Goal: Information Seeking & Learning: Learn about a topic

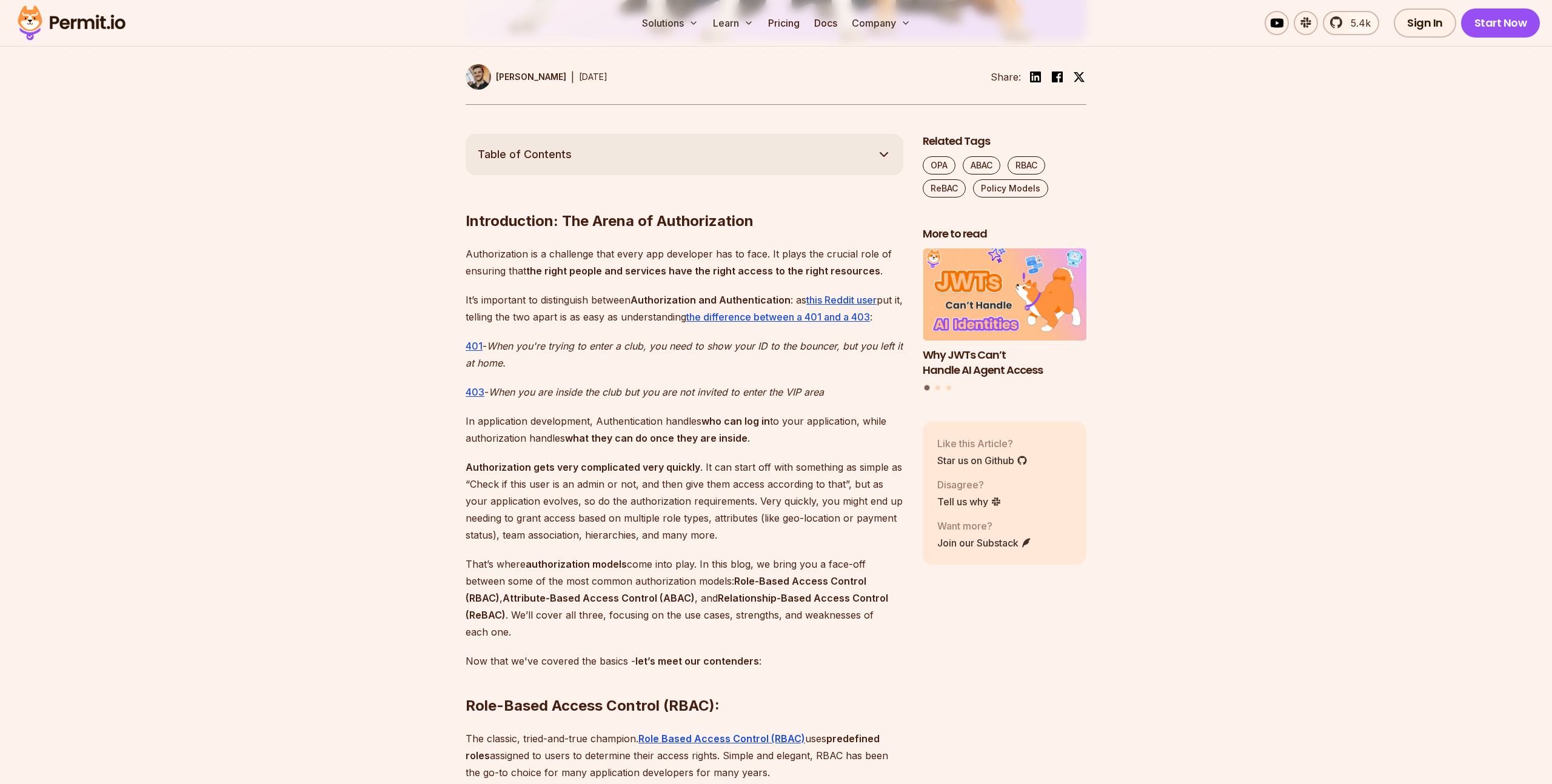
scroll to position [671, 0]
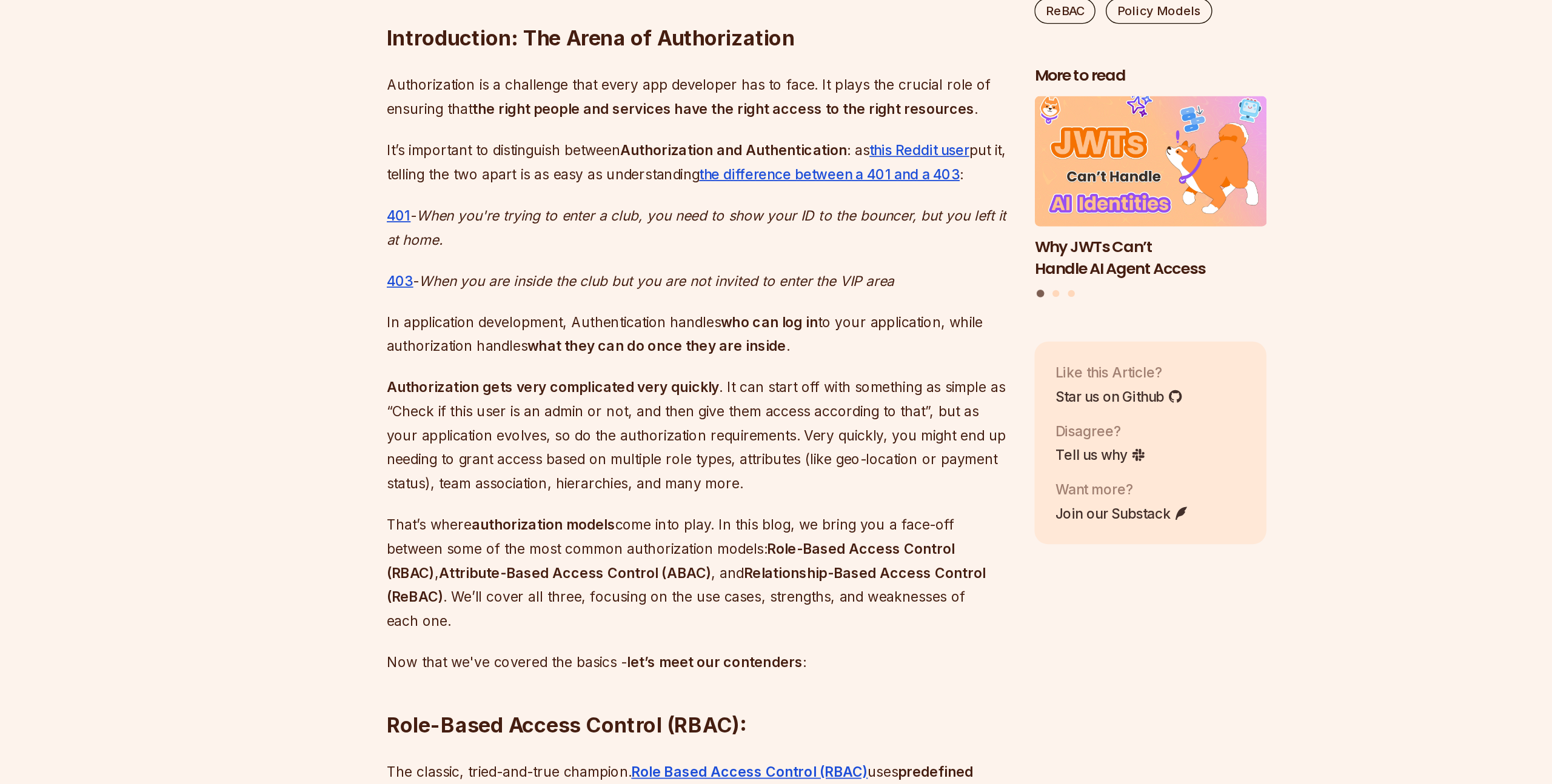
click at [545, 350] on p "In application development, Authentication handles who can log in to your appli…" at bounding box center [685, 341] width 438 height 34
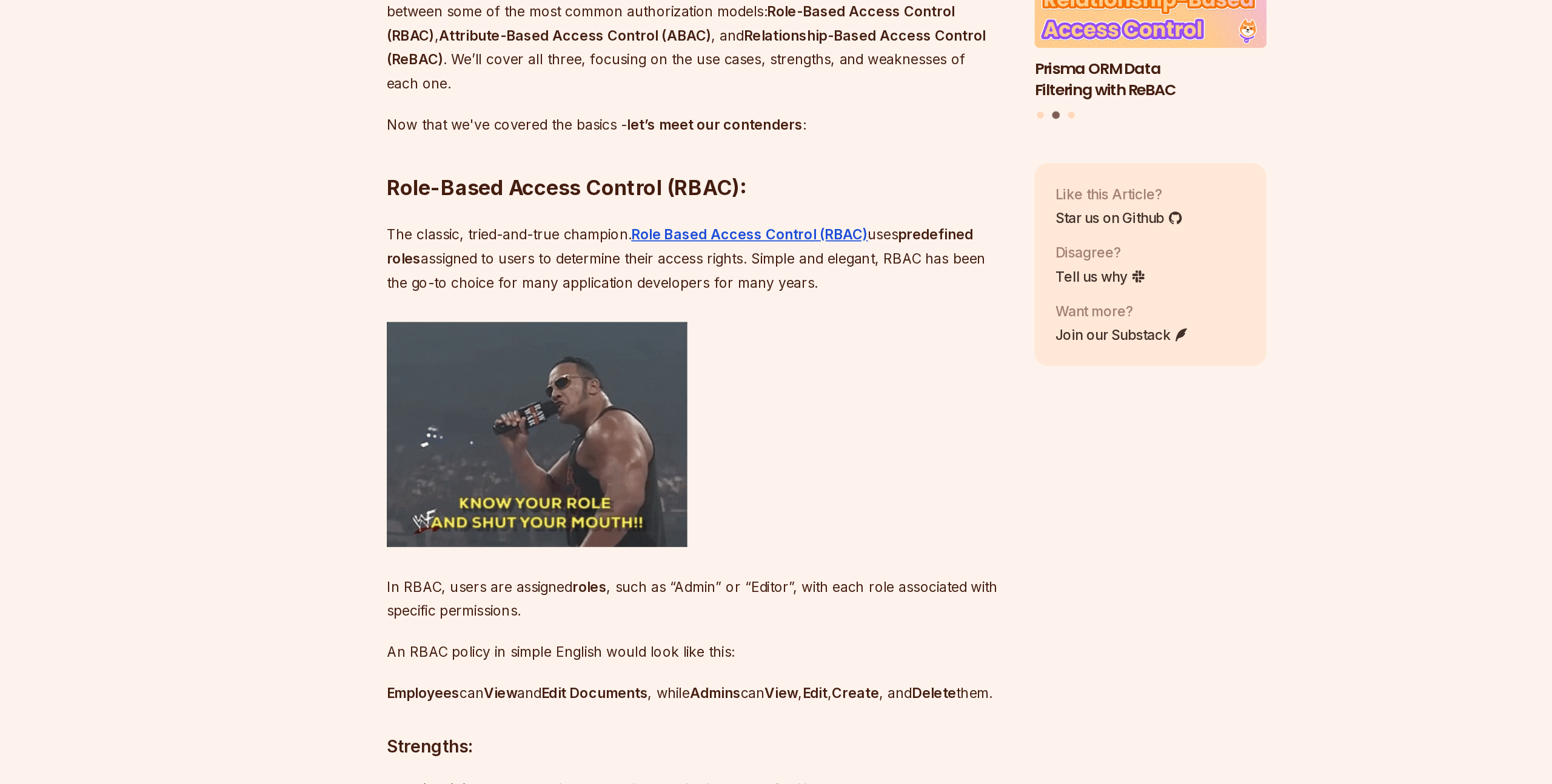
scroll to position [953, 0]
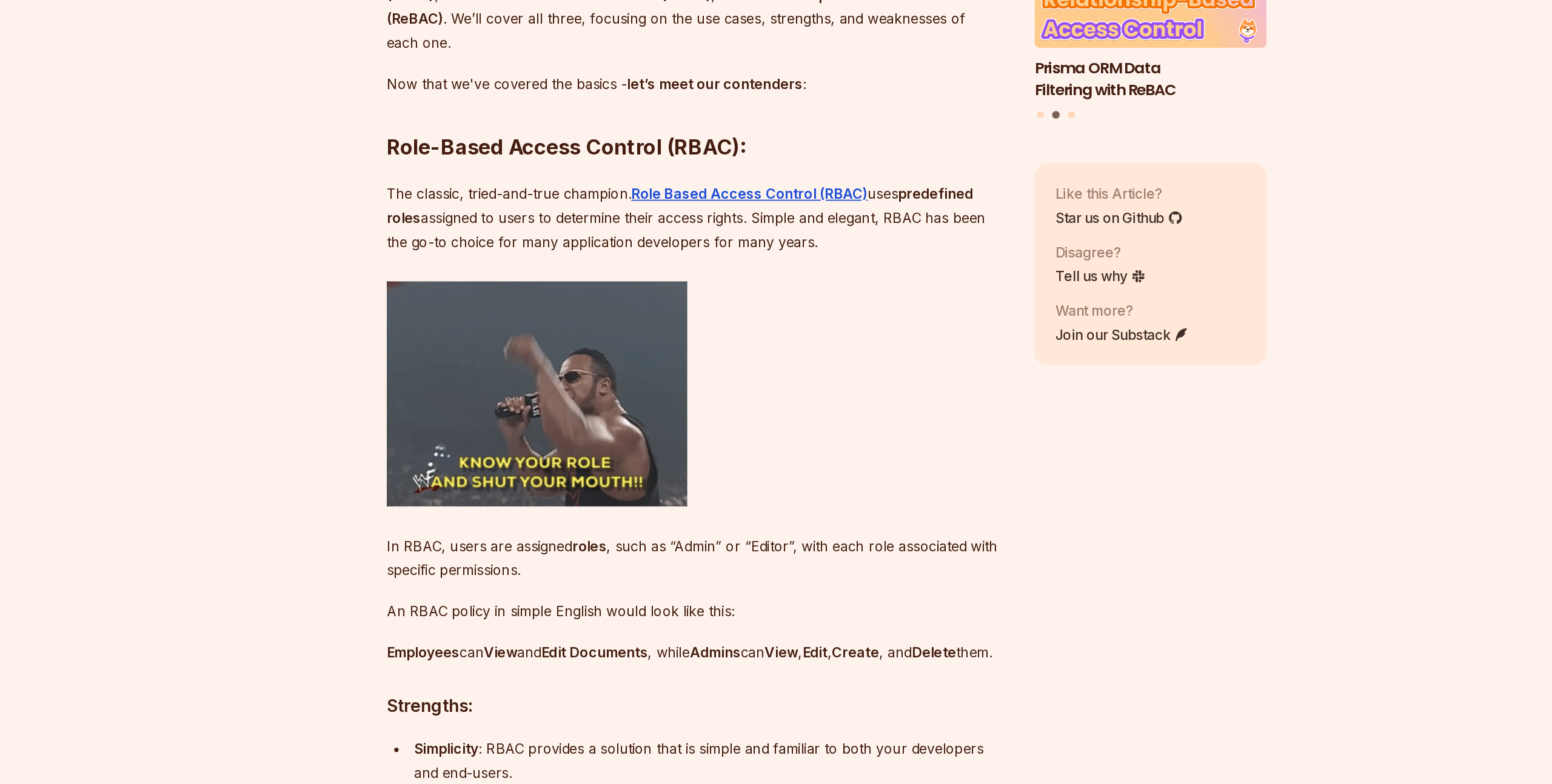
click at [540, 377] on p "The classic, tried-and-true champion. Role Based Access Control (RBAC) uses pre…" at bounding box center [685, 385] width 438 height 51
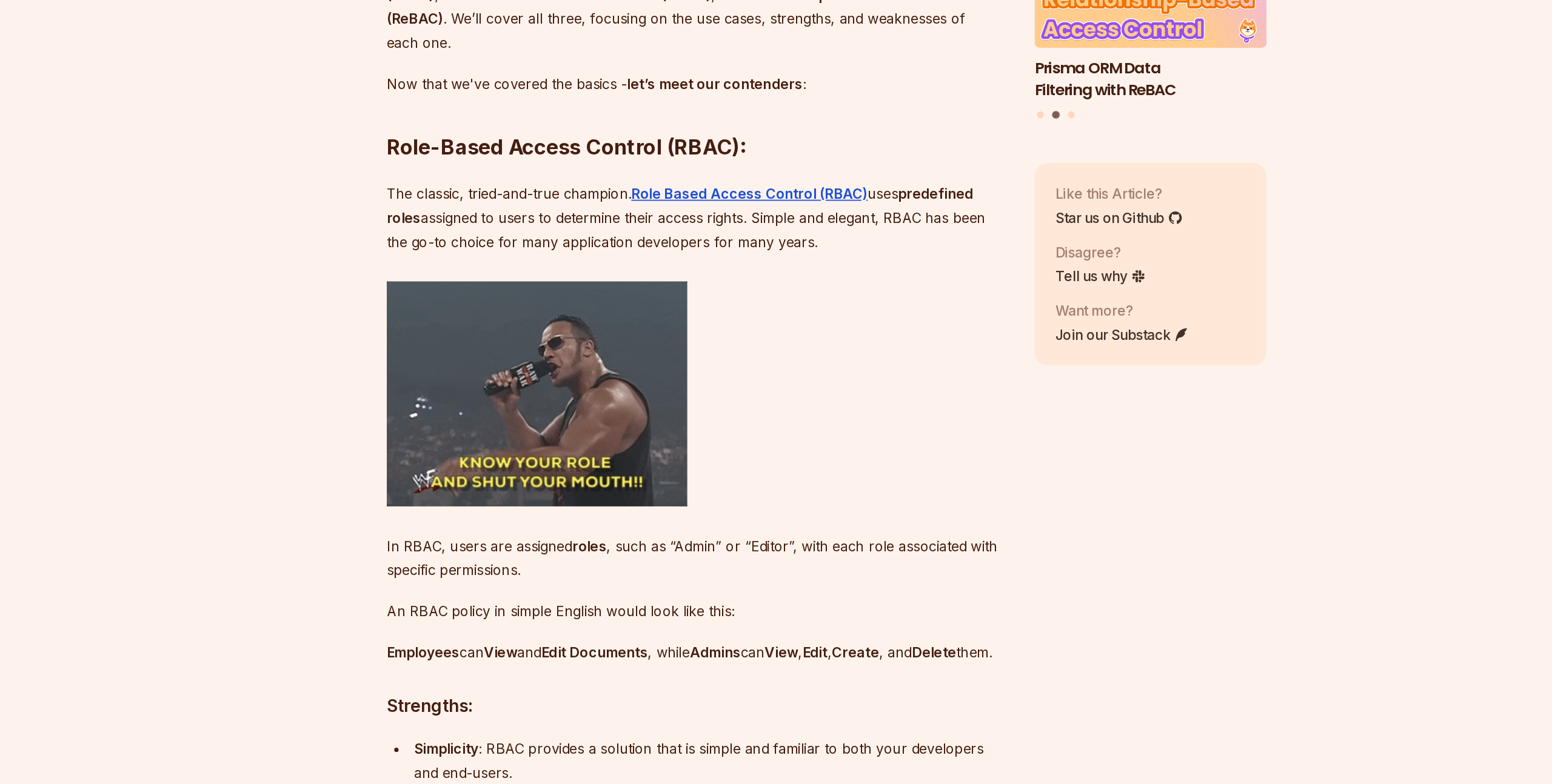
click at [540, 377] on p "The classic, tried-and-true champion. Role Based Access Control (RBAC) uses pre…" at bounding box center [685, 385] width 438 height 51
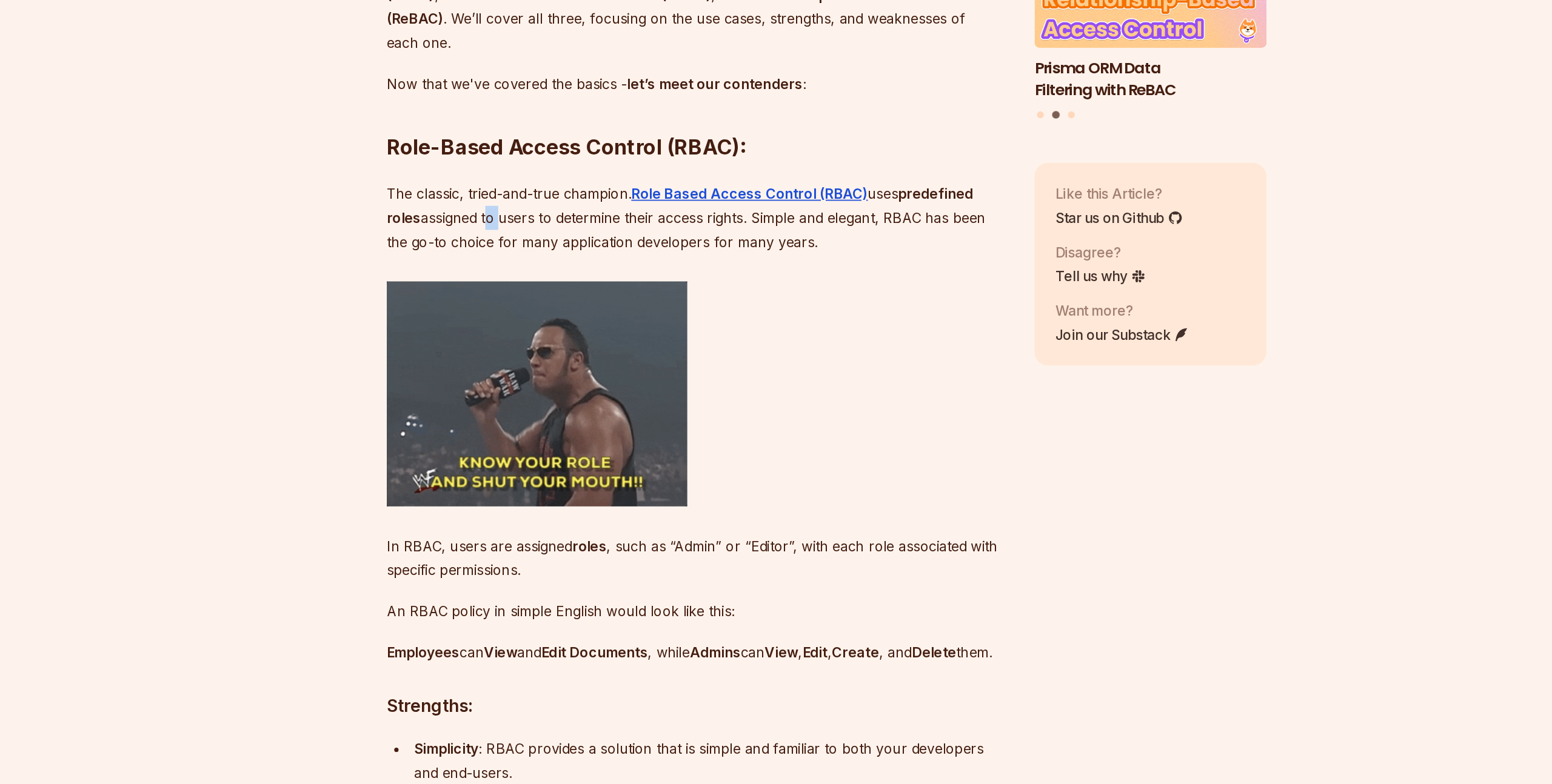
click at [540, 377] on p "The classic, tried-and-true champion. Role Based Access Control (RBAC) uses pre…" at bounding box center [685, 385] width 438 height 51
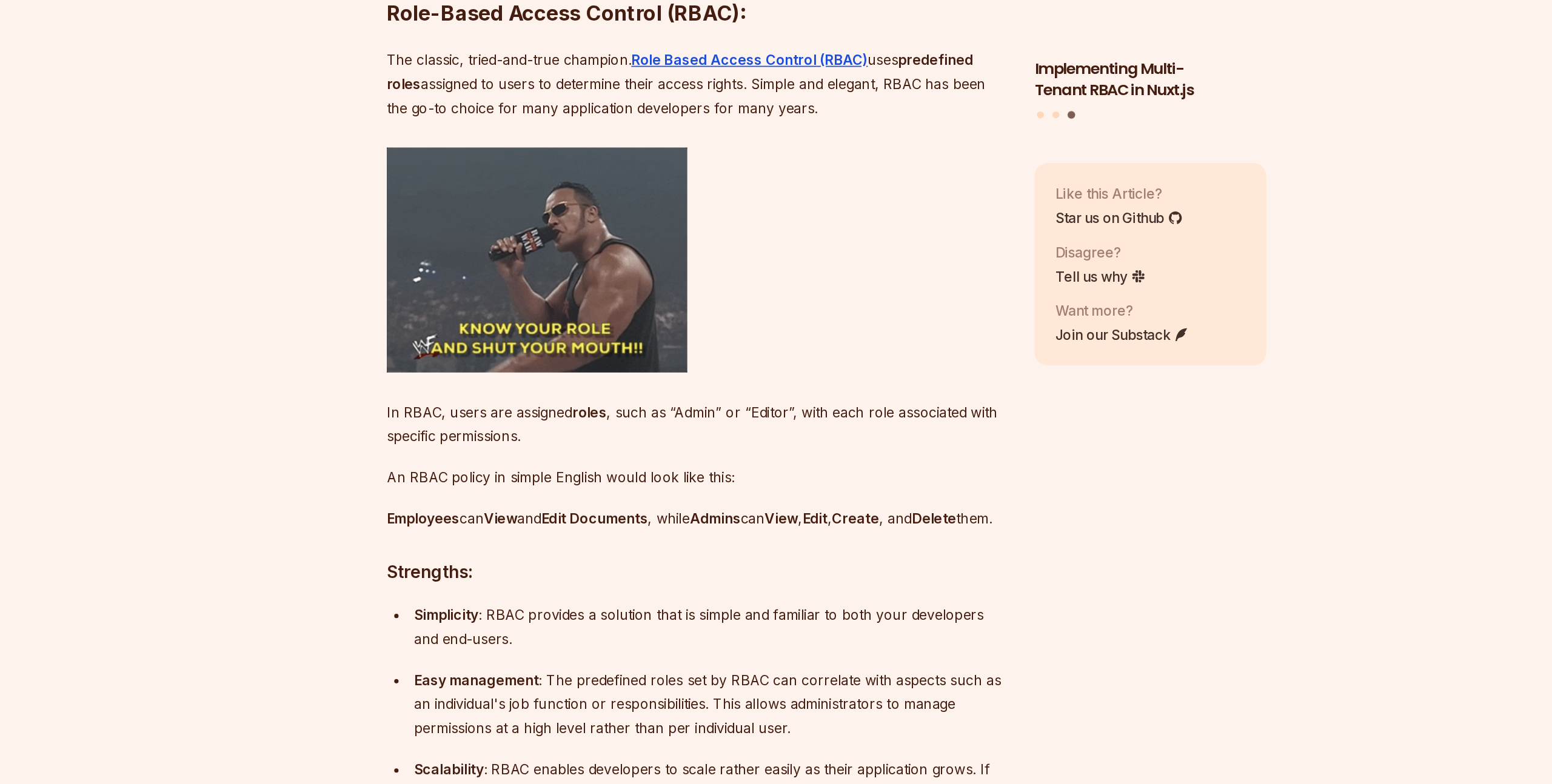
scroll to position [1085, 0]
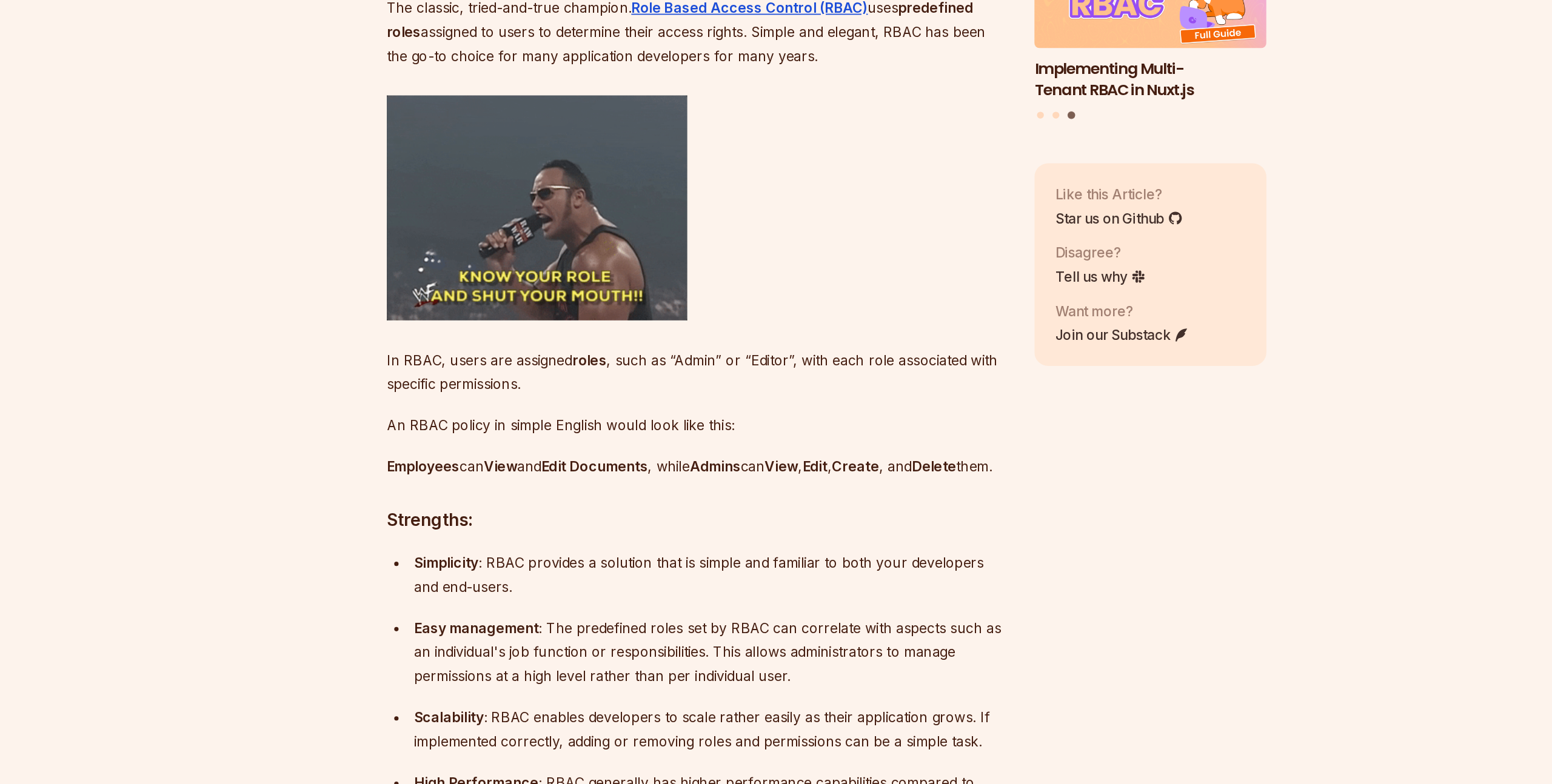
click at [505, 505] on p "In RBAC, users are assigned roles , such as “Admin” or “Editor”, with each role…" at bounding box center [685, 493] width 438 height 34
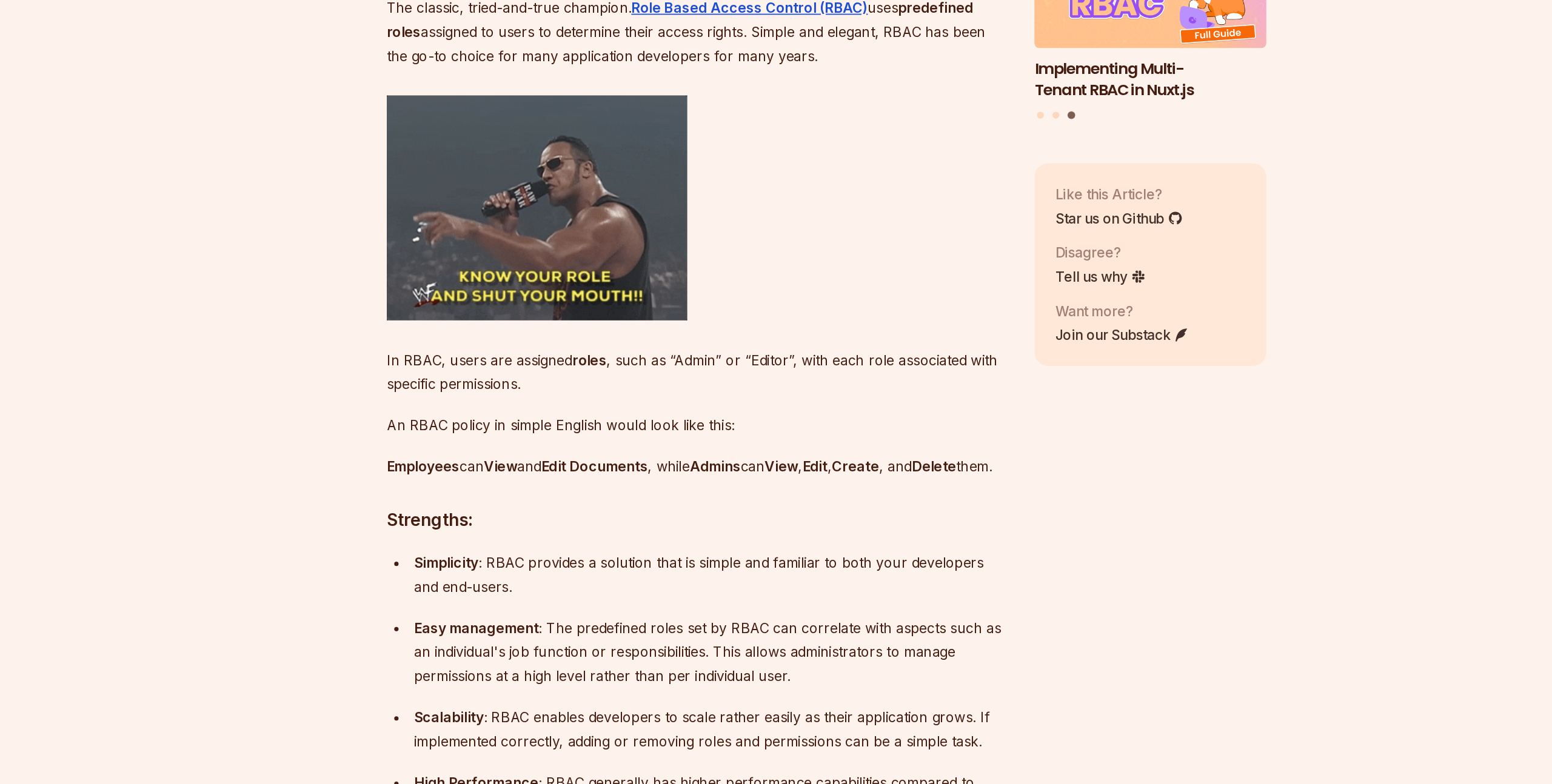
click at [505, 505] on p "In RBAC, users are assigned roles , such as “Admin” or “Editor”, with each role…" at bounding box center [685, 493] width 438 height 34
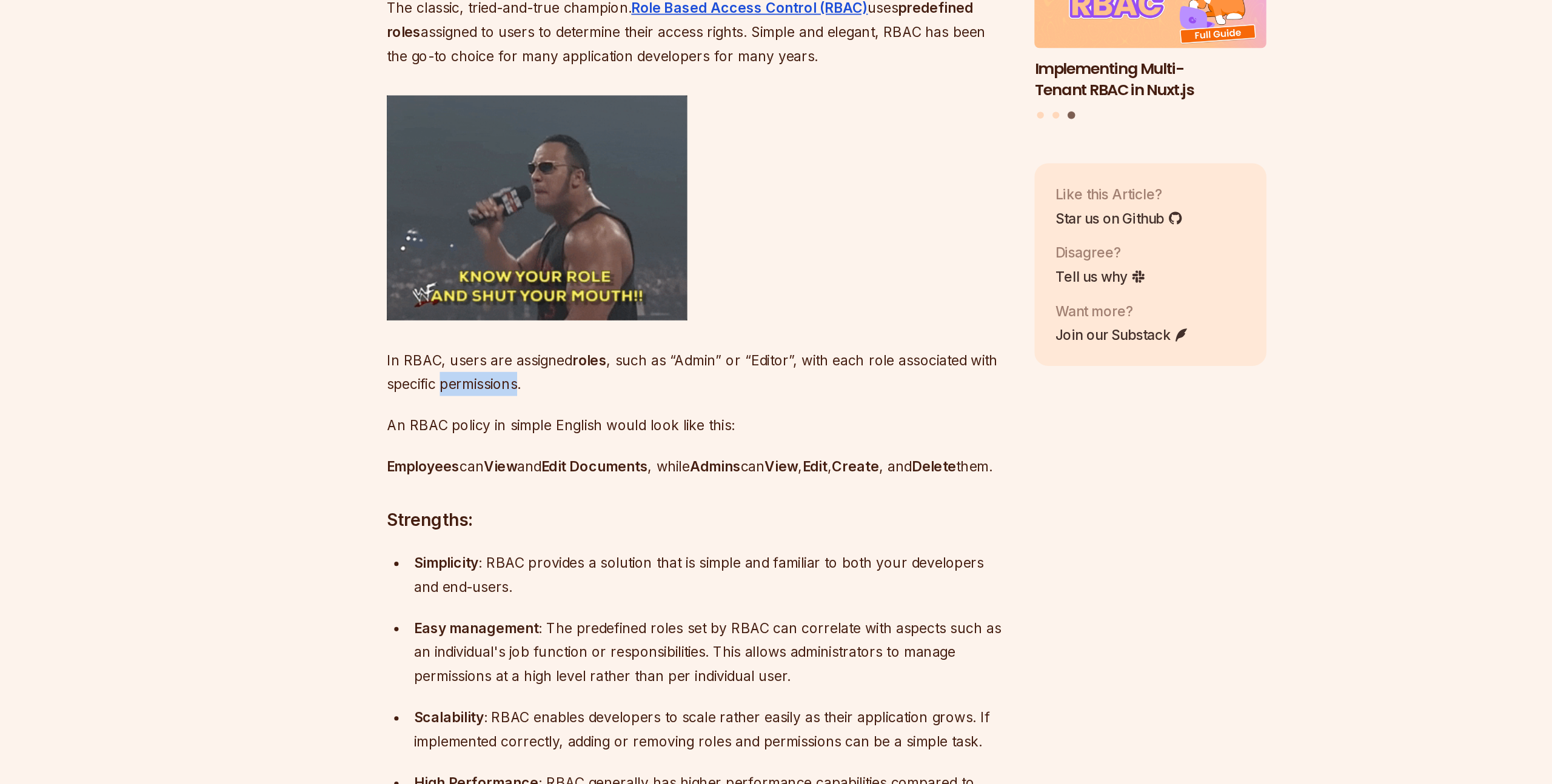
click at [505, 505] on p "In RBAC, users are assigned roles , such as “Admin” or “Editor”, with each role…" at bounding box center [685, 493] width 438 height 34
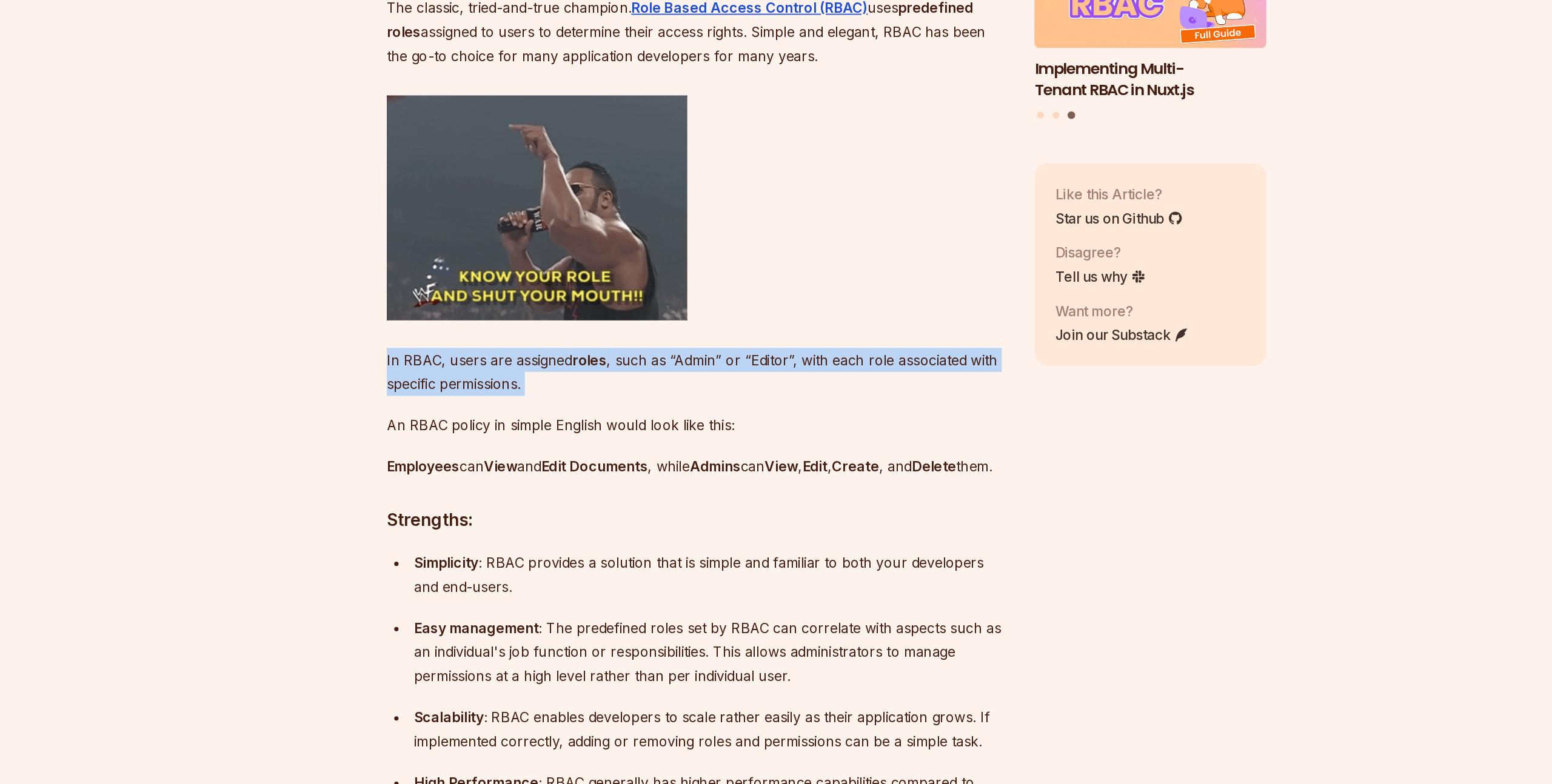
click at [481, 568] on p "Employees can View and Edit Documents , while Admins can View , Edit , Create ,…" at bounding box center [685, 560] width 438 height 17
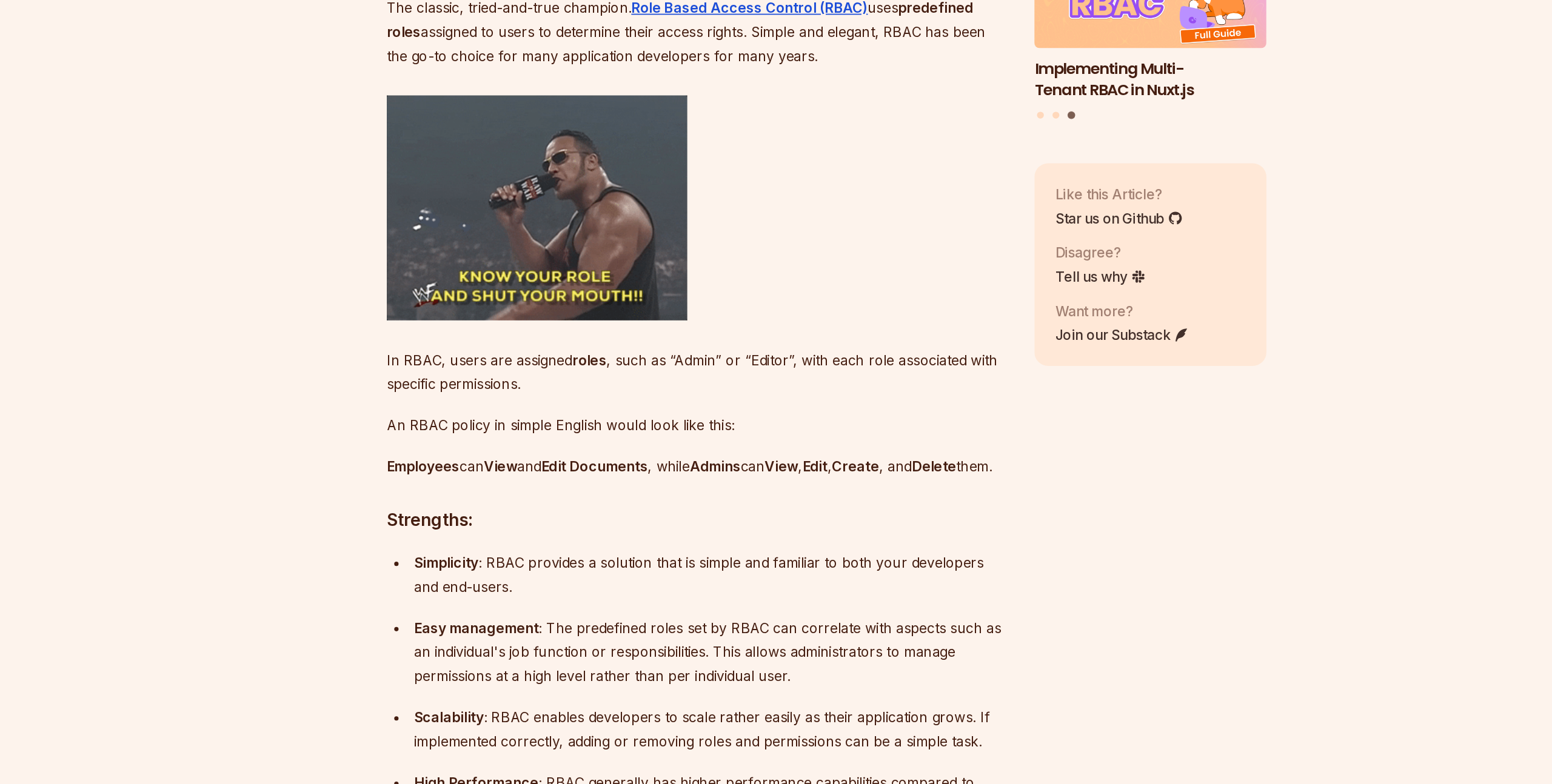
click at [481, 568] on p "Employees can View and Edit Documents , while Admins can View , Edit , Create ,…" at bounding box center [685, 560] width 438 height 17
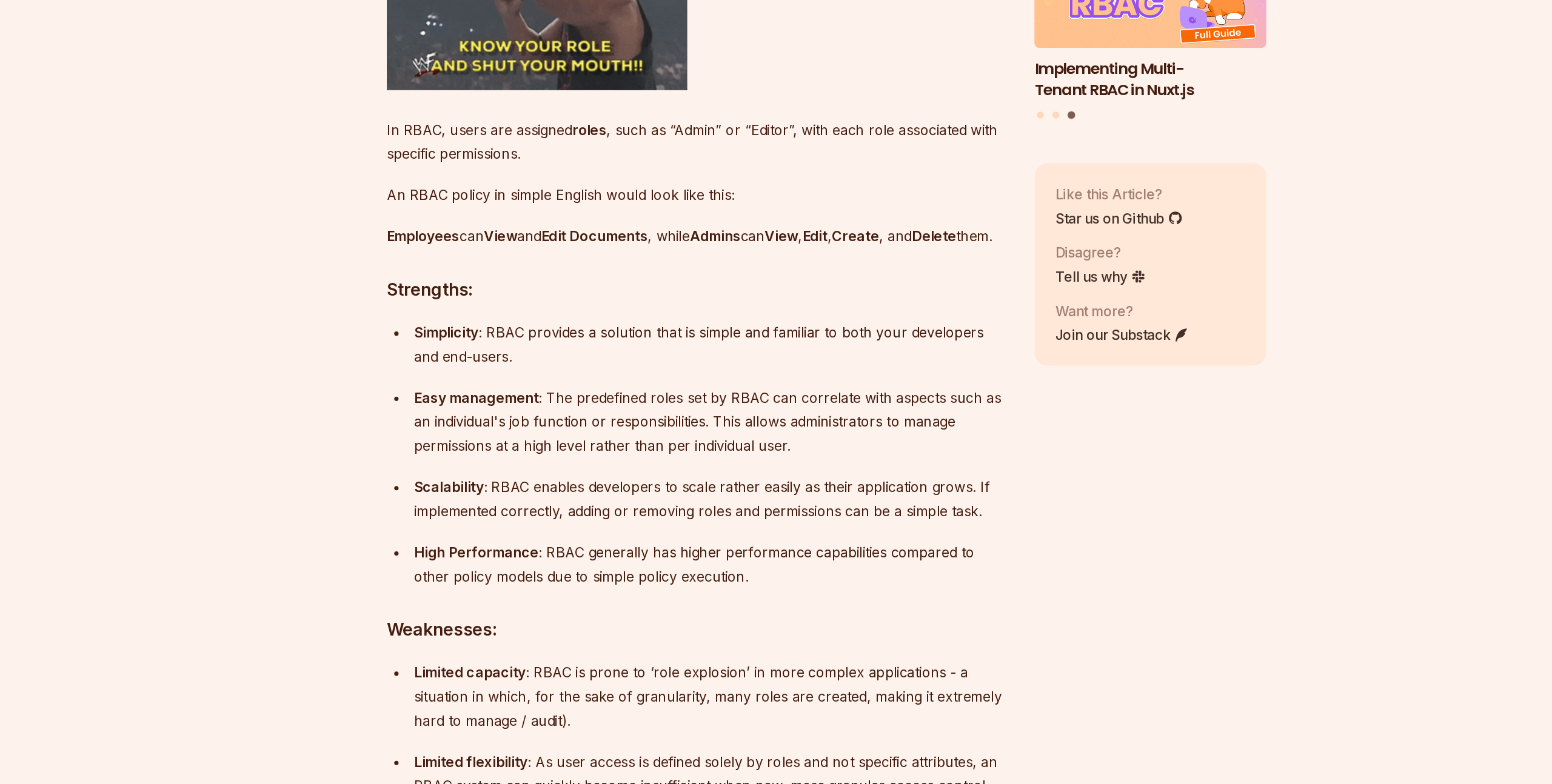
scroll to position [1445, 0]
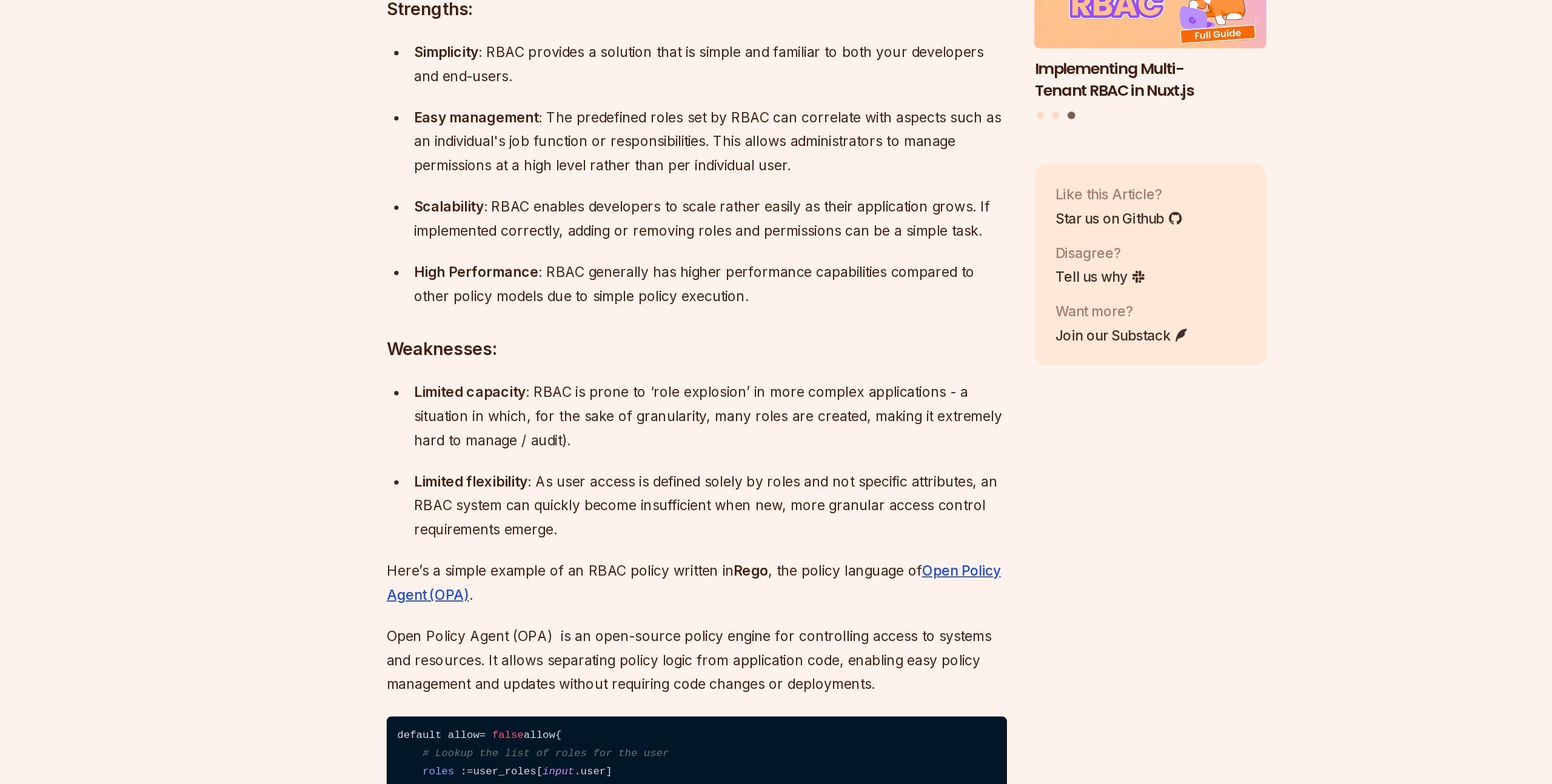
click at [543, 446] on p "High Performance : RBAC generally has higher performance capabilities compared …" at bounding box center [694, 430] width 418 height 34
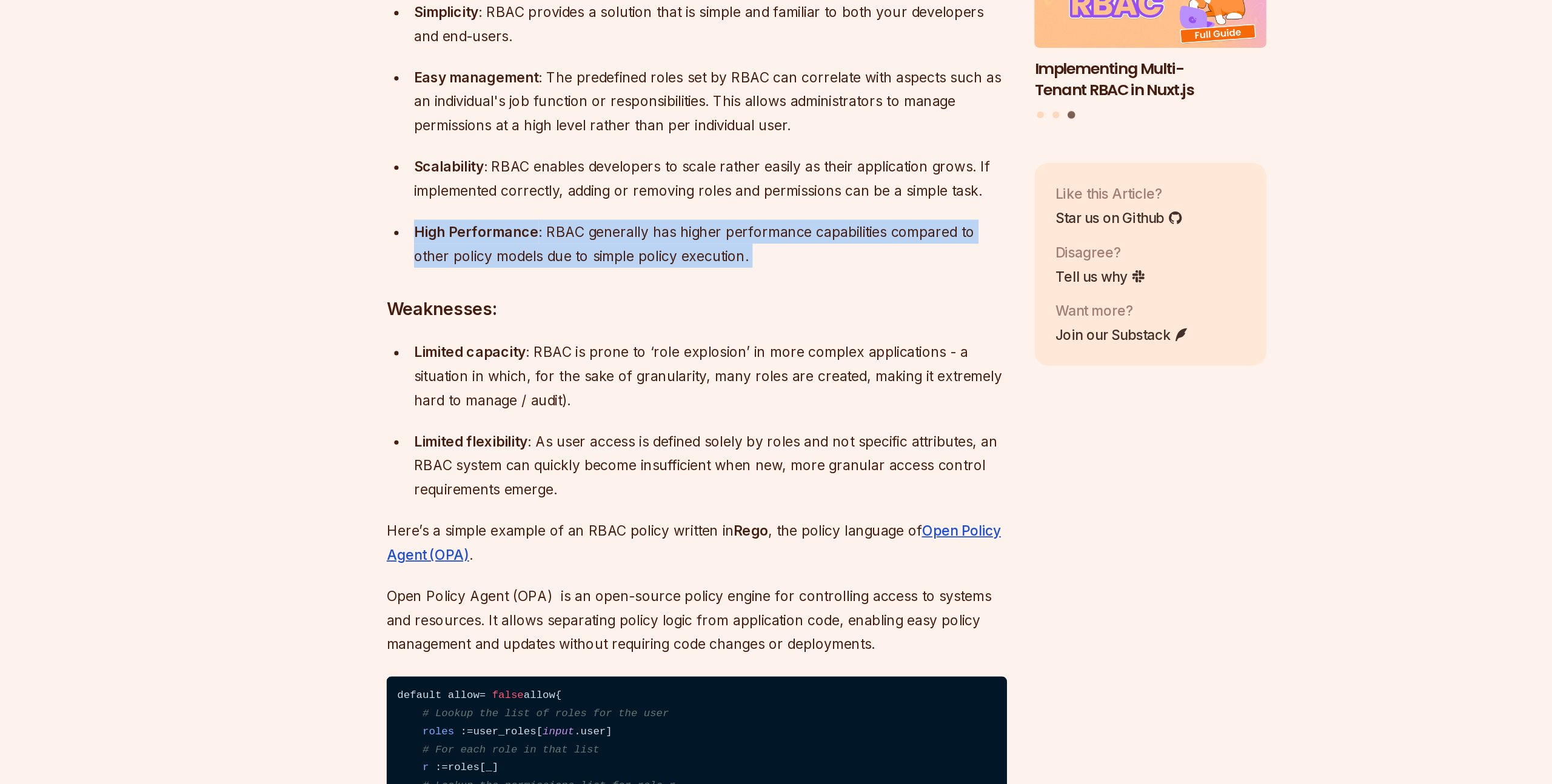
scroll to position [1483, 0]
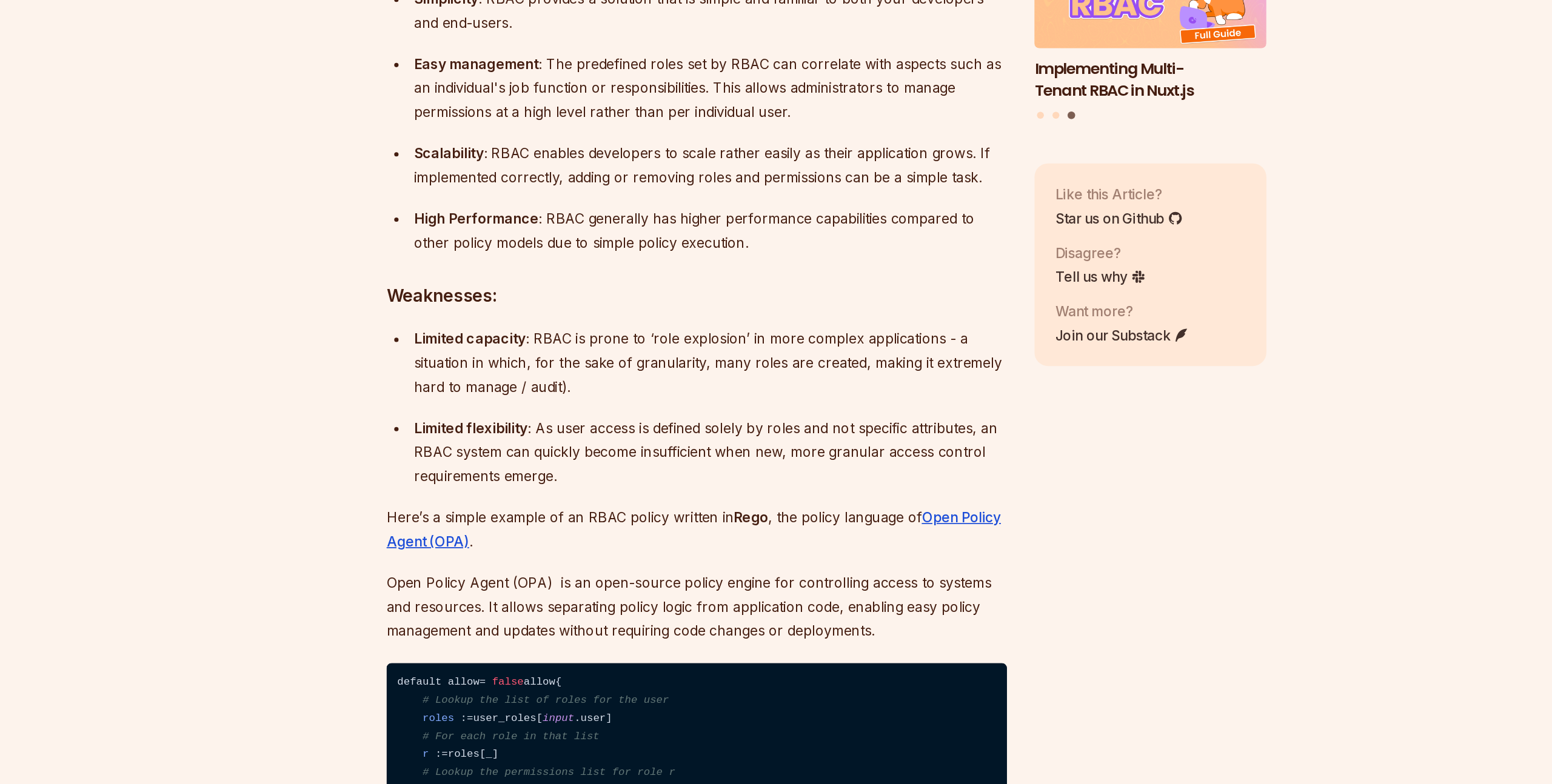
click at [527, 476] on strong "Limited capacity" at bounding box center [524, 470] width 79 height 12
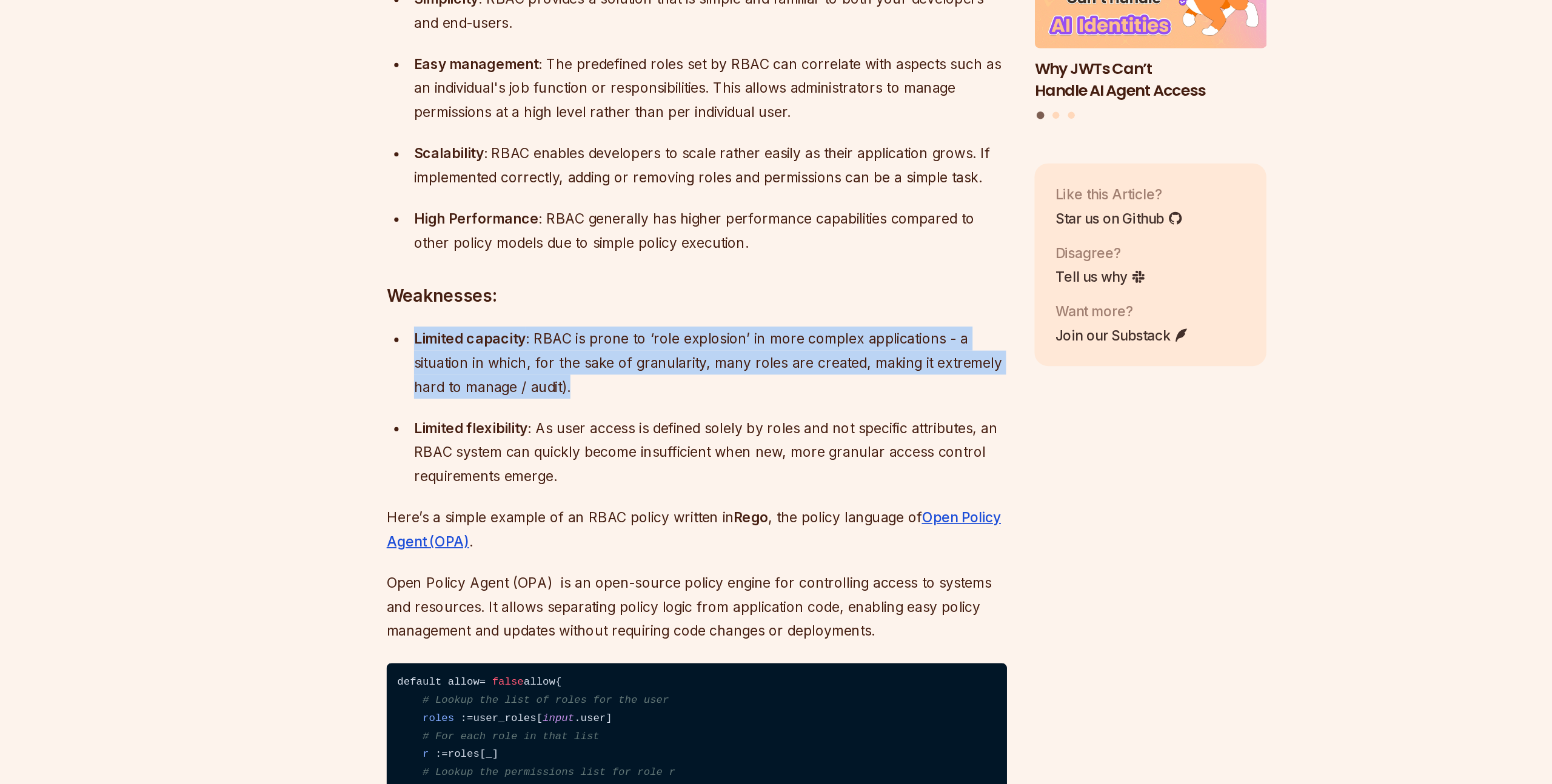
click at [527, 476] on strong "Limited capacity" at bounding box center [524, 470] width 79 height 12
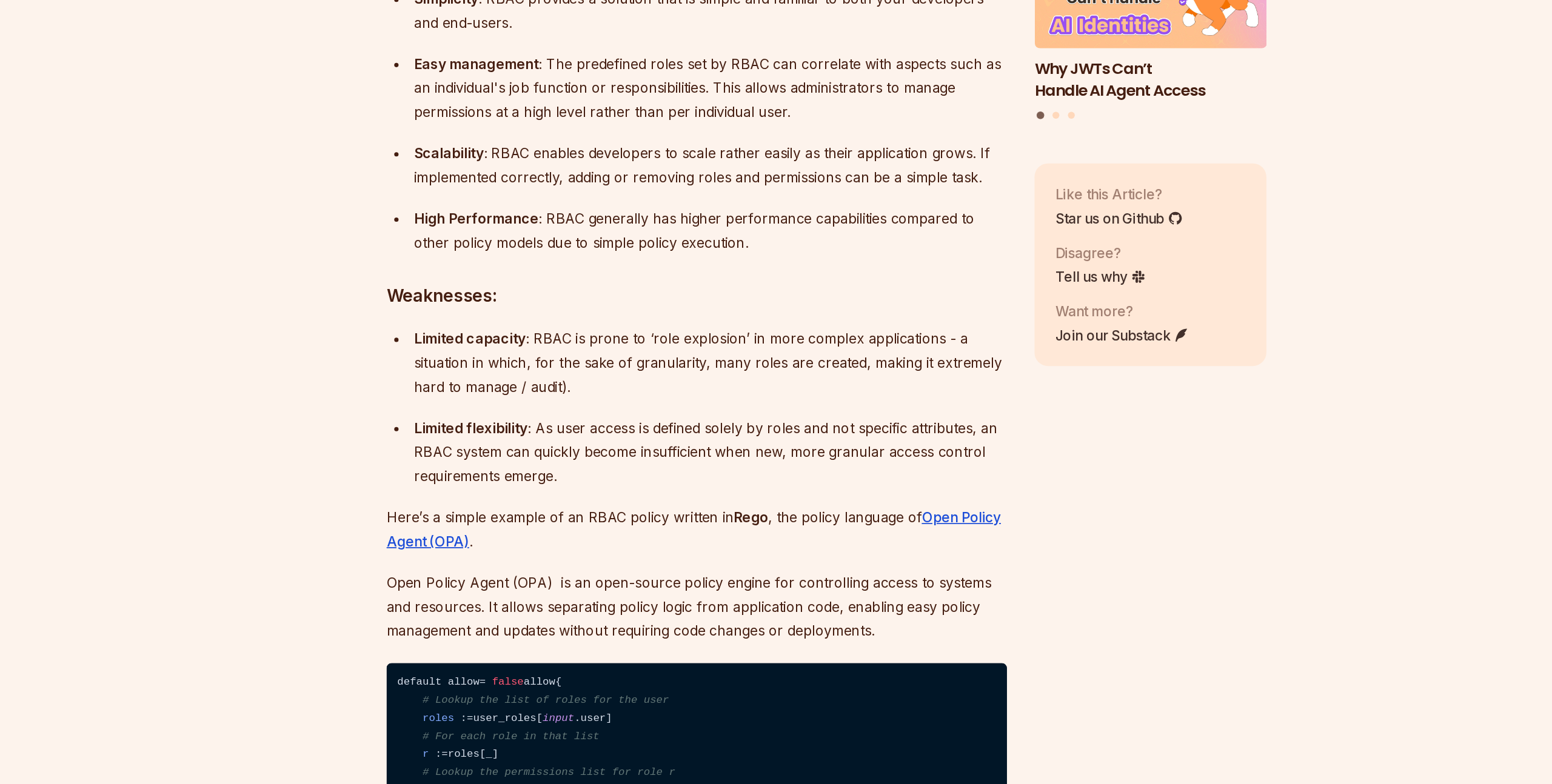
click at [527, 476] on strong "Limited capacity" at bounding box center [524, 470] width 79 height 12
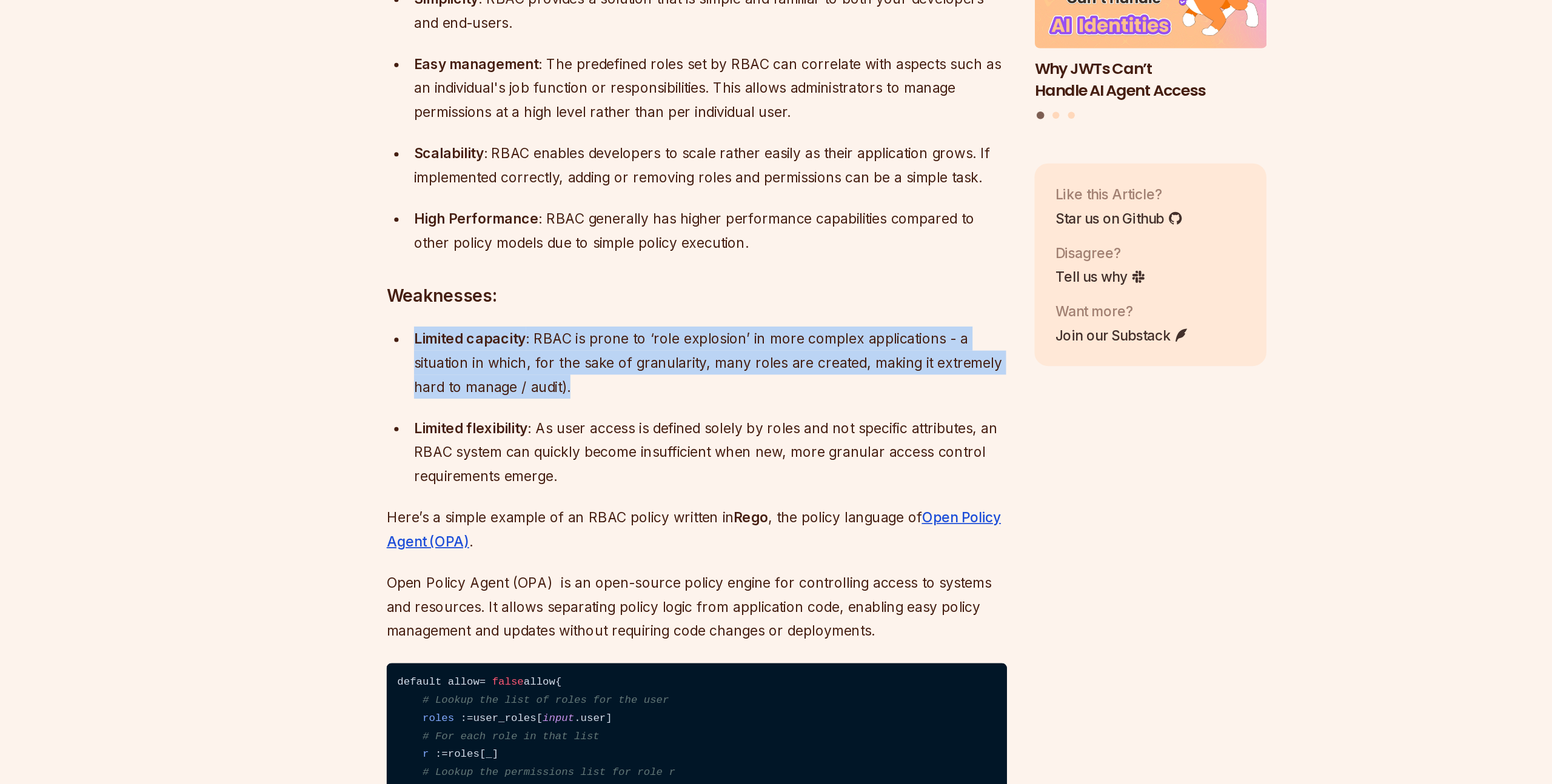
click at [498, 564] on p "Limited flexibility : As user access is defined solely by roles and not specifi…" at bounding box center [694, 549] width 418 height 51
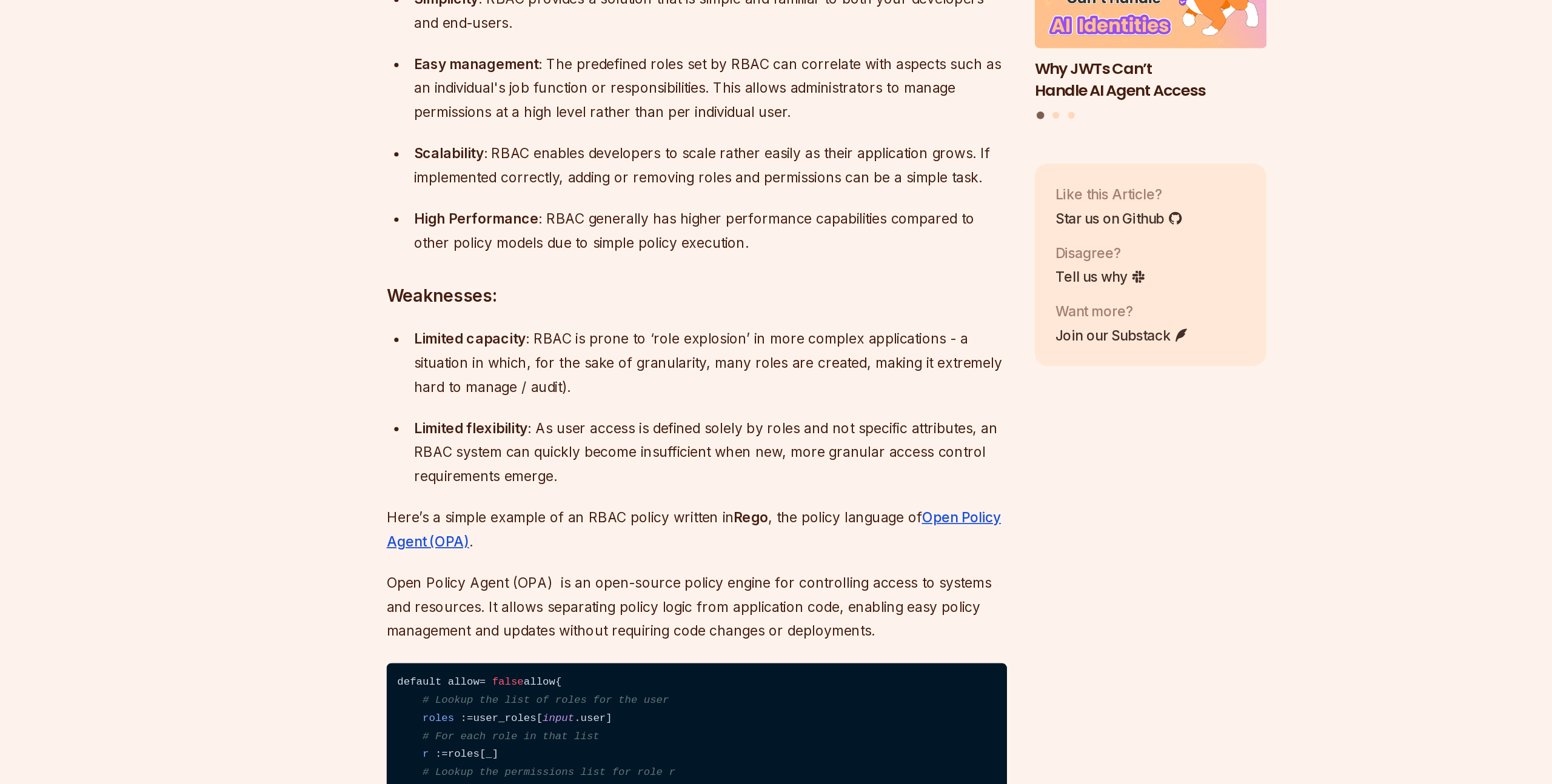
click at [498, 564] on p "Limited flexibility : As user access is defined solely by roles and not specifi…" at bounding box center [694, 549] width 418 height 51
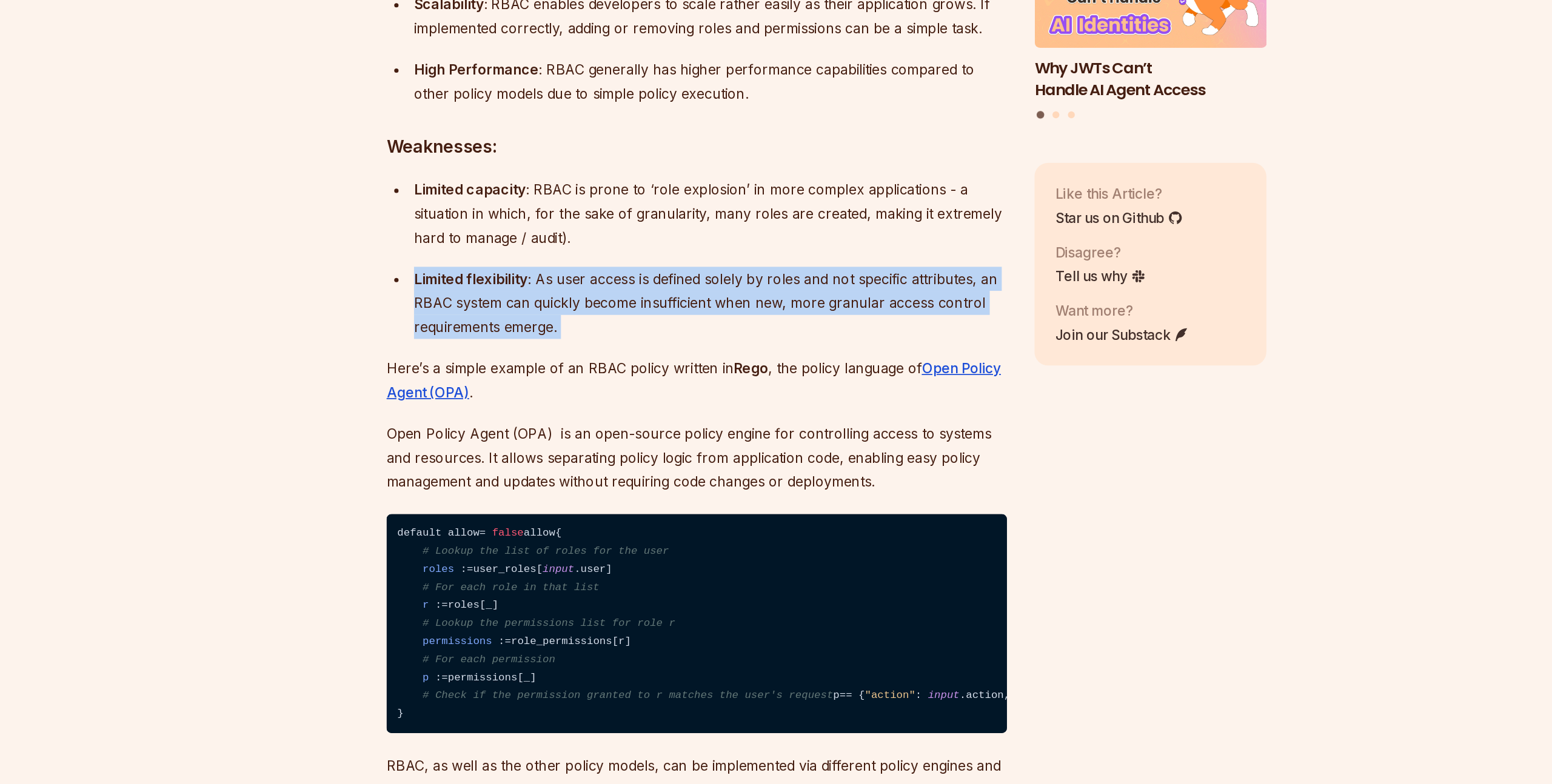
scroll to position [1636, 0]
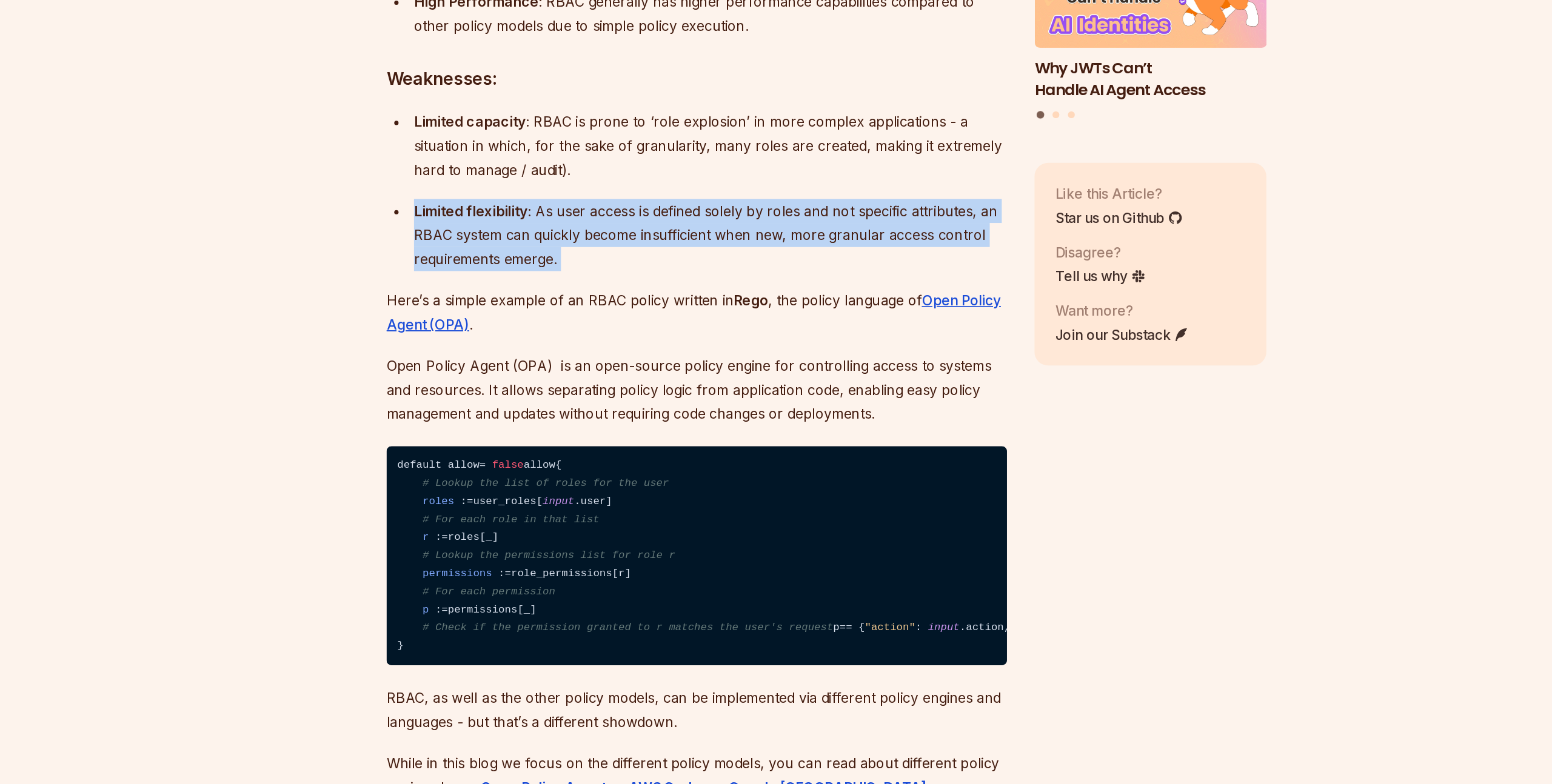
click at [516, 523] on p "Open Policy Agent (OPA) is an open-source policy engine for controlling access …" at bounding box center [685, 506] width 438 height 51
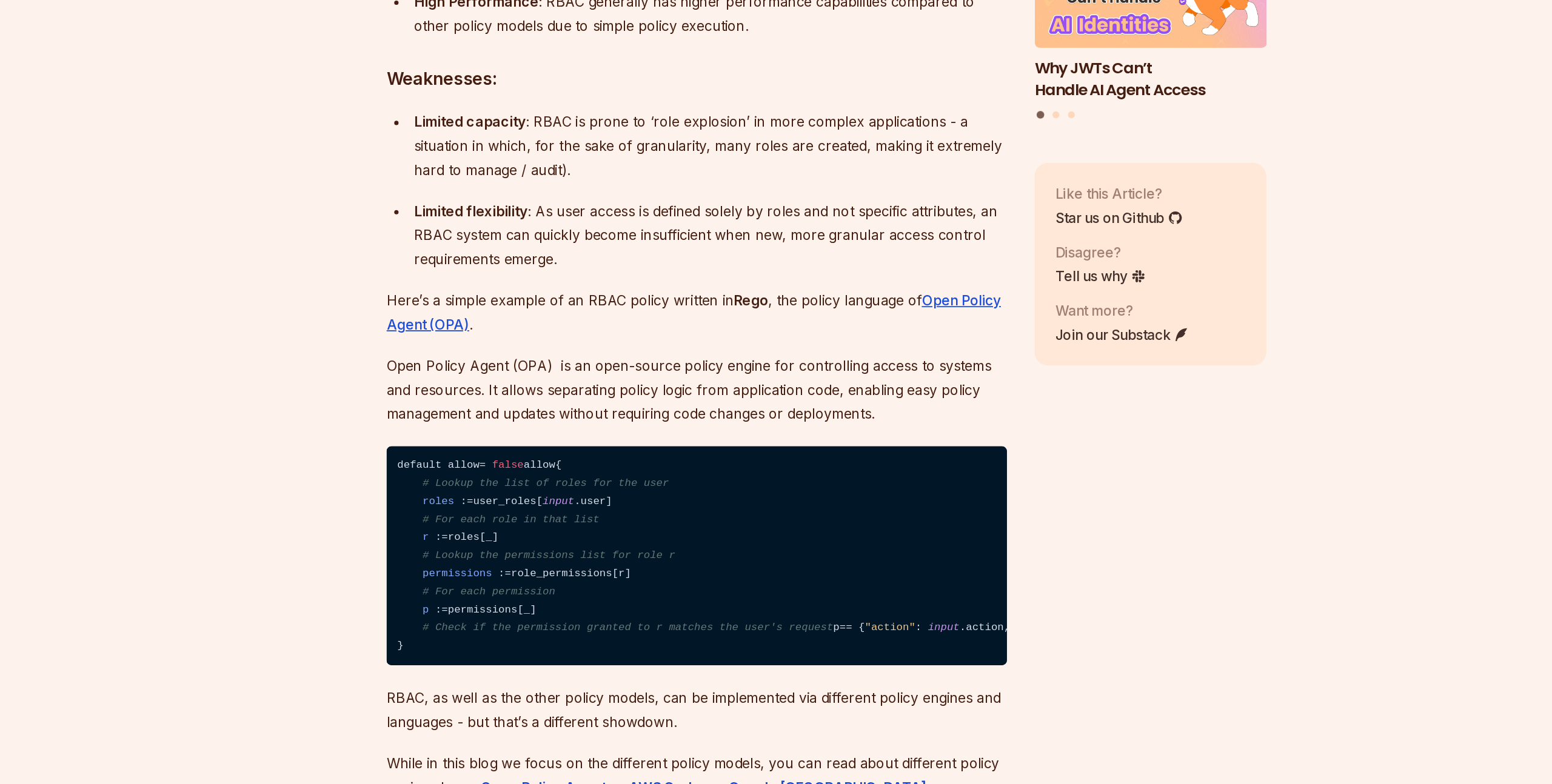
click at [516, 523] on p "Open Policy Agent (OPA) is an open-source policy engine for controlling access …" at bounding box center [685, 506] width 438 height 51
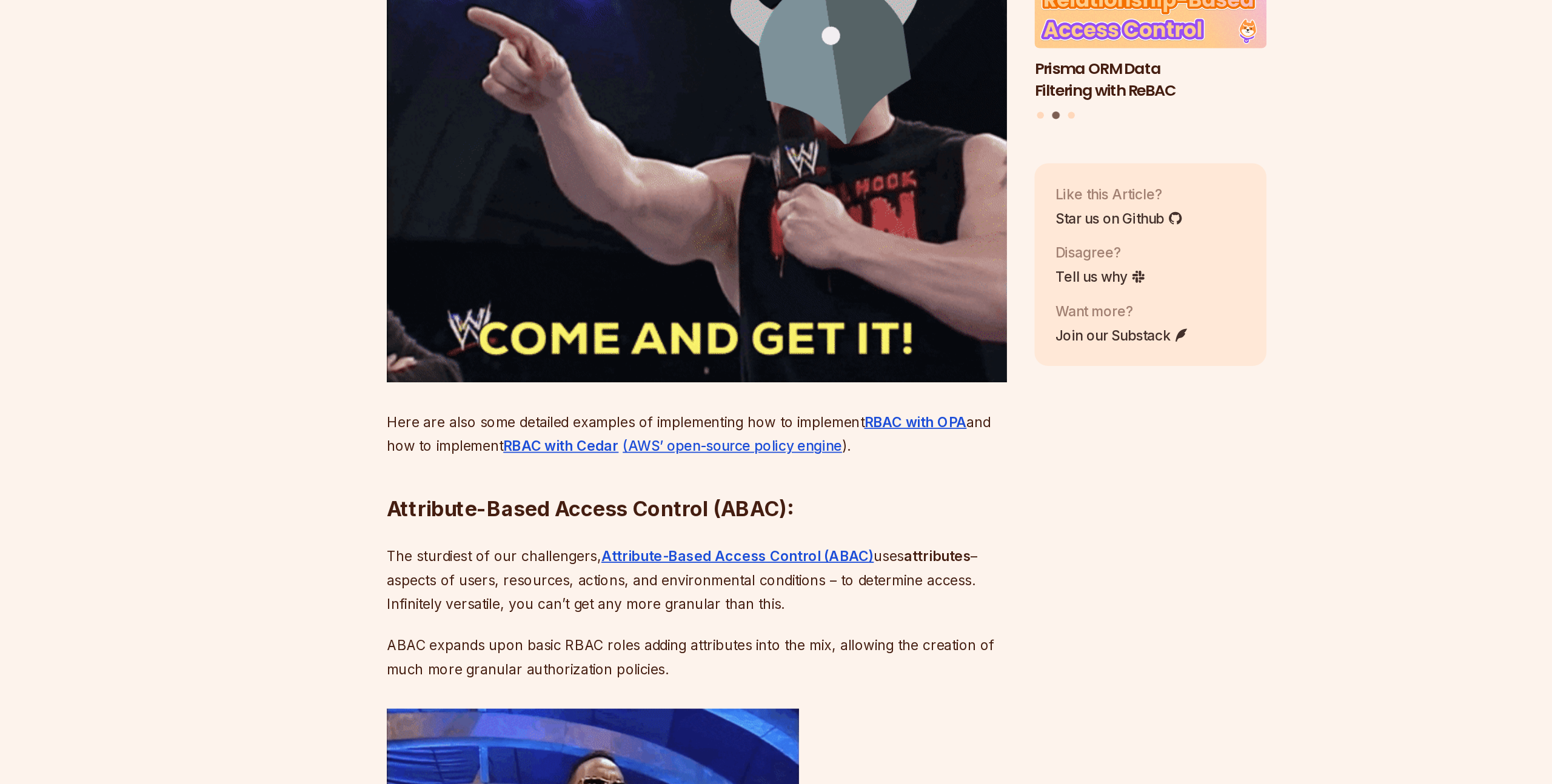
scroll to position [2361, 0]
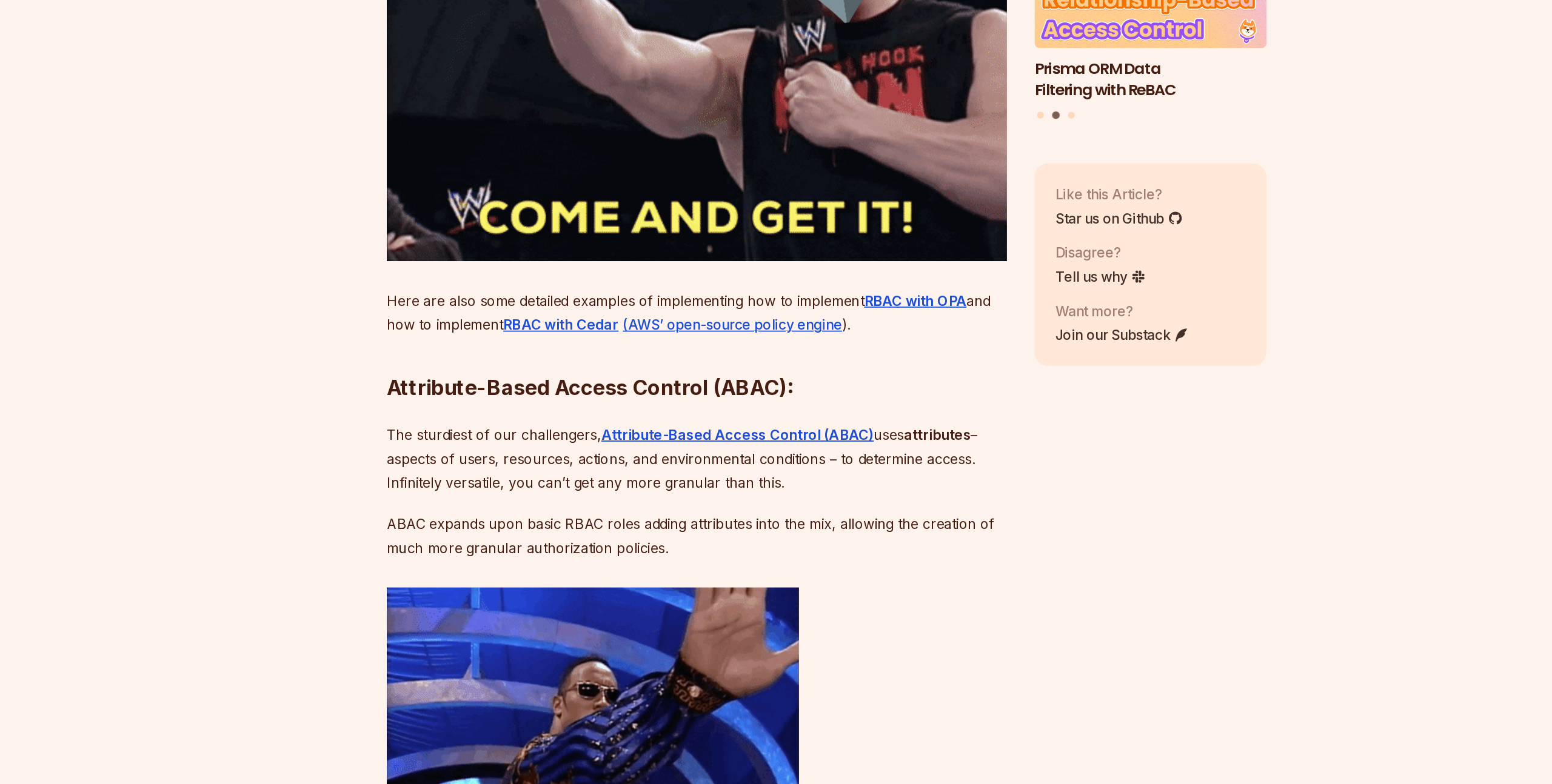
click at [502, 580] on p "The sturdiest of our challengers, Attribute-Based Access Control (ABAC) uses at…" at bounding box center [685, 554] width 438 height 51
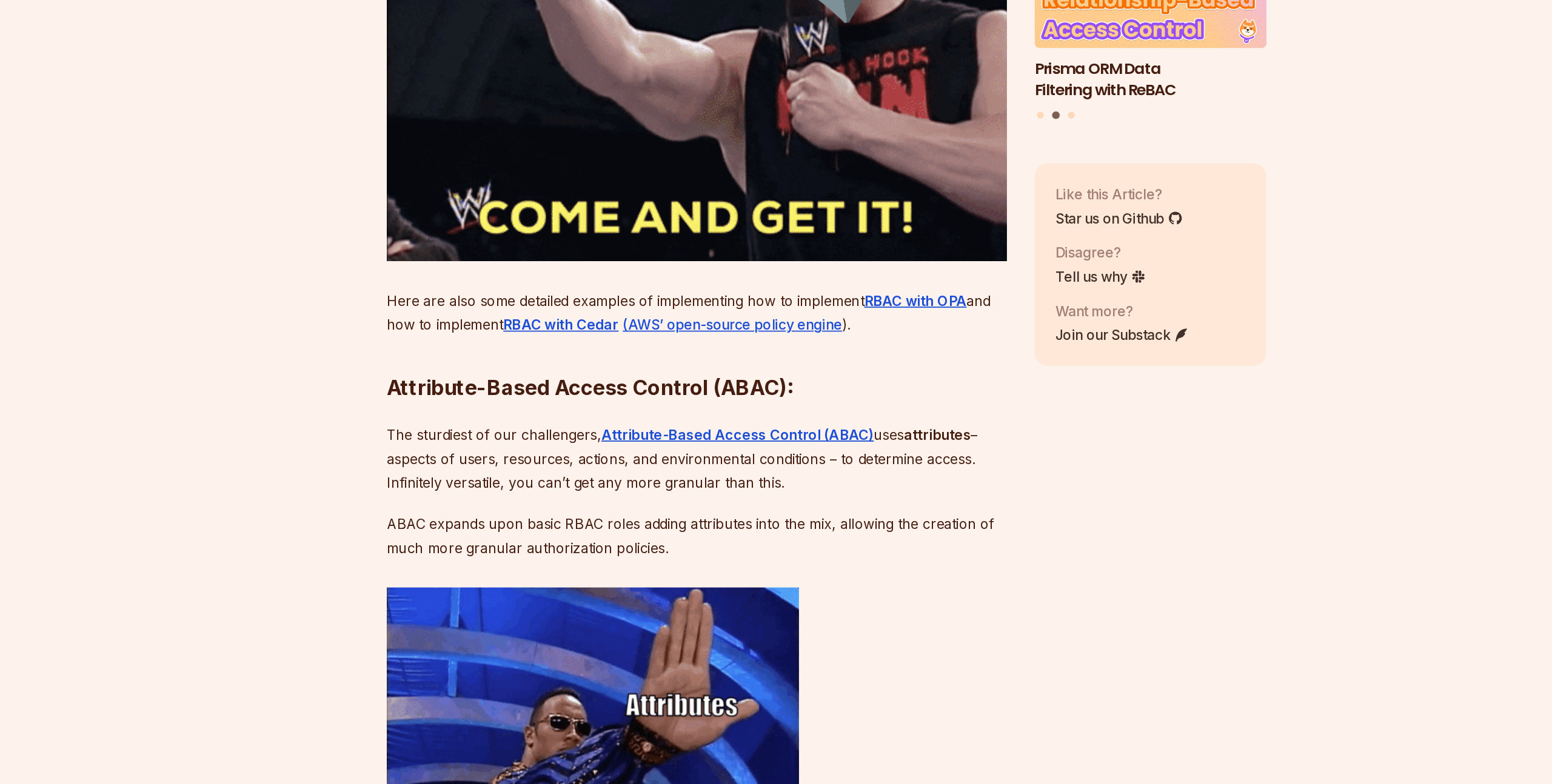
click at [502, 580] on p "The sturdiest of our challengers, Attribute-Based Access Control (ABAC) uses at…" at bounding box center [685, 554] width 438 height 51
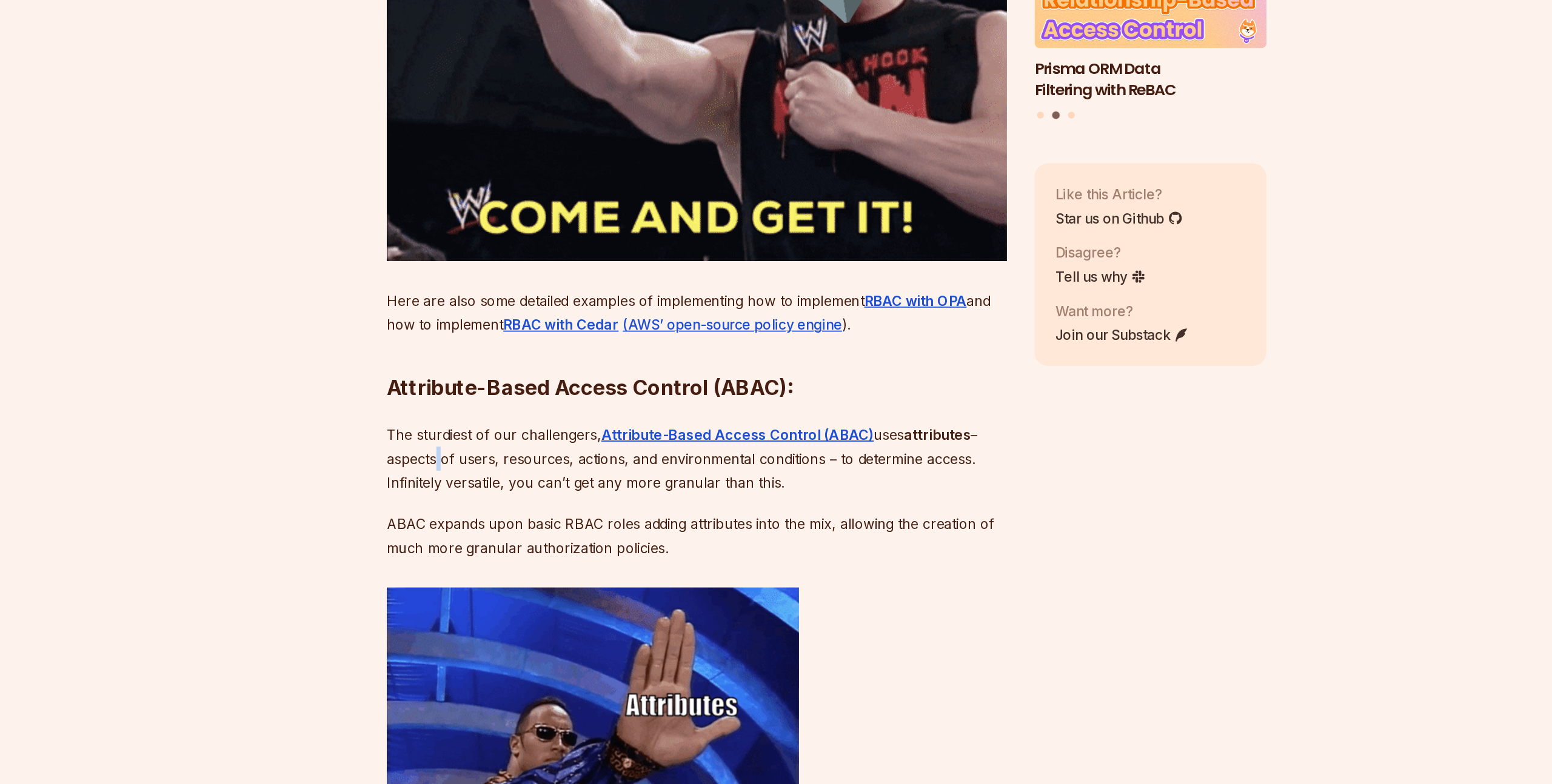
click at [502, 580] on p "The sturdiest of our challengers, Attribute-Based Access Control (ABAC) uses at…" at bounding box center [685, 554] width 438 height 51
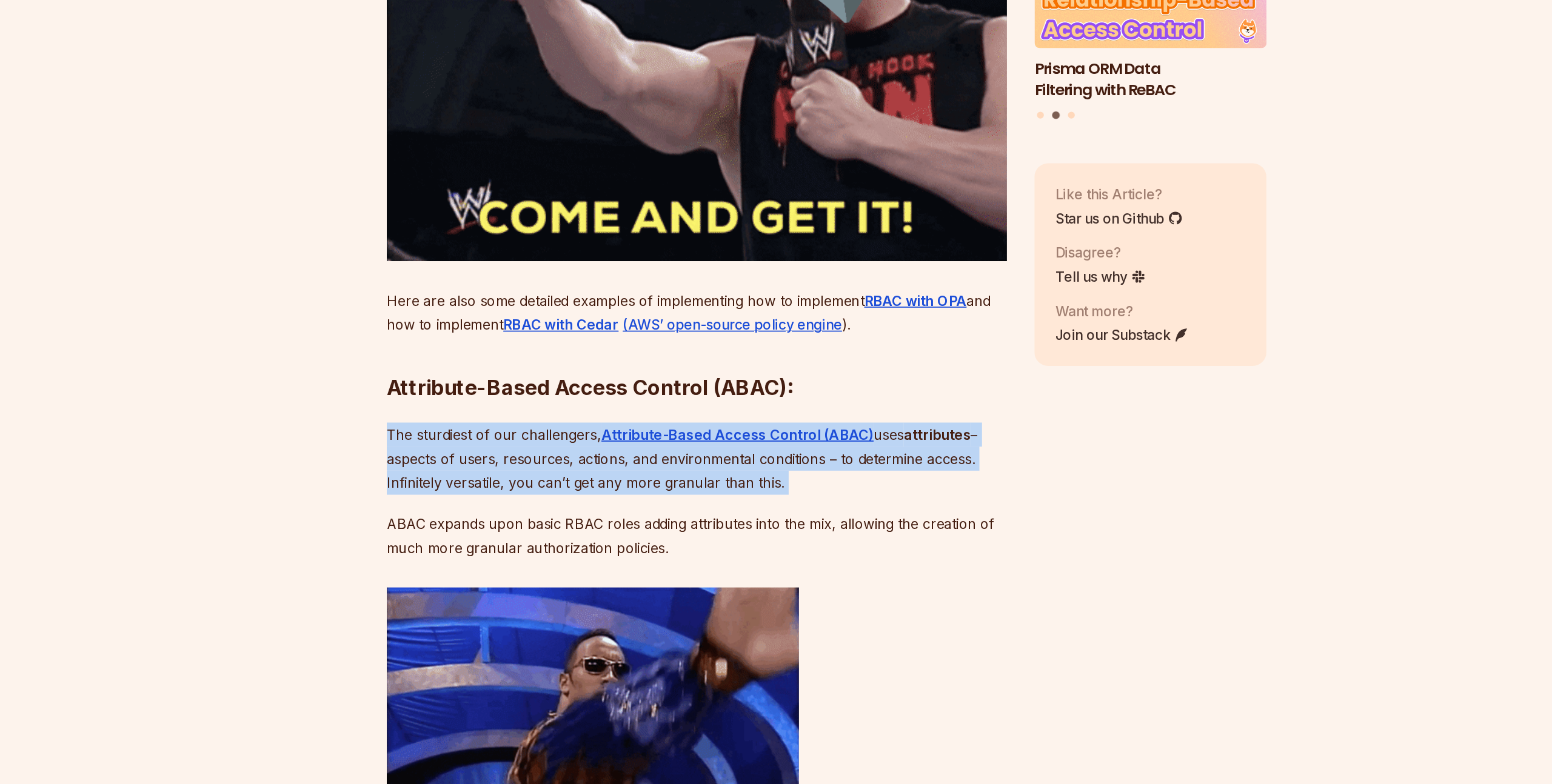
click at [502, 580] on p "The sturdiest of our challengers, Attribute-Based Access Control (ABAC) uses at…" at bounding box center [685, 554] width 438 height 51
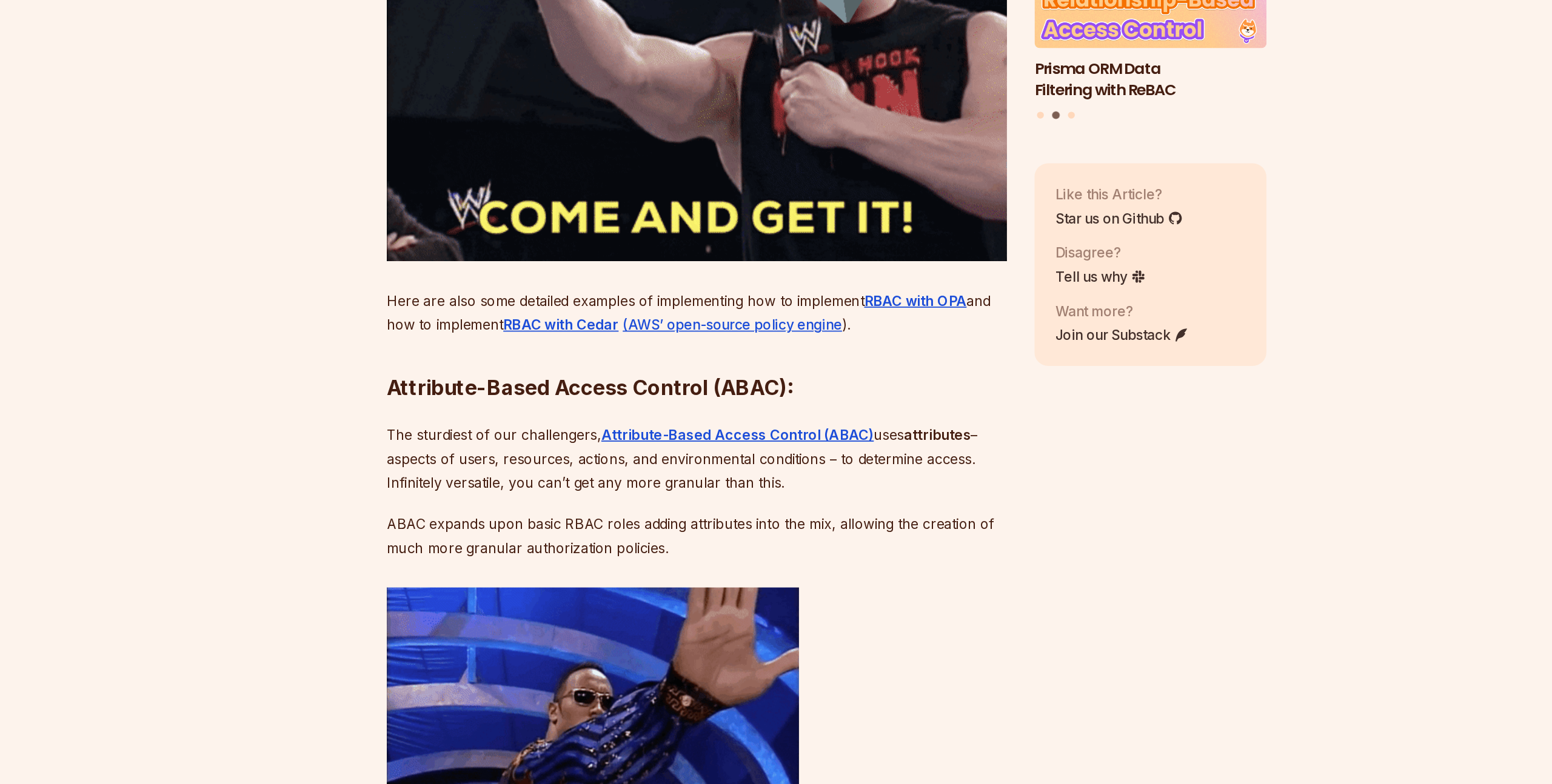
click at [502, 580] on p "The sturdiest of our challengers, Attribute-Based Access Control (ABAC) uses at…" at bounding box center [685, 554] width 438 height 51
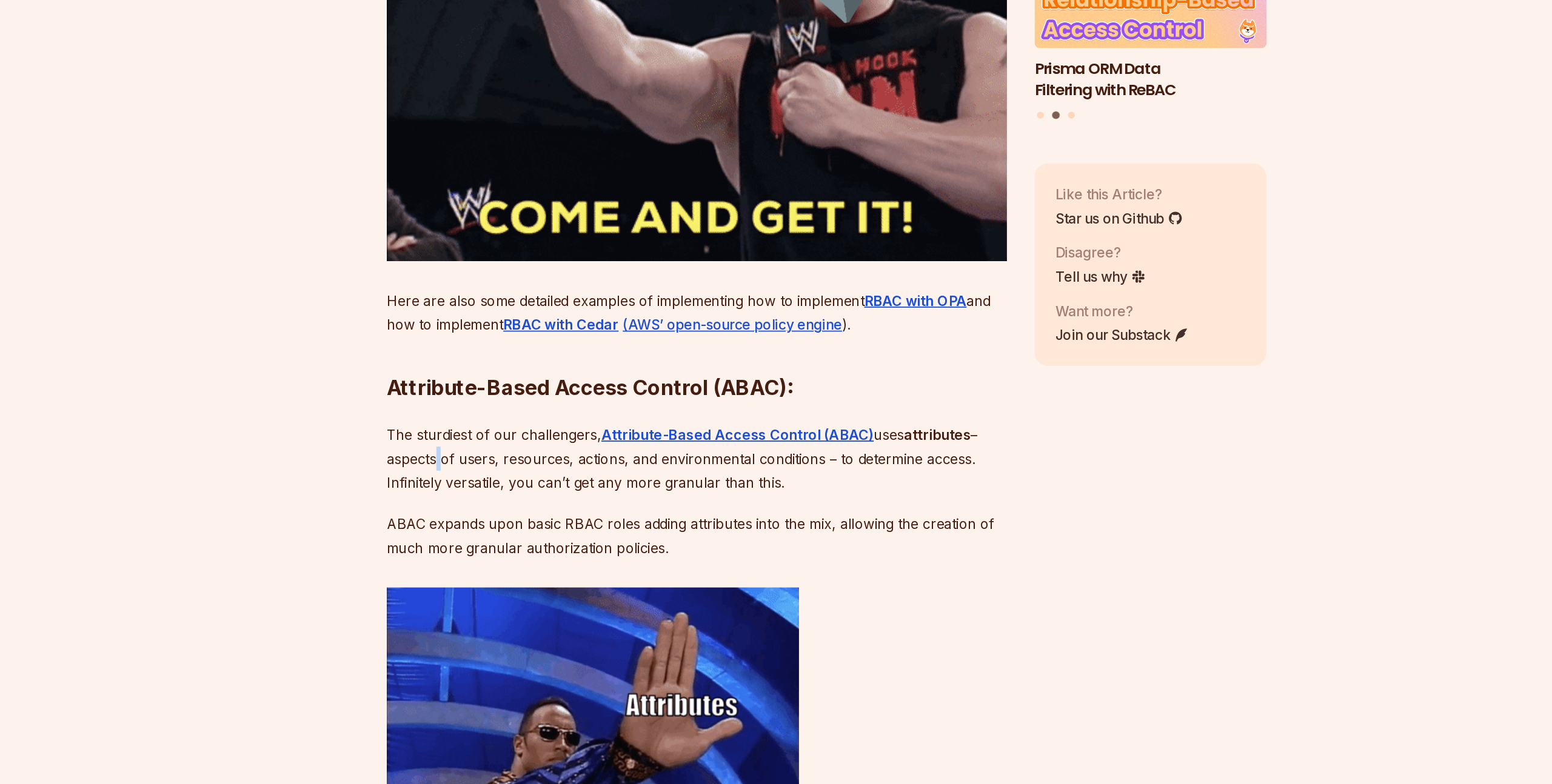
click at [502, 580] on p "The sturdiest of our challengers, Attribute-Based Access Control (ABAC) uses at…" at bounding box center [685, 554] width 438 height 51
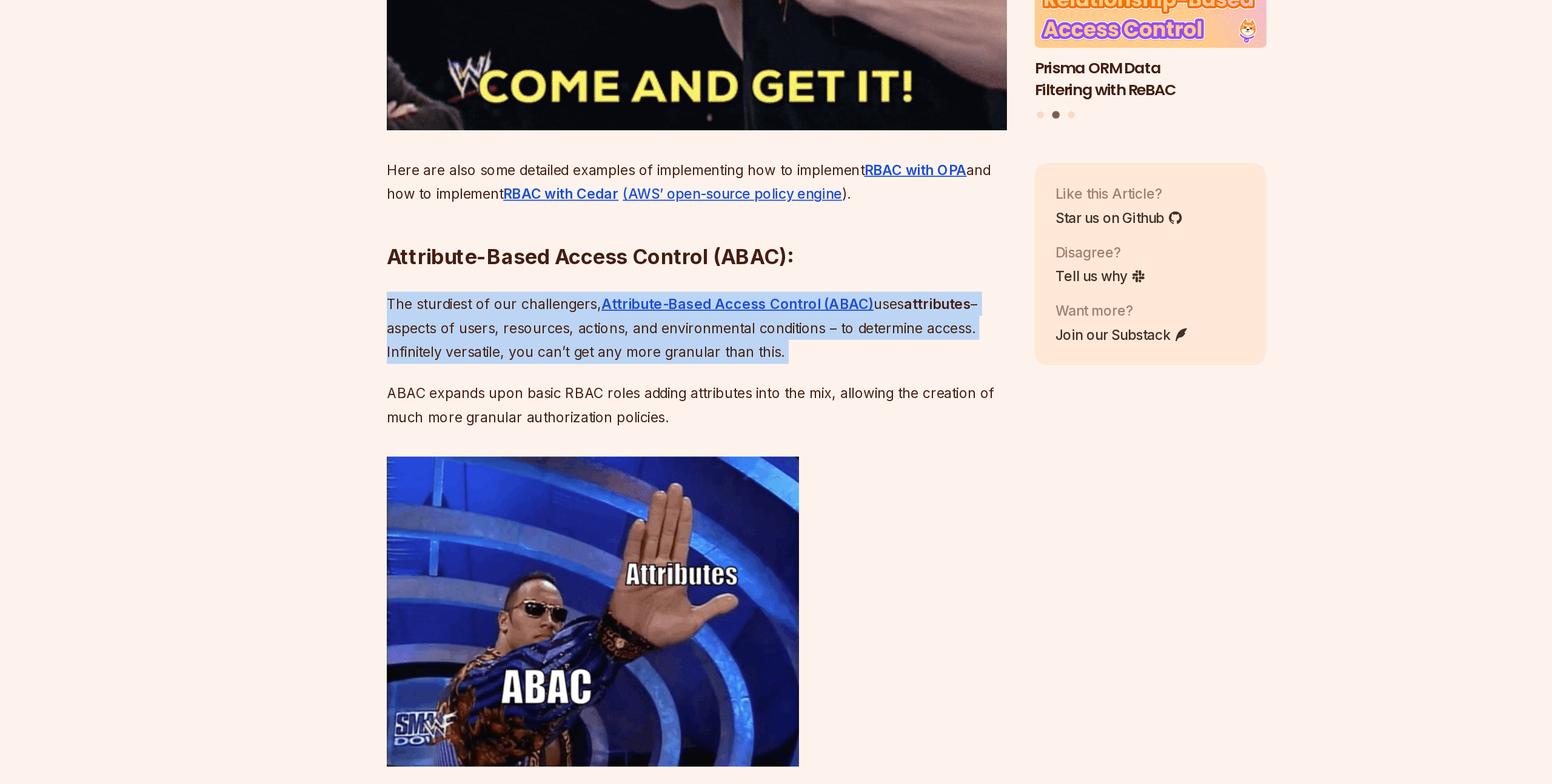
scroll to position [2468, 0]
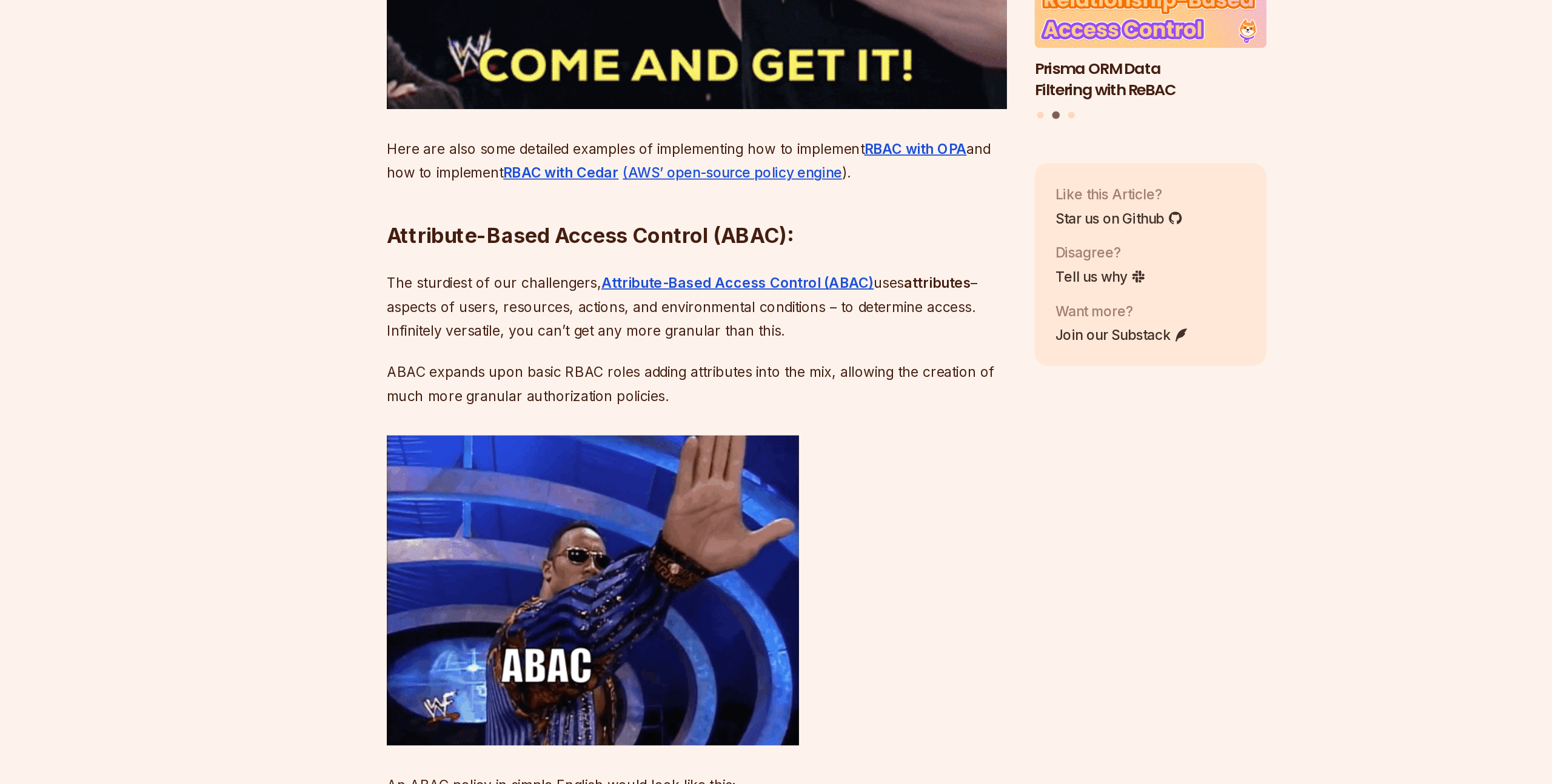
click at [550, 473] on p "The sturdiest of our challengers, Attribute-Based Access Control (ABAC) uses at…" at bounding box center [685, 447] width 438 height 51
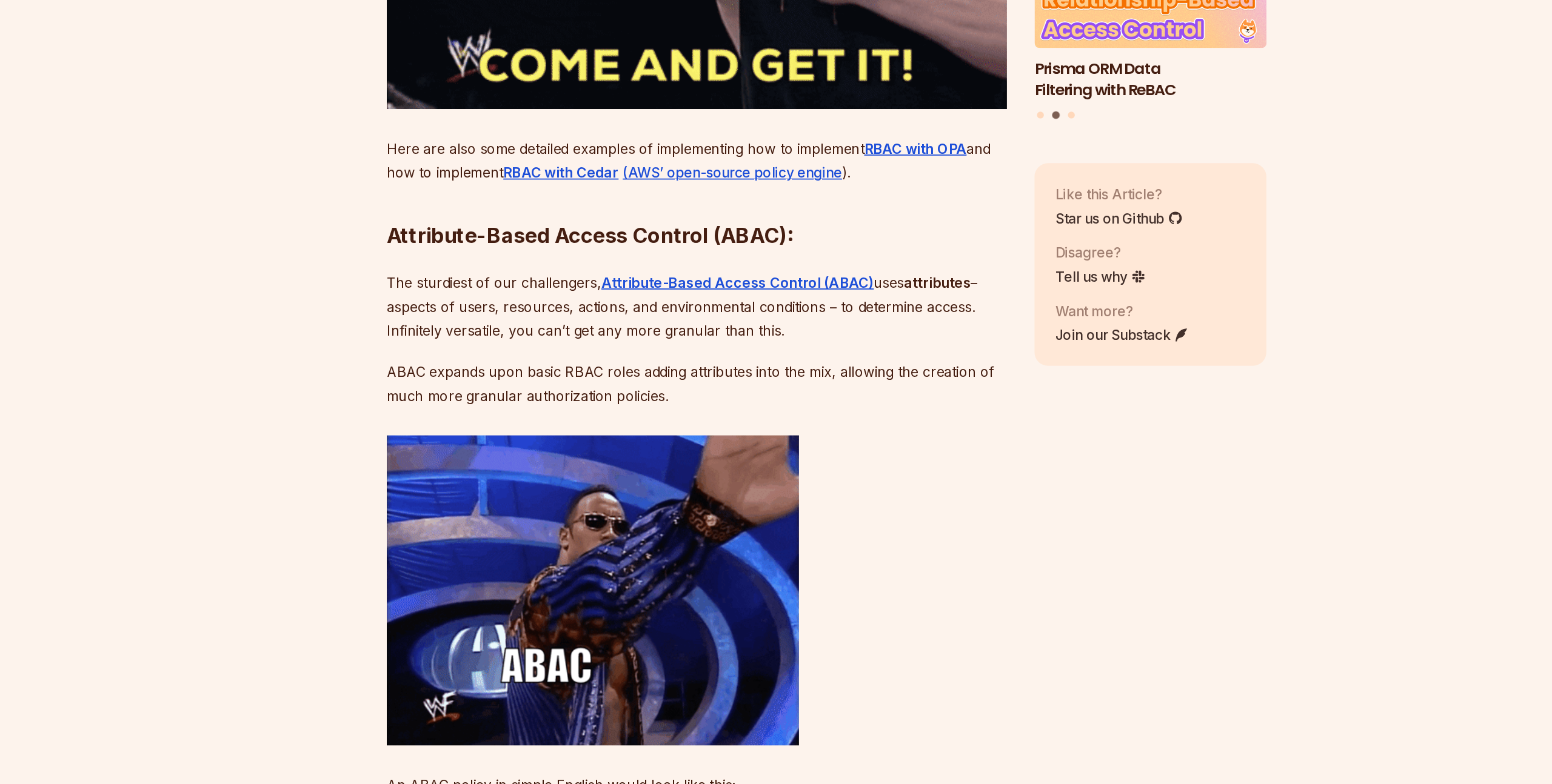
click at [550, 473] on p "The sturdiest of our challengers, Attribute-Based Access Control (ABAC) uses at…" at bounding box center [685, 447] width 438 height 51
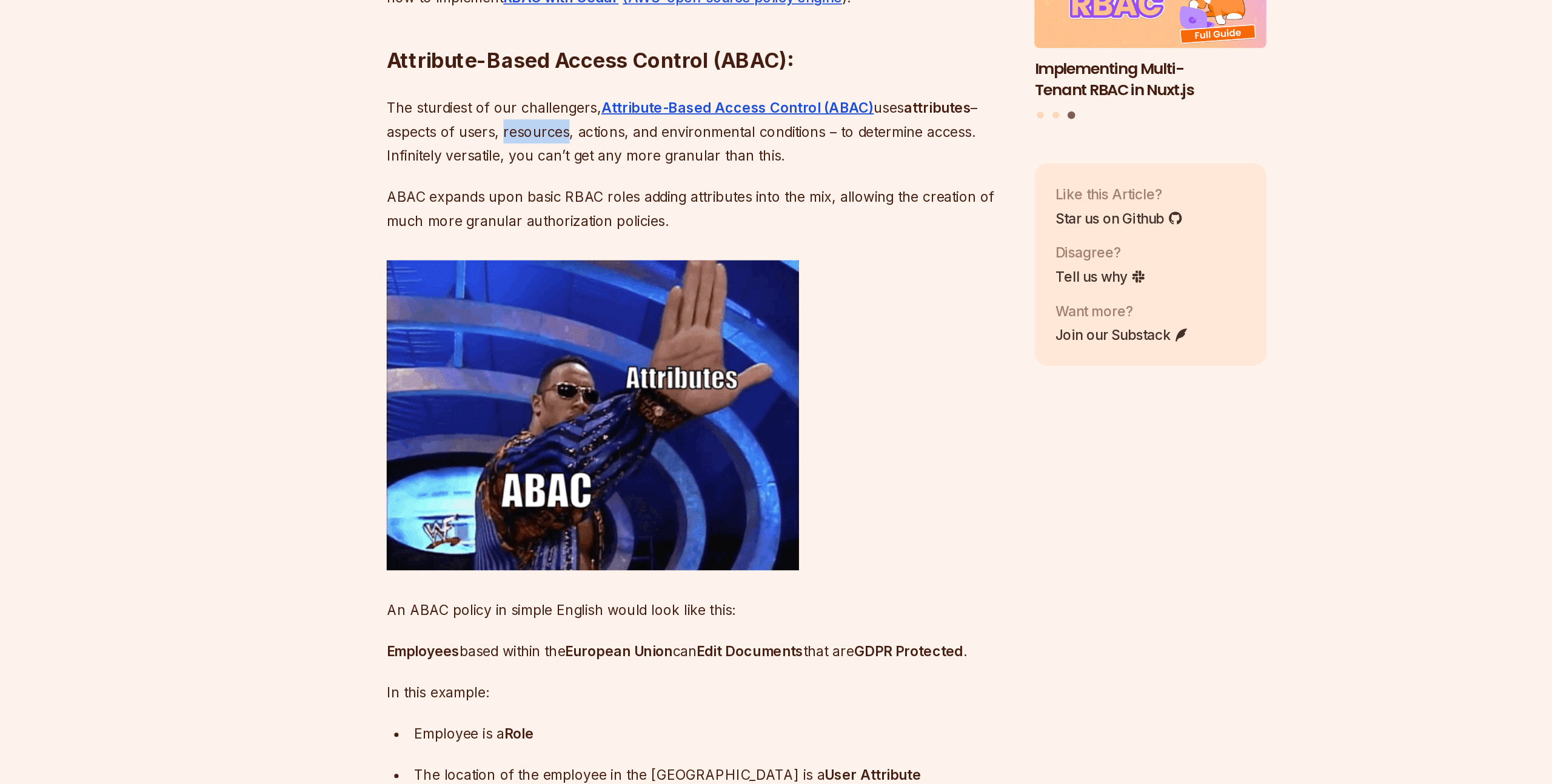
scroll to position [2608, 0]
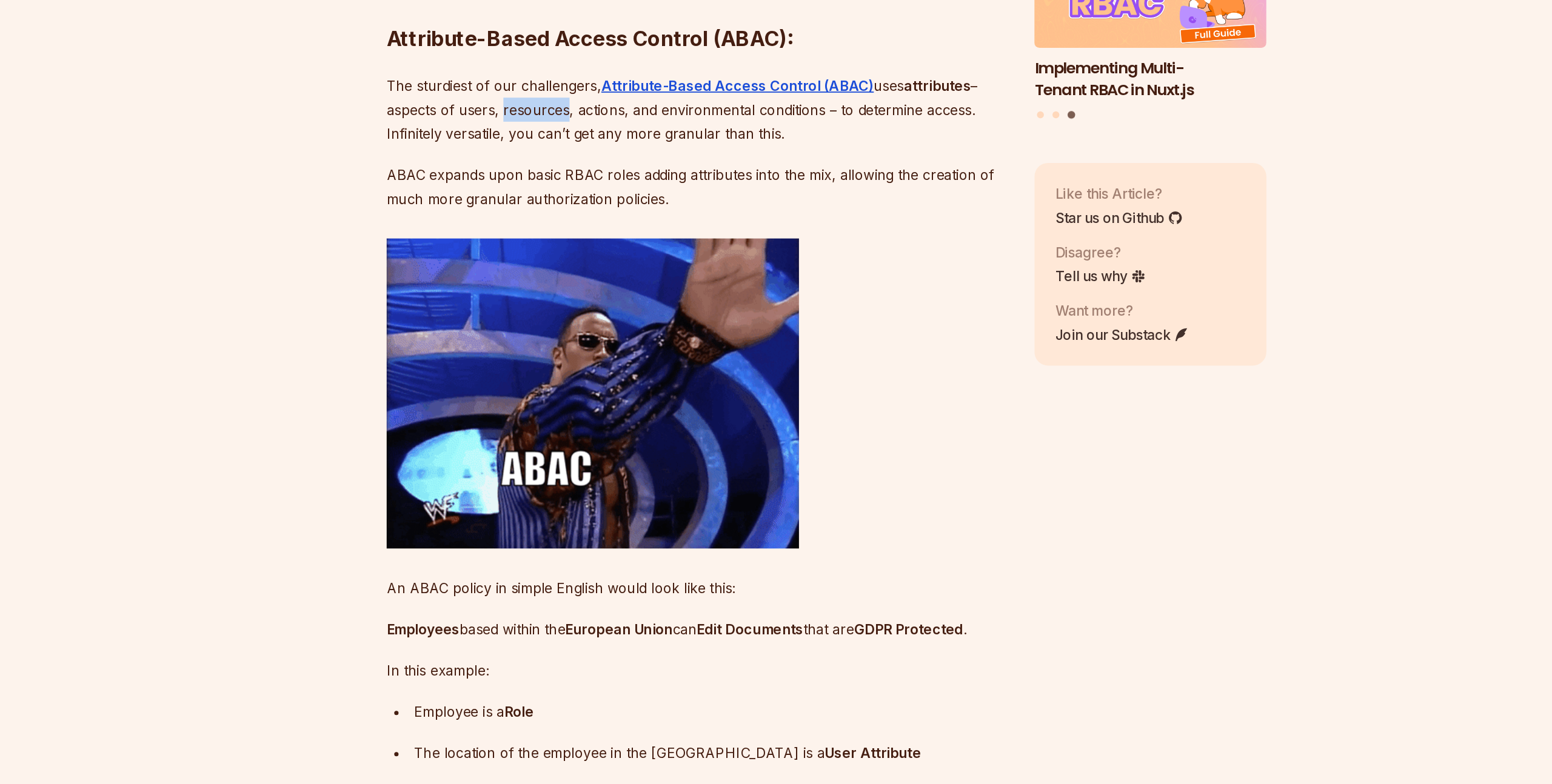
click at [608, 380] on p "ABAC expands upon basic RBAC roles adding attributes into the mix, allowing the…" at bounding box center [685, 363] width 438 height 34
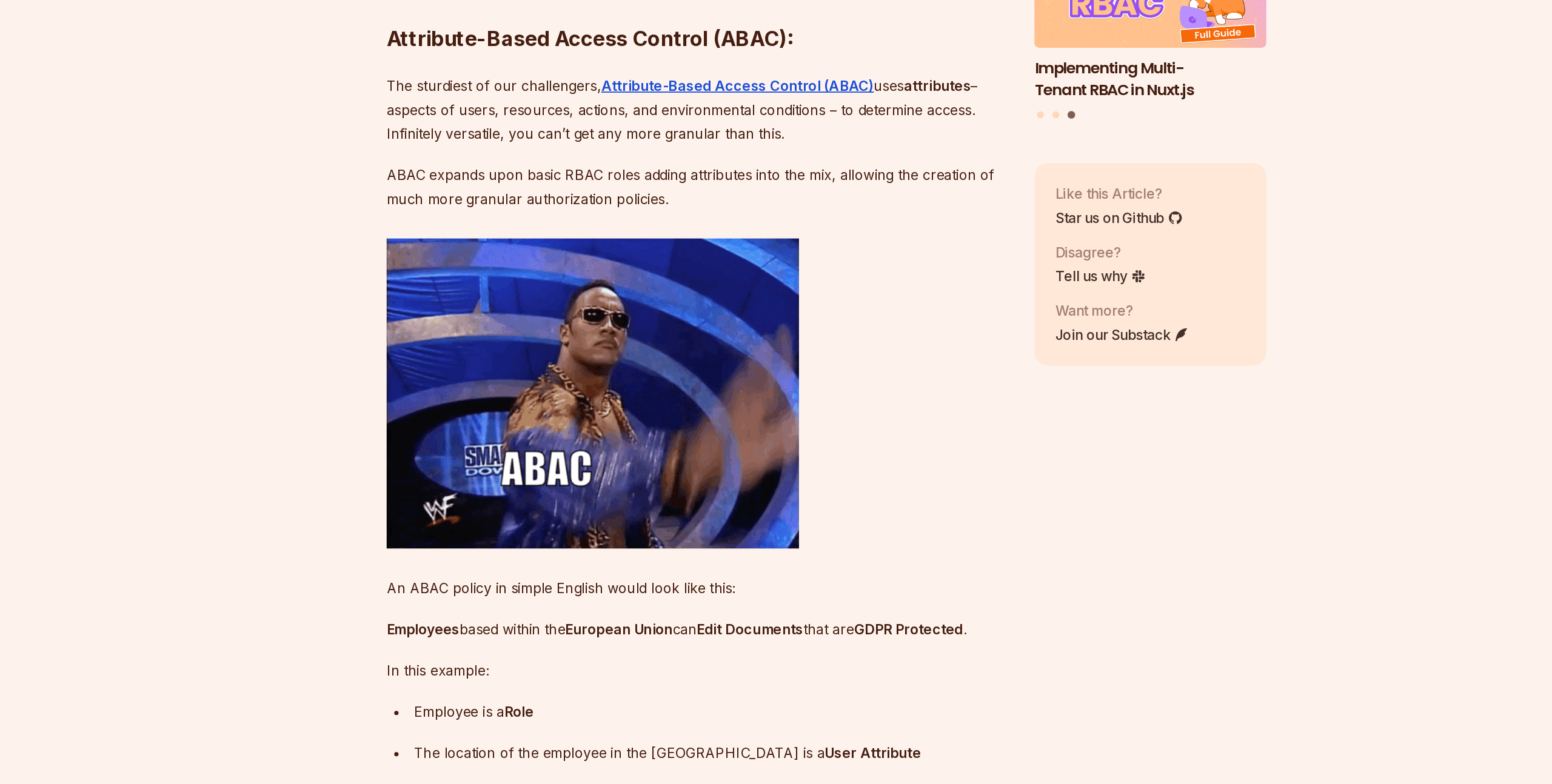
click at [608, 380] on p "ABAC expands upon basic RBAC roles adding attributes into the mix, allowing the…" at bounding box center [685, 363] width 438 height 34
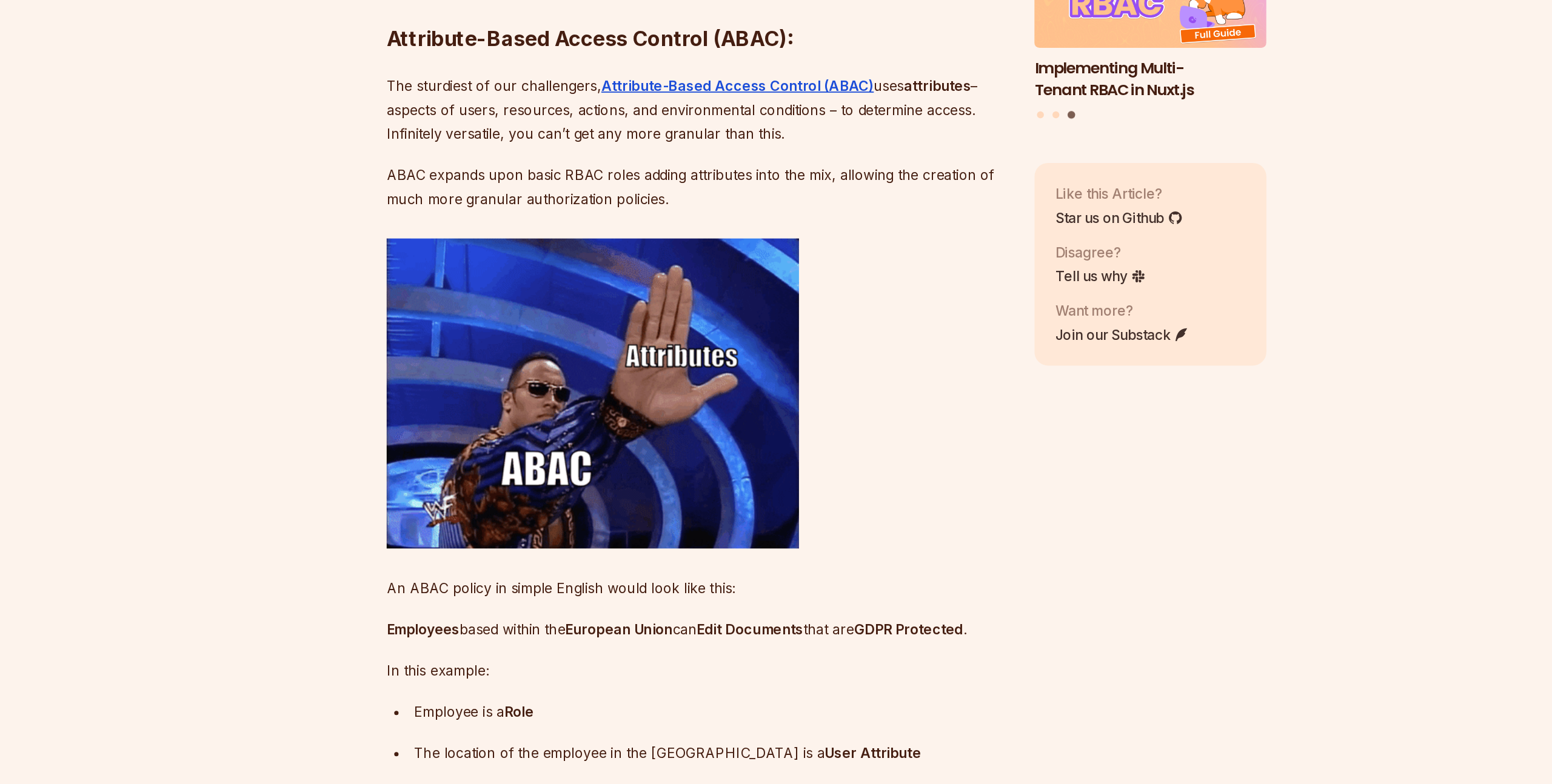
click at [608, 380] on p "ABAC expands upon basic RBAC roles adding attributes into the mix, allowing the…" at bounding box center [685, 363] width 438 height 34
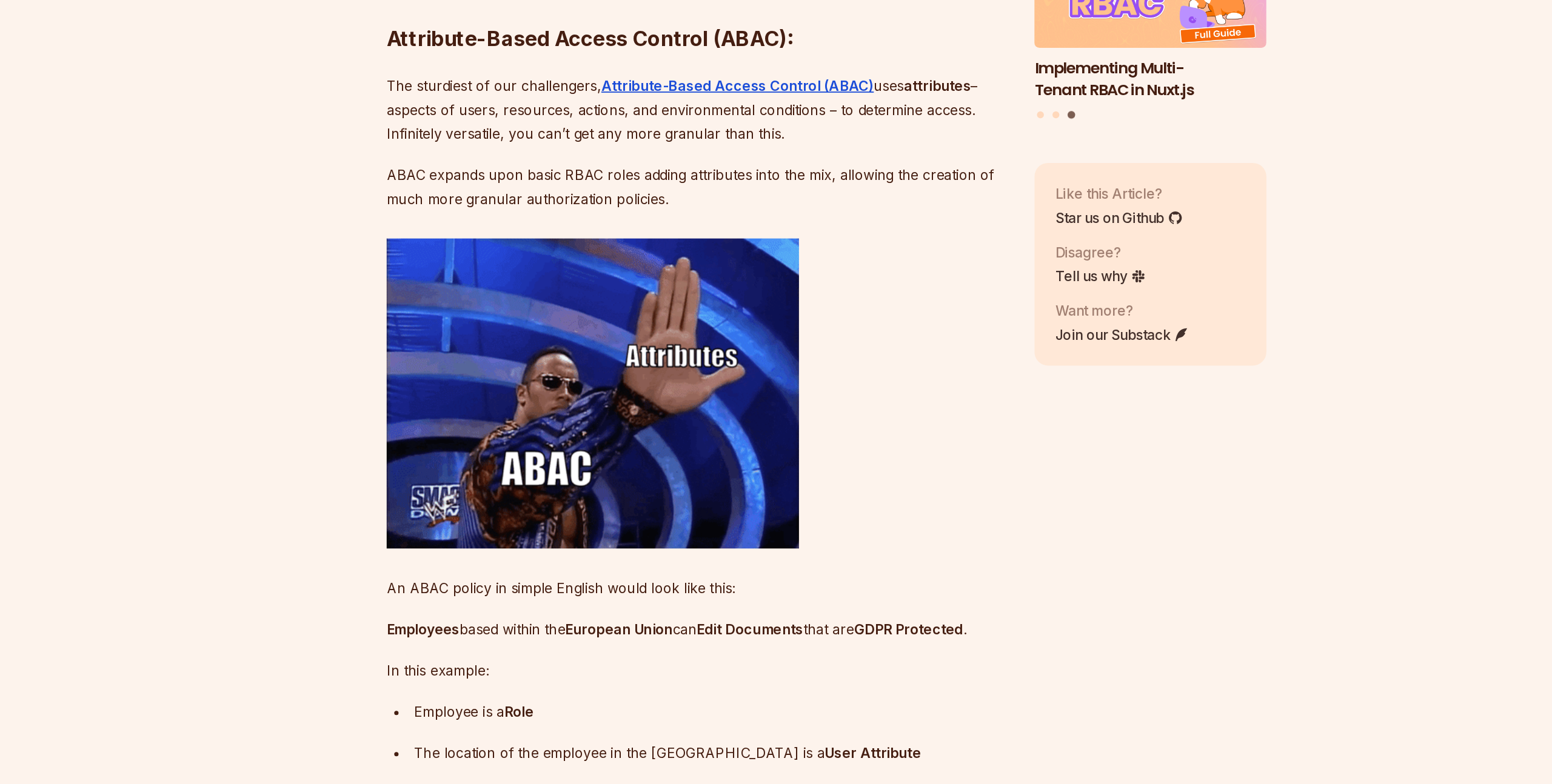
click at [608, 380] on p "ABAC expands upon basic RBAC roles adding attributes into the mix, allowing the…" at bounding box center [685, 363] width 438 height 34
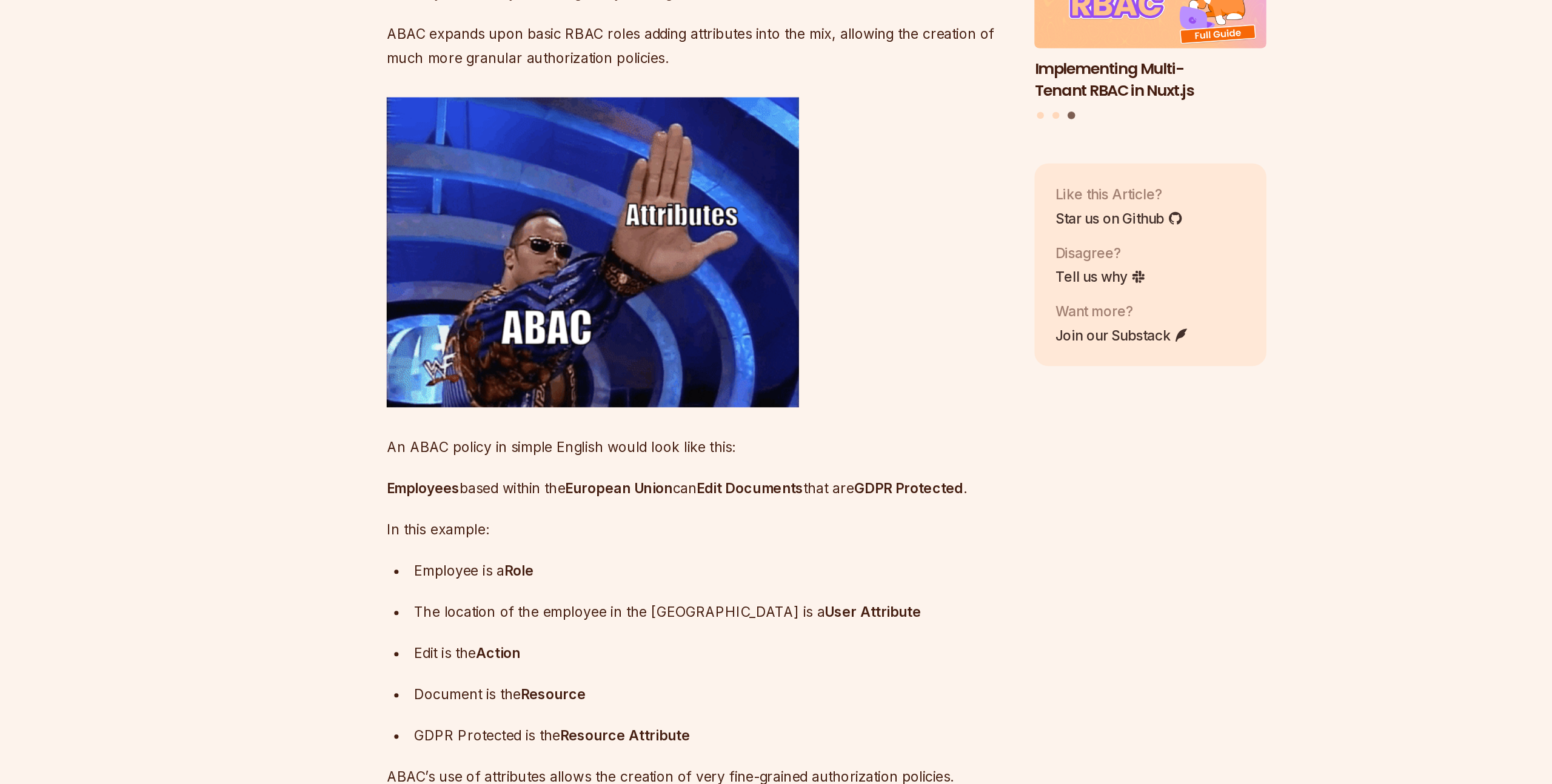
scroll to position [2818, 0]
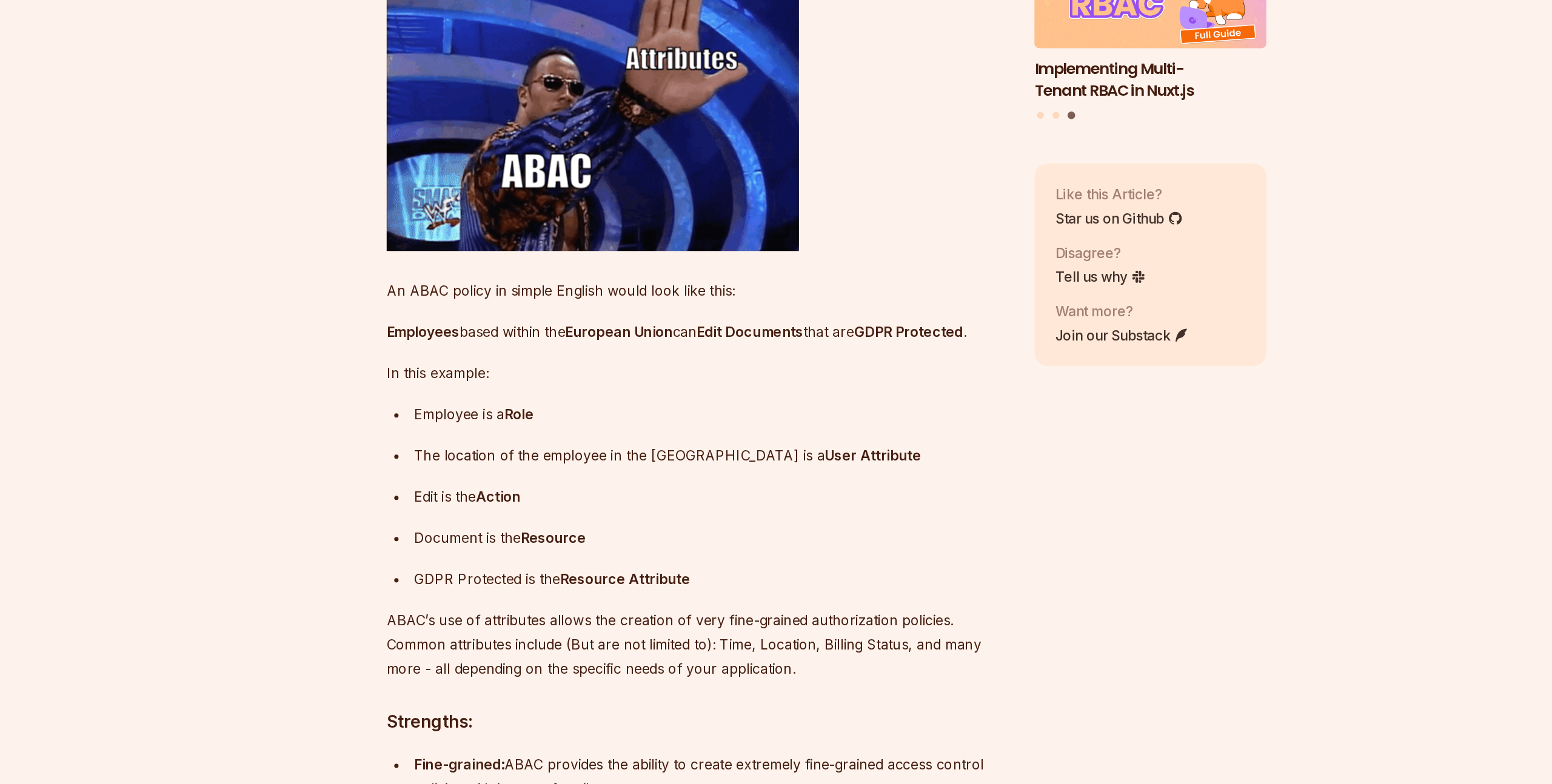
click at [540, 474] on p "Employees based within the European Union can Edit Documents that are GDPR Prot…" at bounding box center [685, 465] width 438 height 17
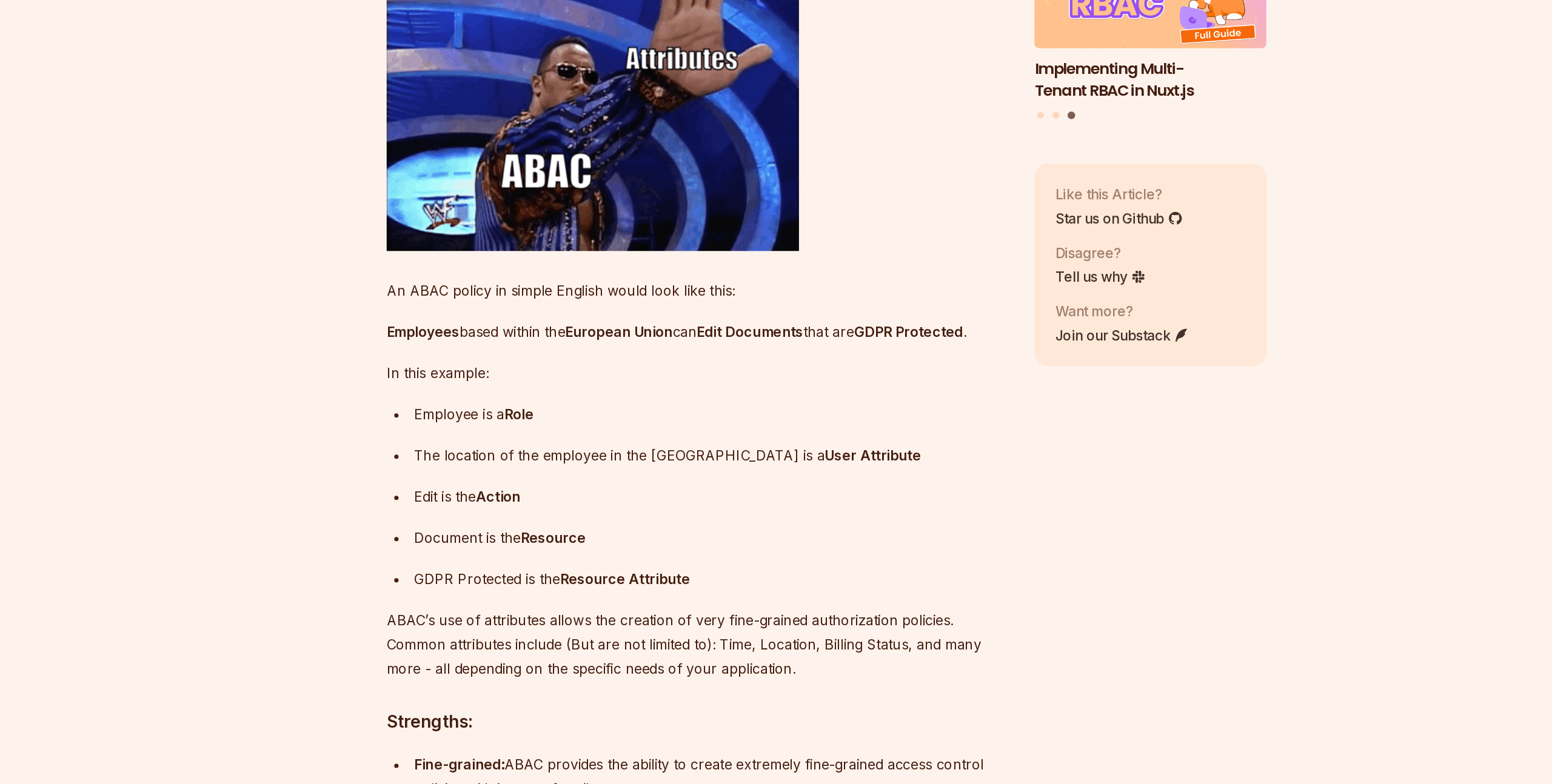
click at [540, 474] on p "Employees based within the European Union can Edit Documents that are GDPR Prot…" at bounding box center [685, 465] width 438 height 17
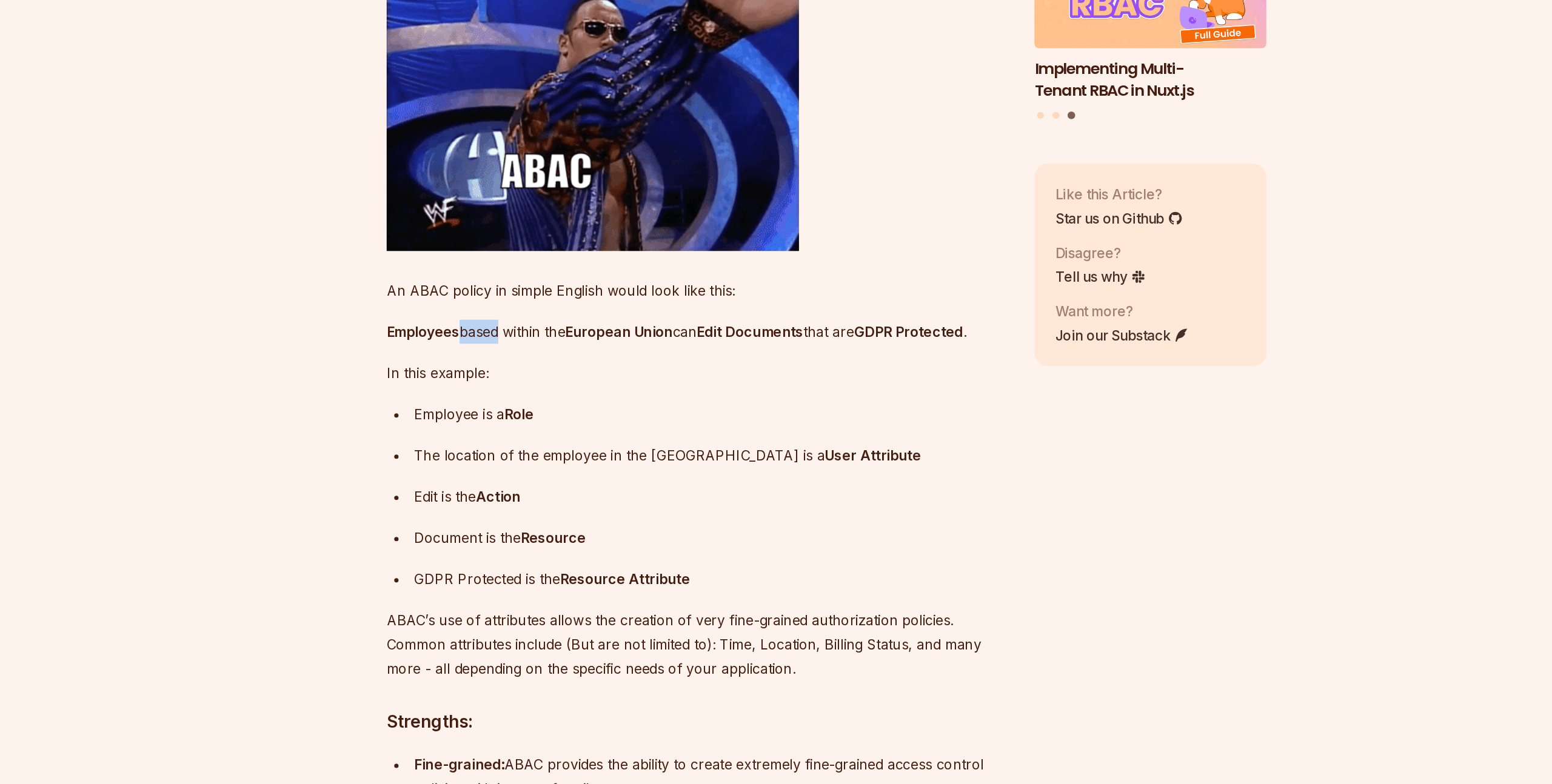
click at [540, 474] on p "Employees based within the European Union can Edit Documents that are GDPR Prot…" at bounding box center [685, 465] width 438 height 17
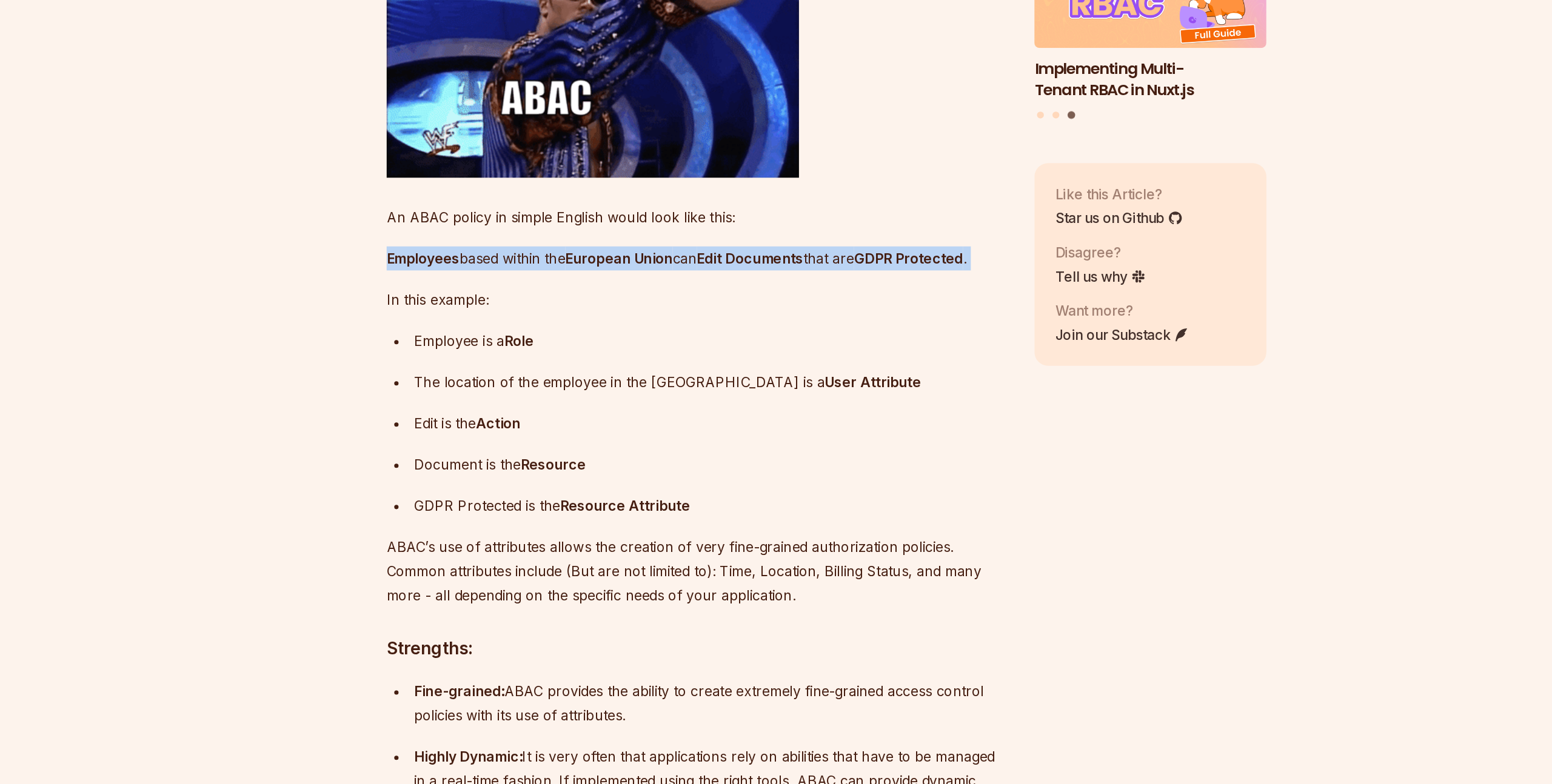
scroll to position [2871, 0]
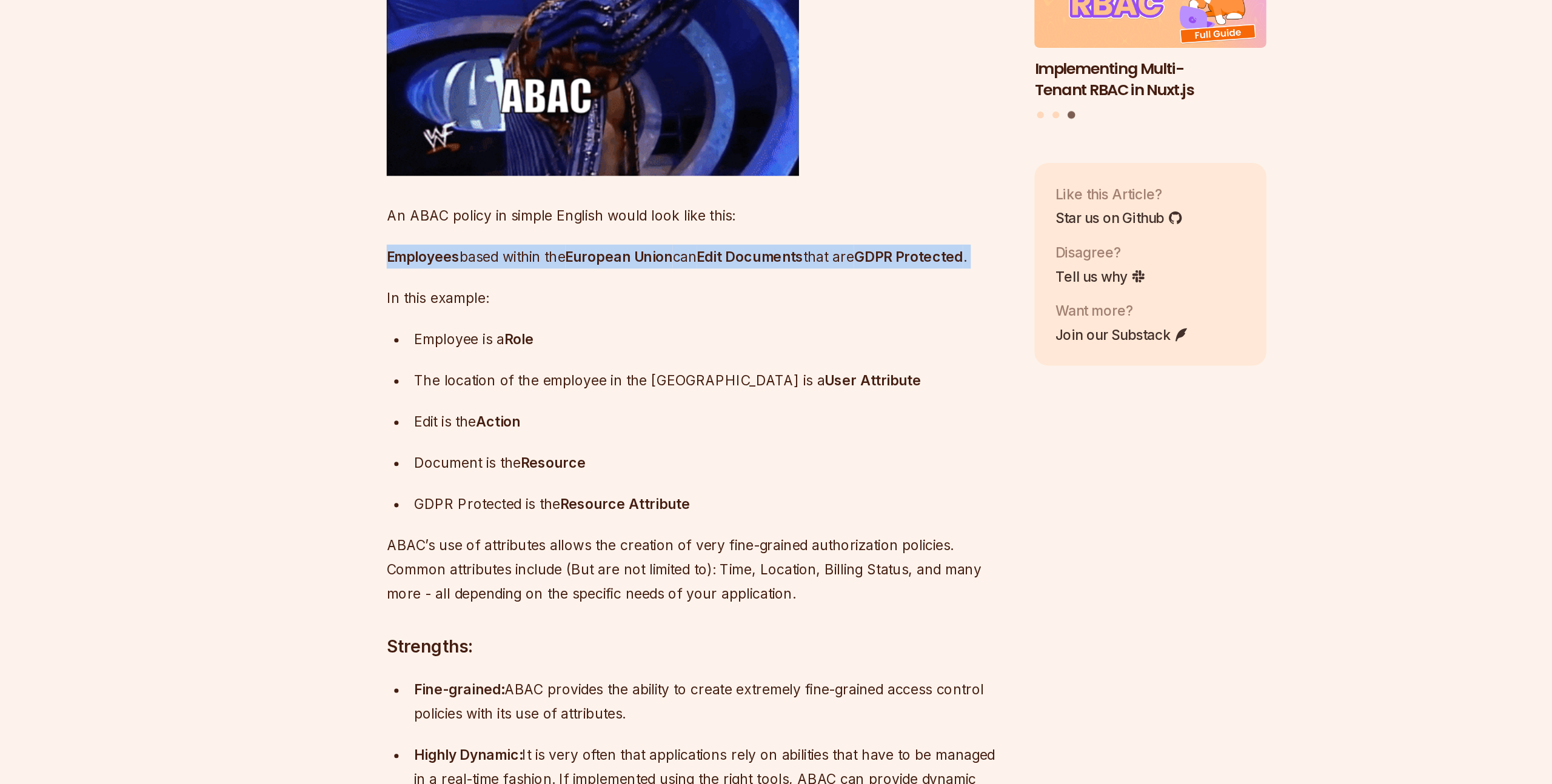
click at [505, 508] on p "The location of the employee in the [GEOGRAPHIC_DATA] is a User Attribute" at bounding box center [694, 499] width 418 height 17
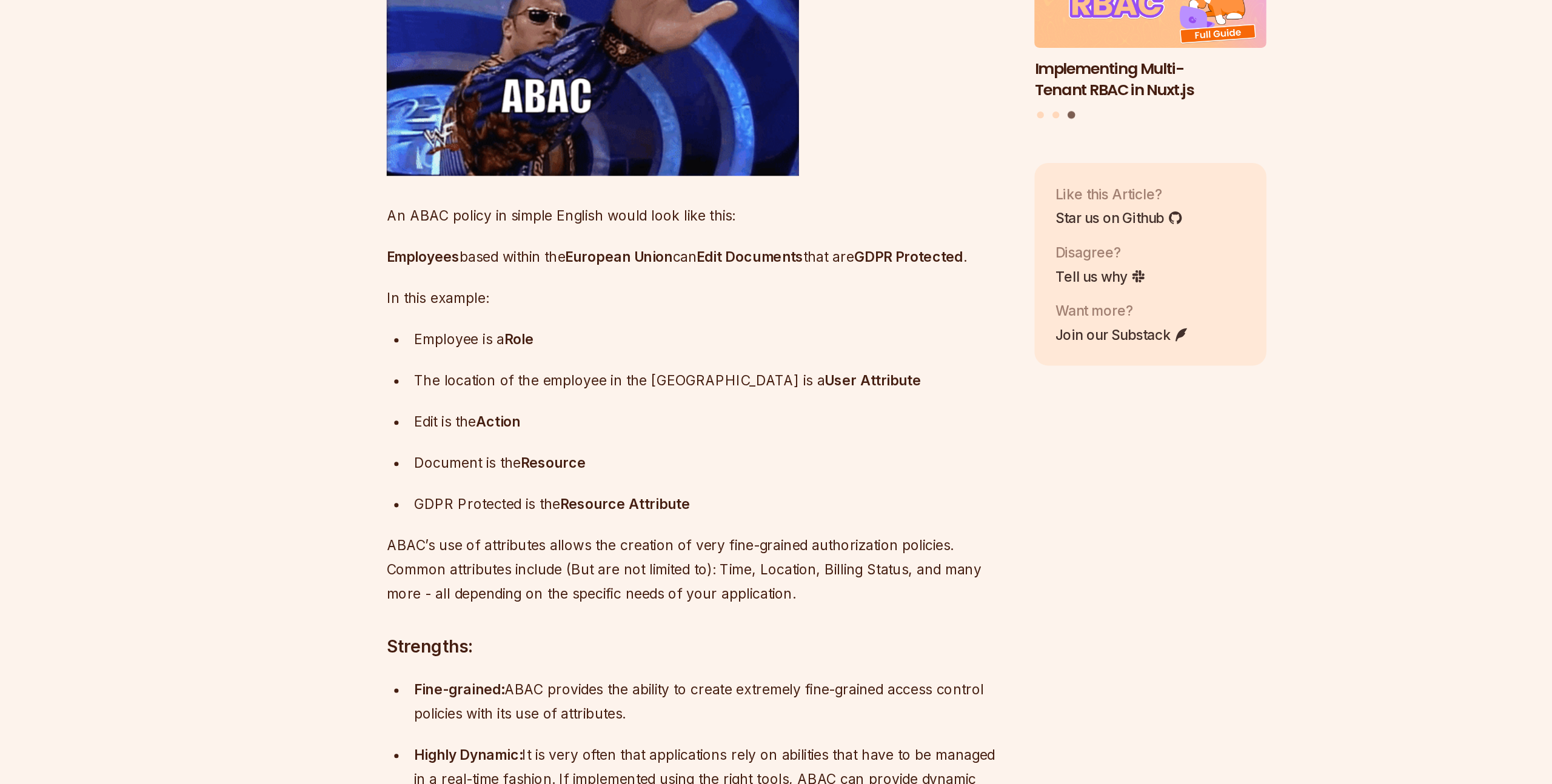
click at [505, 508] on p "The location of the employee in the [GEOGRAPHIC_DATA] is a User Attribute" at bounding box center [694, 499] width 418 height 17
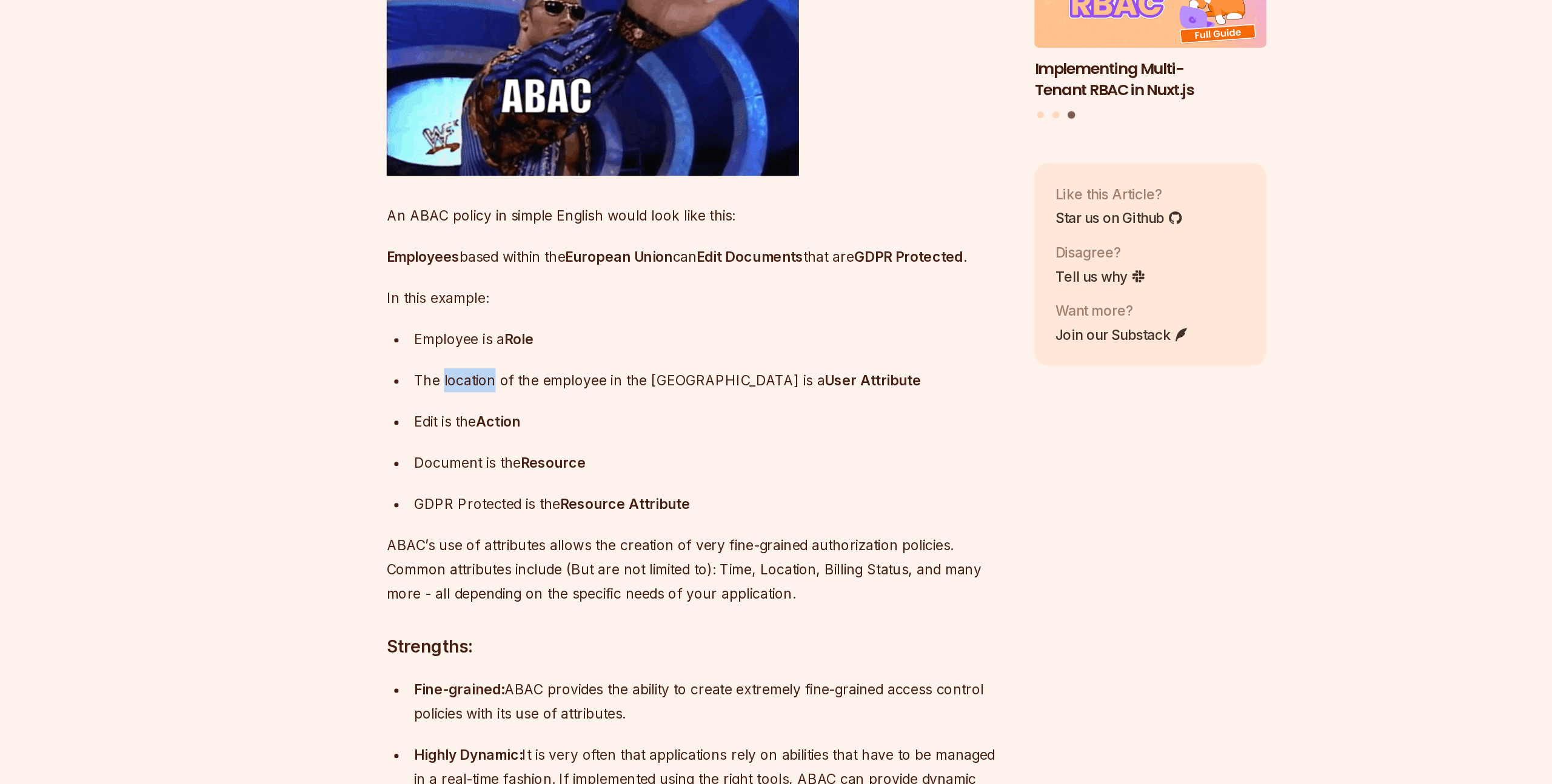
click at [505, 508] on p "The location of the employee in the [GEOGRAPHIC_DATA] is a User Attribute" at bounding box center [694, 499] width 418 height 17
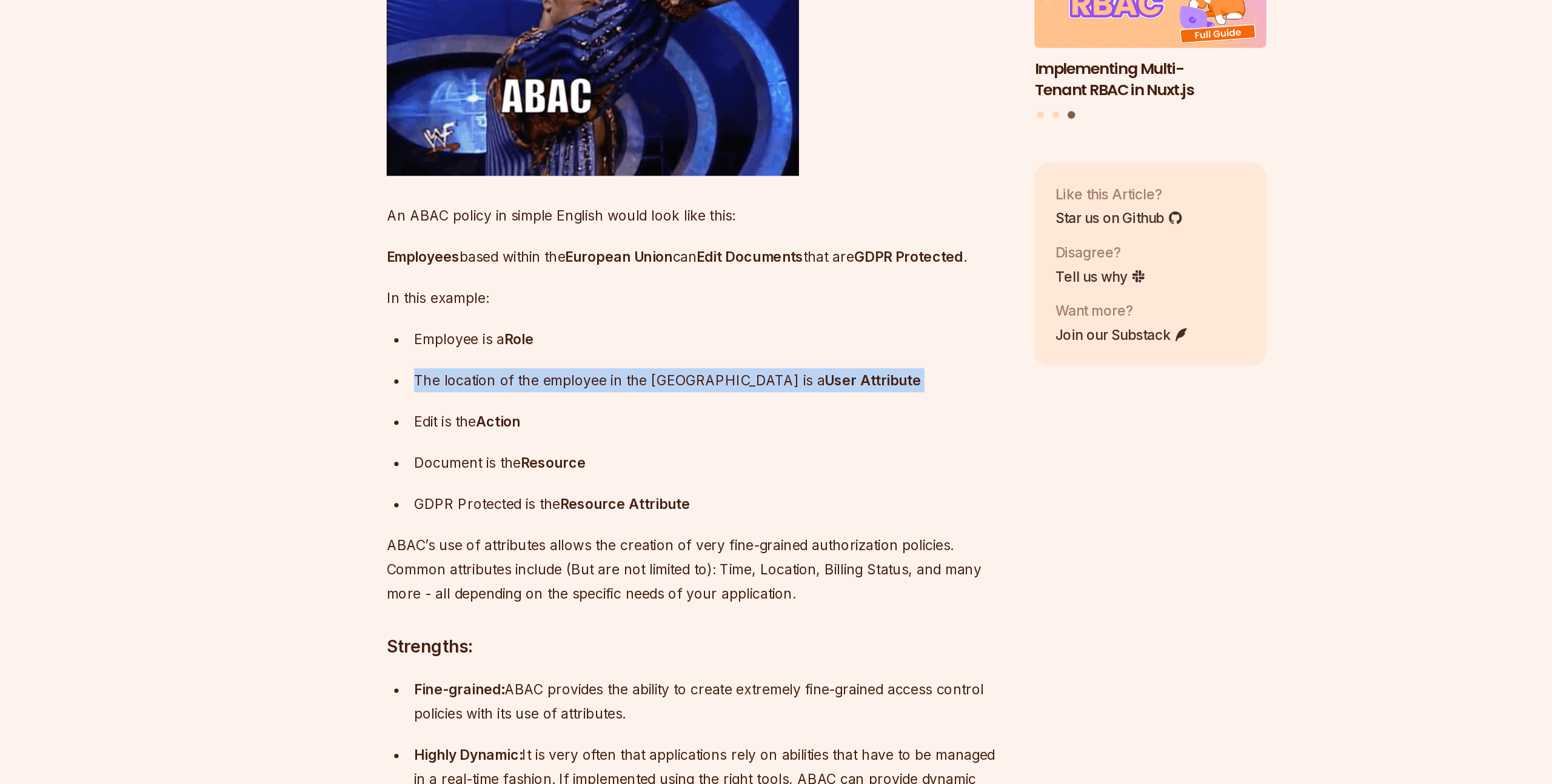
click at [497, 584] on ul "Employee is a Role The location of the employee in the [GEOGRAPHIC_DATA] is a U…" at bounding box center [685, 528] width 438 height 134
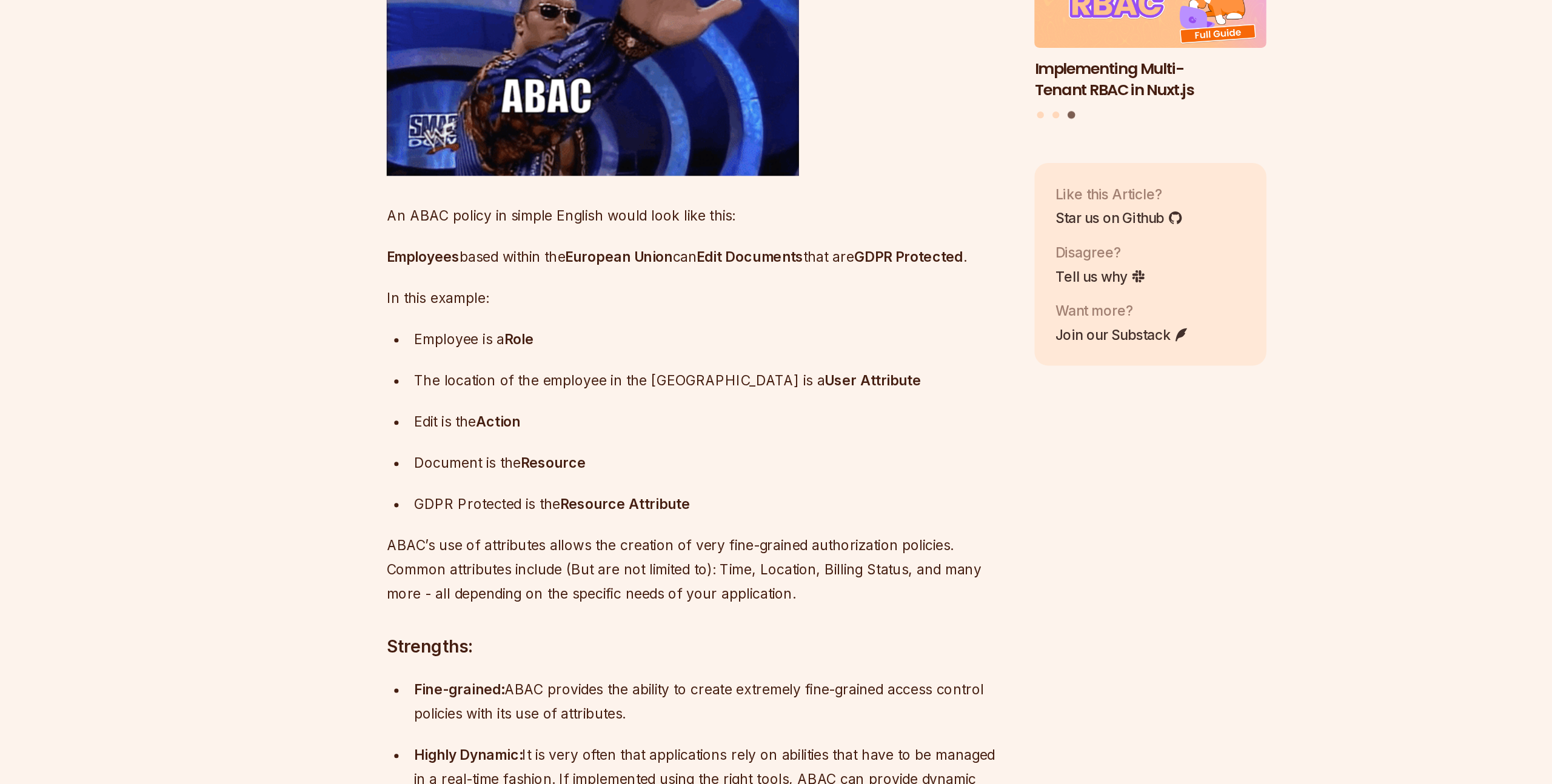
click at [497, 584] on ul "Employee is a Role The location of the employee in the [GEOGRAPHIC_DATA] is a U…" at bounding box center [685, 528] width 438 height 134
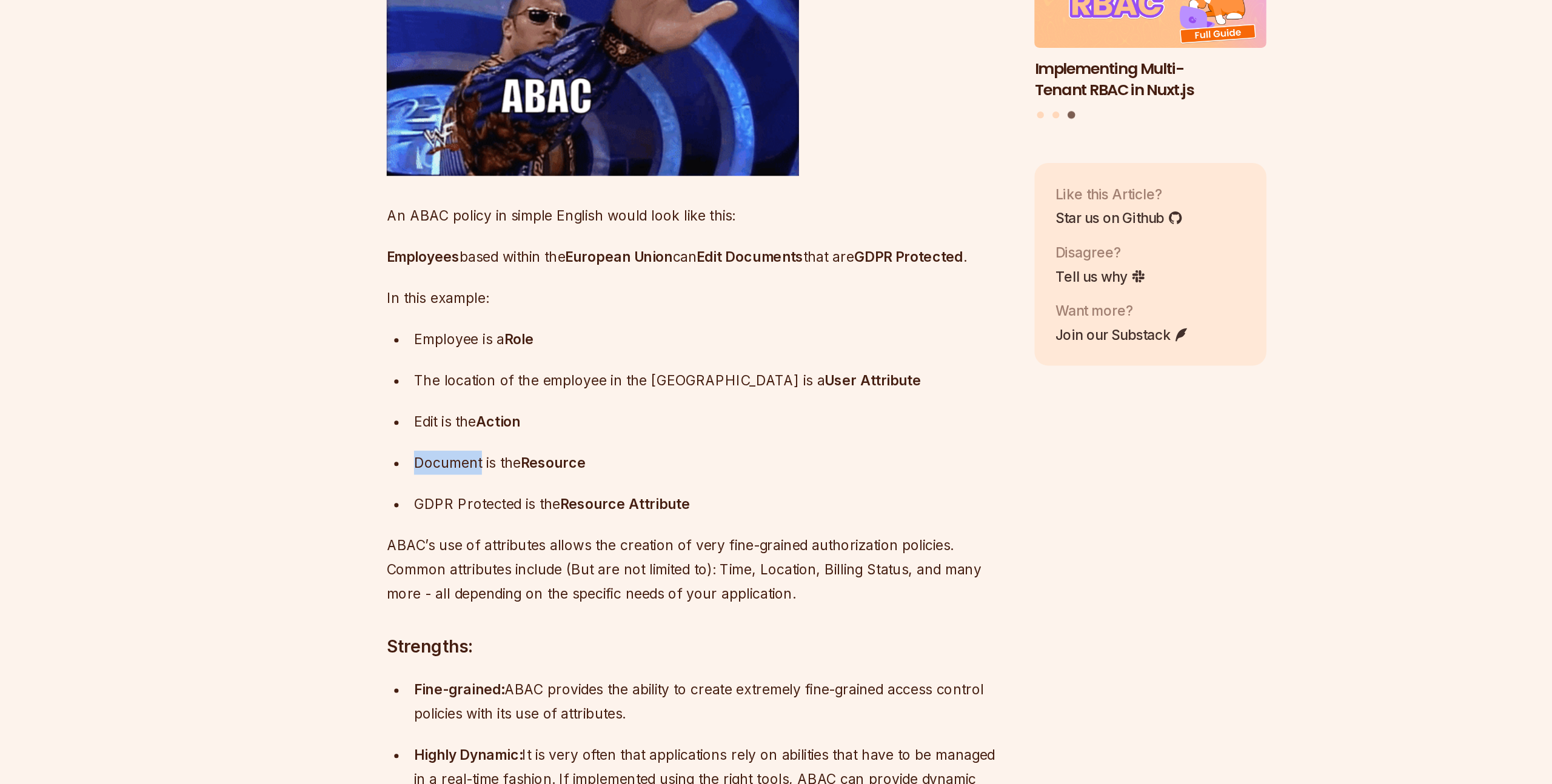
click at [497, 584] on ul "Employee is a Role The location of the employee in the [GEOGRAPHIC_DATA] is a U…" at bounding box center [685, 528] width 438 height 134
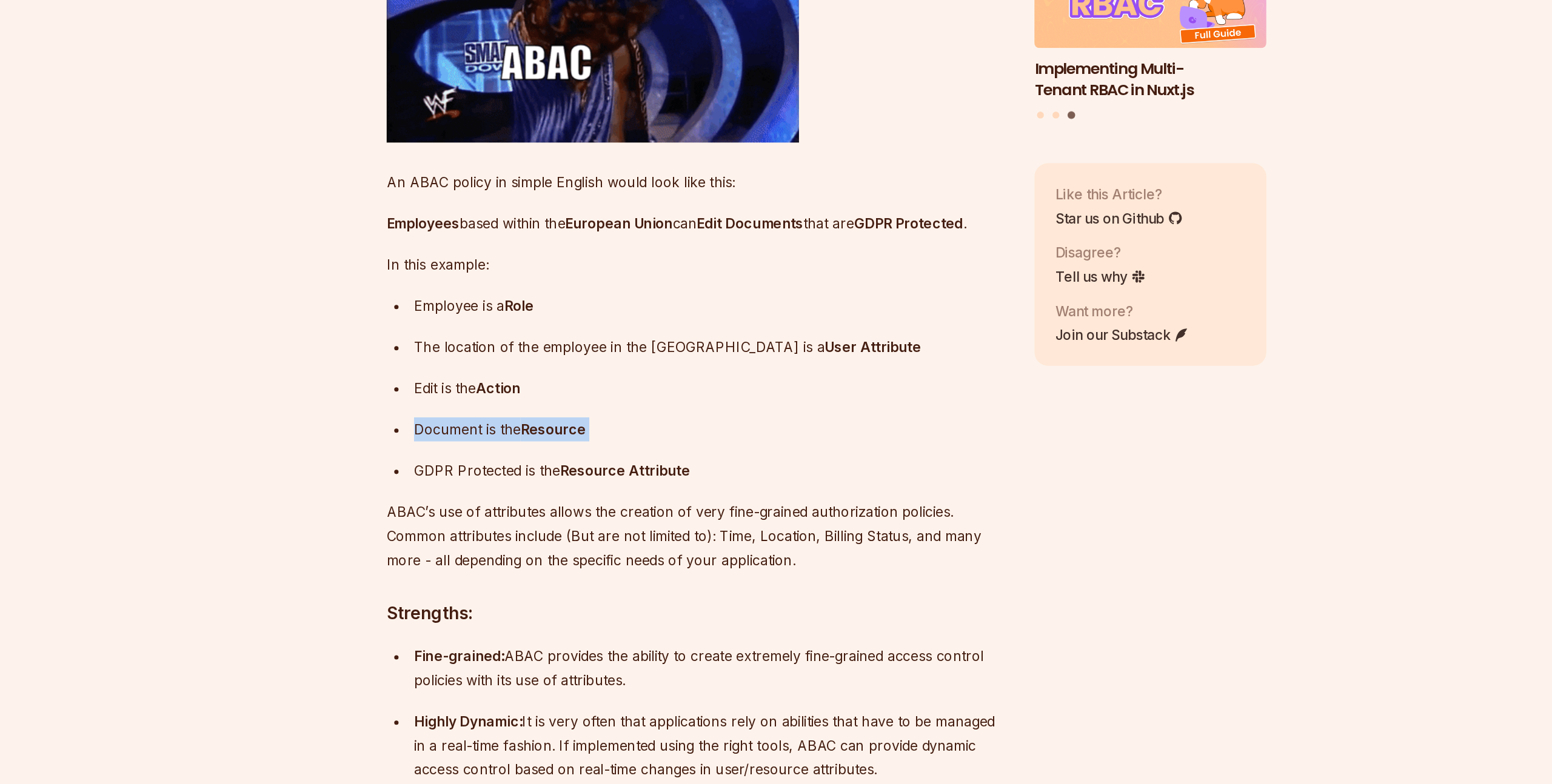
scroll to position [2897, 0]
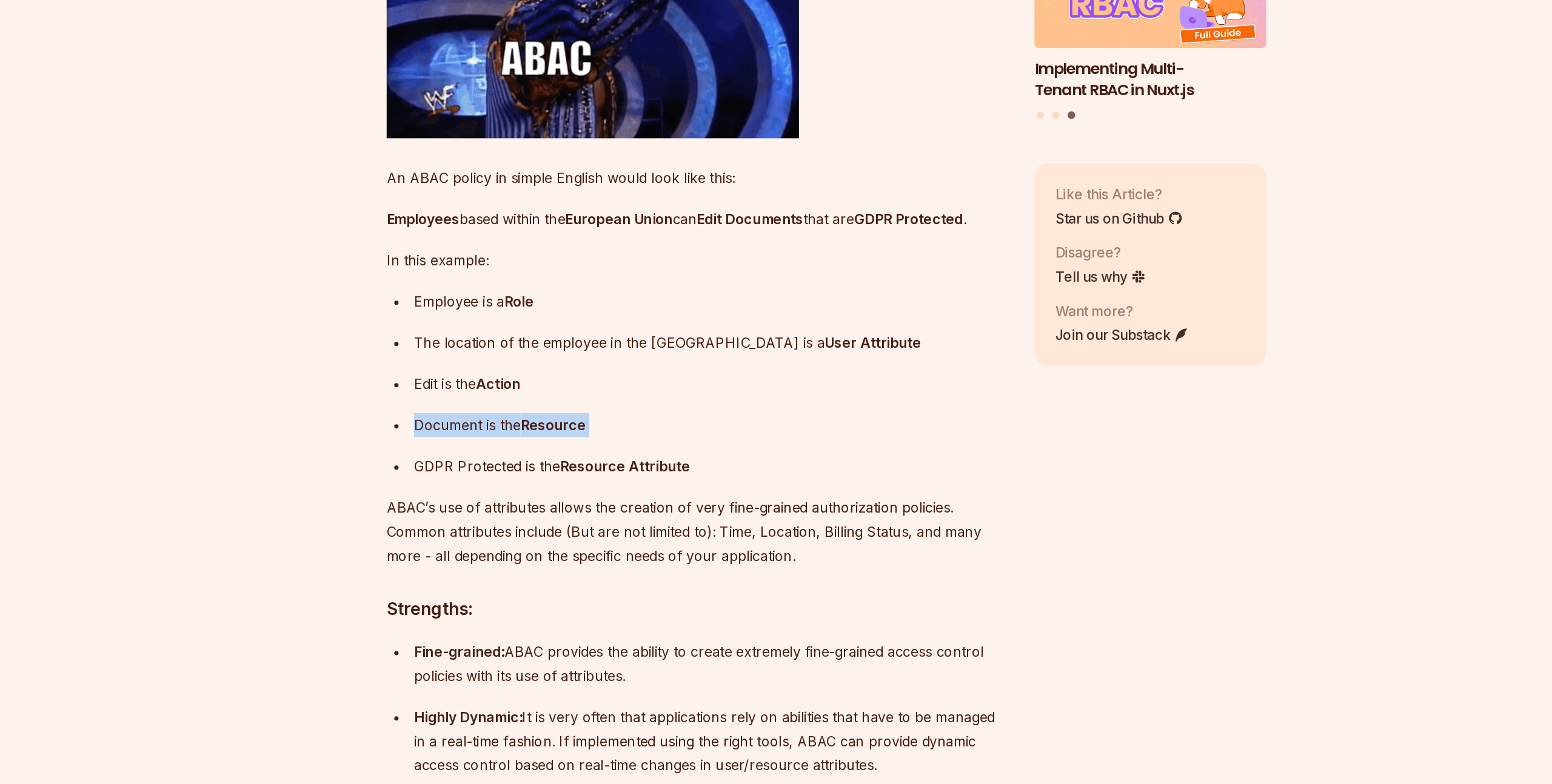
click at [497, 568] on ul "Employee is a Role The location of the employee in the [GEOGRAPHIC_DATA] is a U…" at bounding box center [685, 502] width 438 height 134
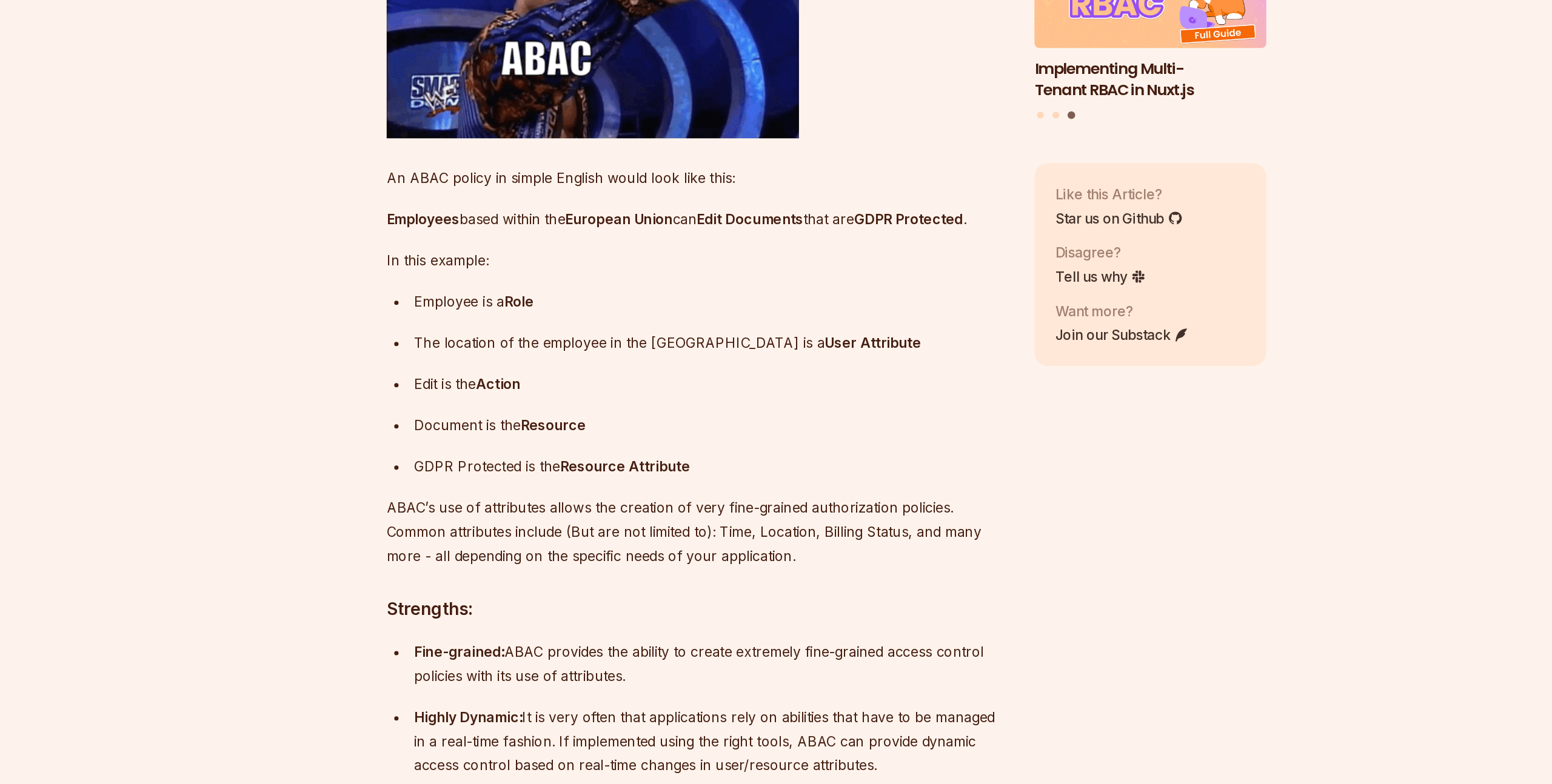
click at [497, 568] on ul "Employee is a Role The location of the employee in the [GEOGRAPHIC_DATA] is a U…" at bounding box center [685, 502] width 438 height 134
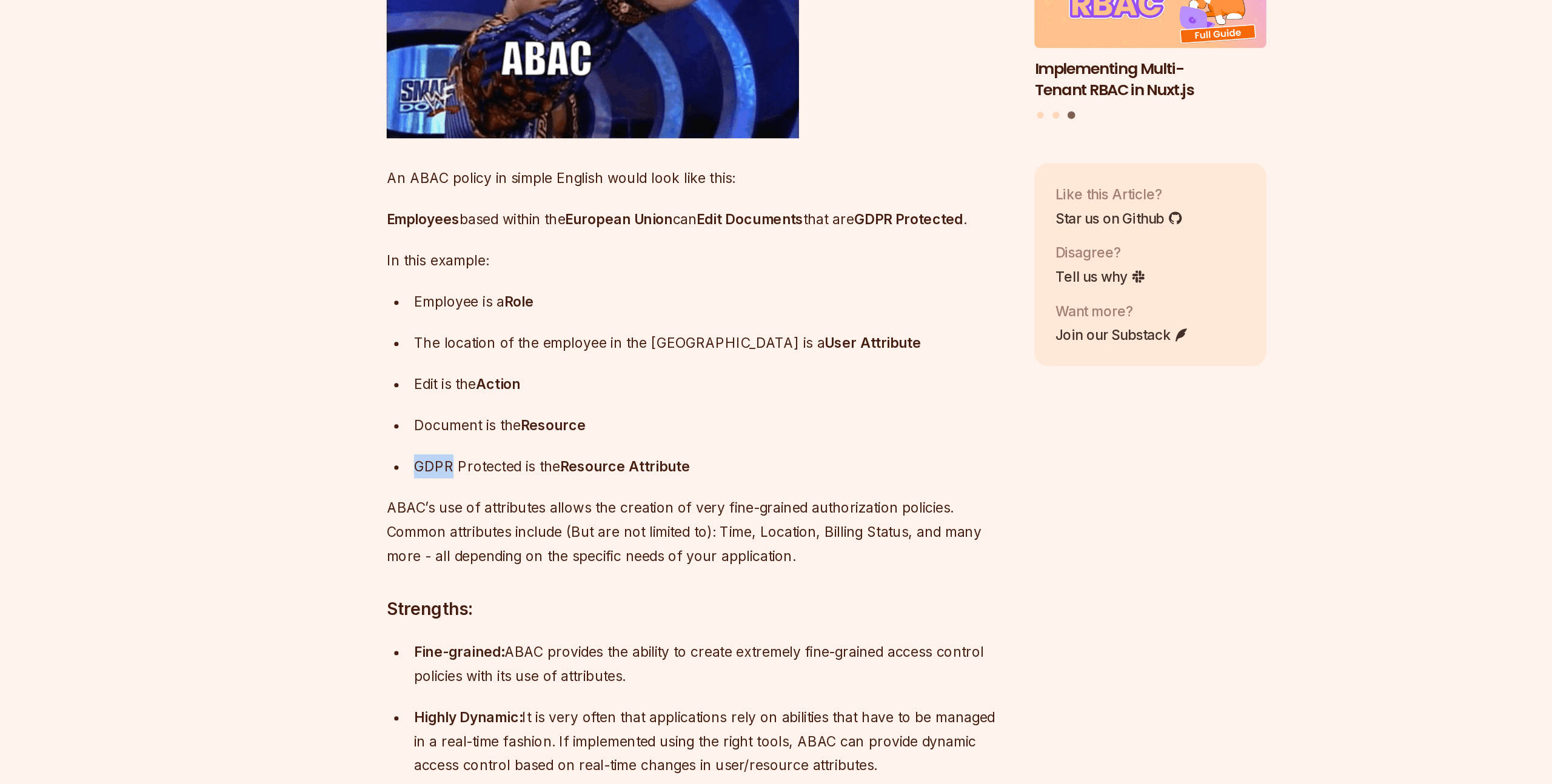
click at [497, 568] on ul "Employee is a Role The location of the employee in the [GEOGRAPHIC_DATA] is a U…" at bounding box center [685, 502] width 438 height 134
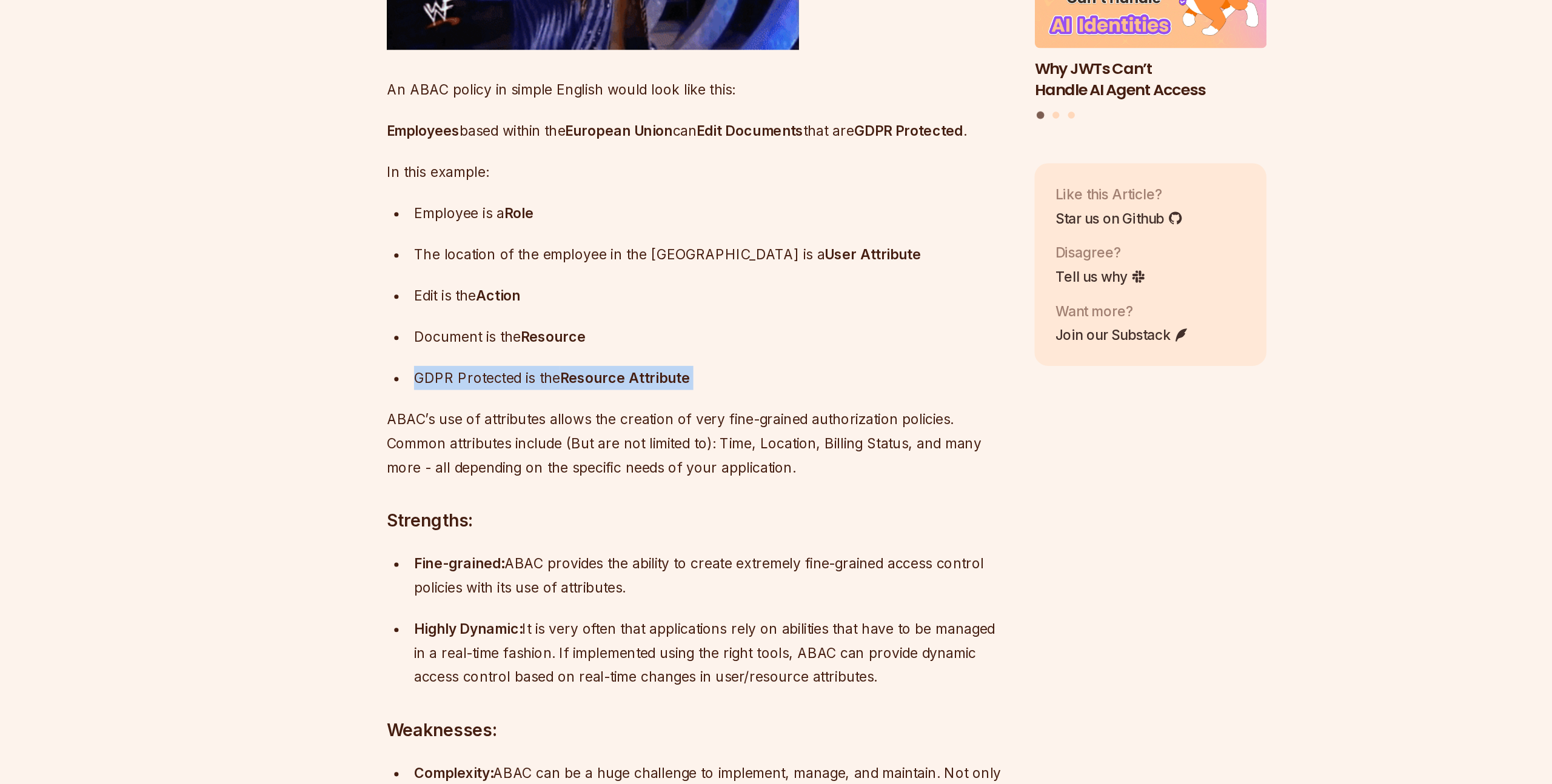
scroll to position [2974, 0]
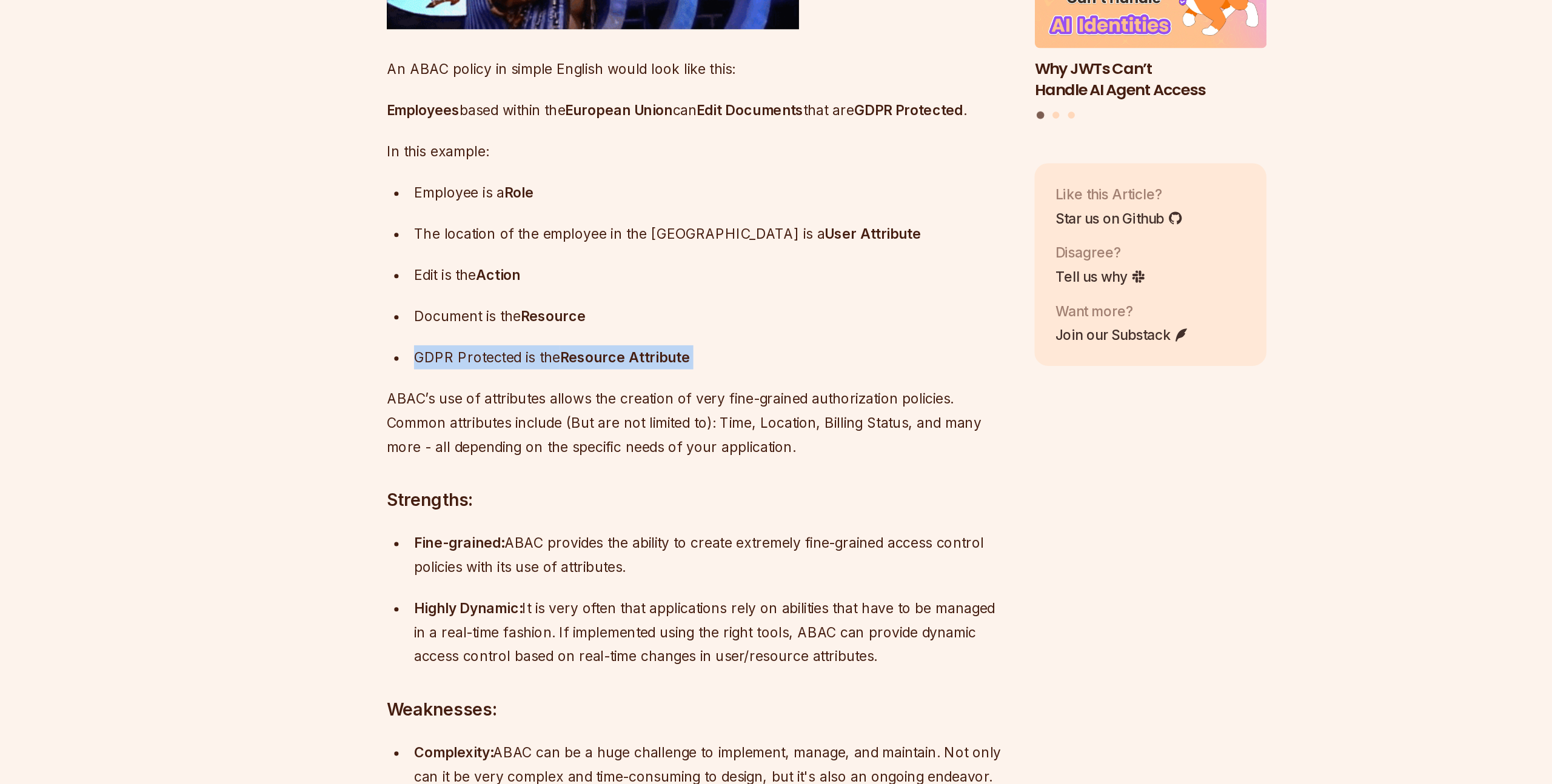
click at [502, 554] on p "ABAC’s use of attributes allows the creation of very fine-grained authorization…" at bounding box center [685, 529] width 438 height 51
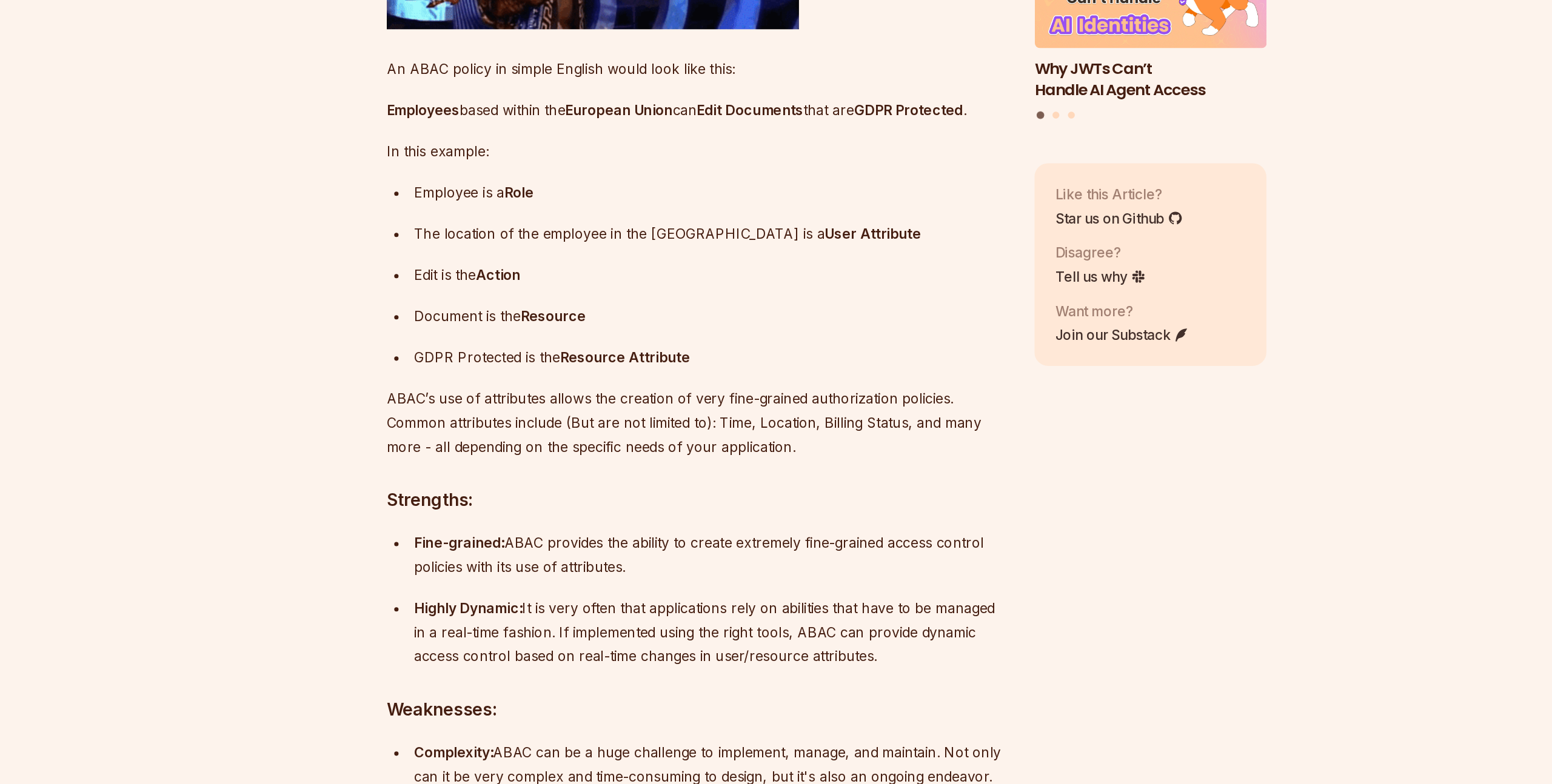
click at [502, 554] on p "ABAC’s use of attributes allows the creation of very fine-grained authorization…" at bounding box center [685, 529] width 438 height 51
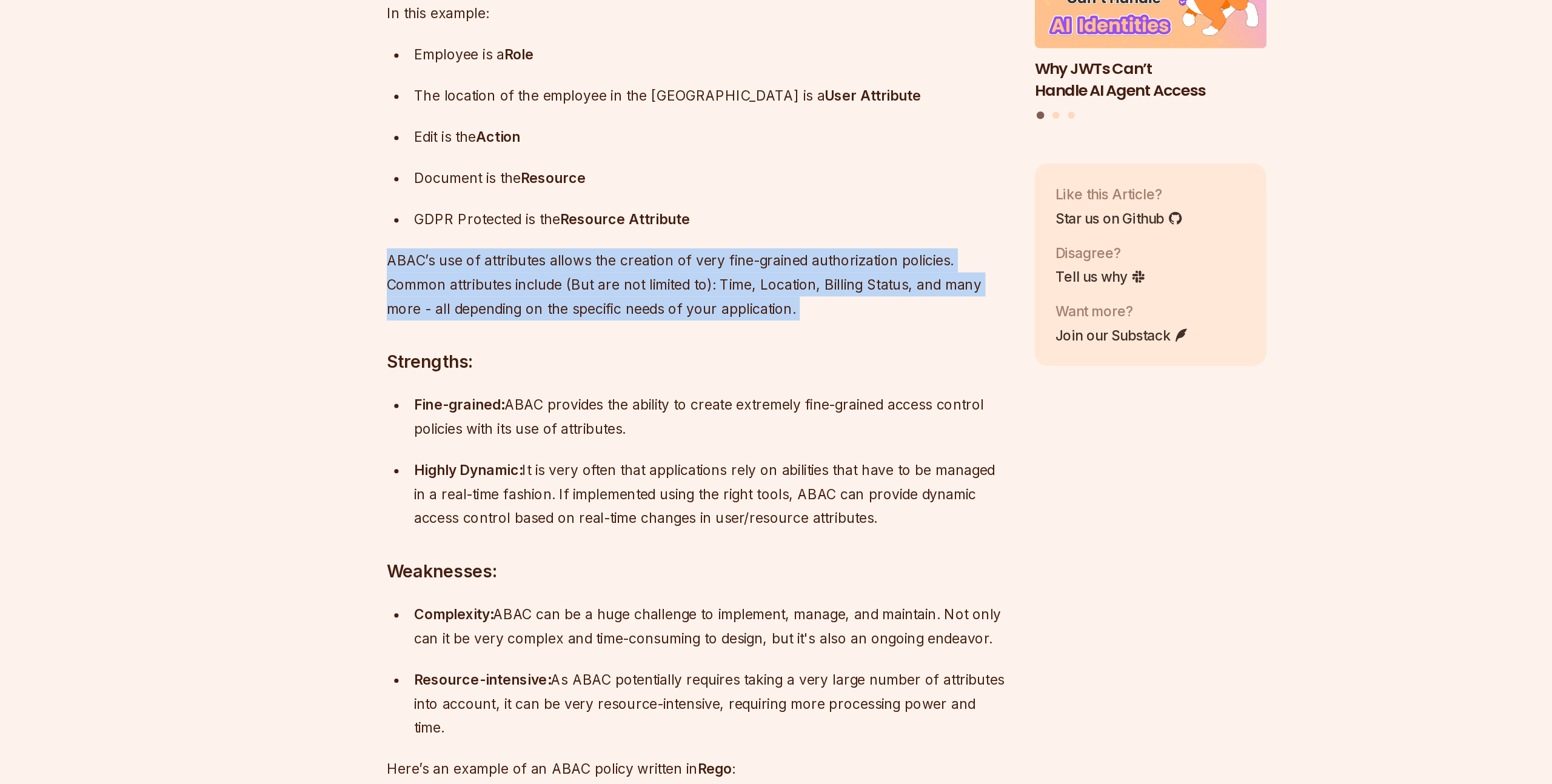
scroll to position [3110, 0]
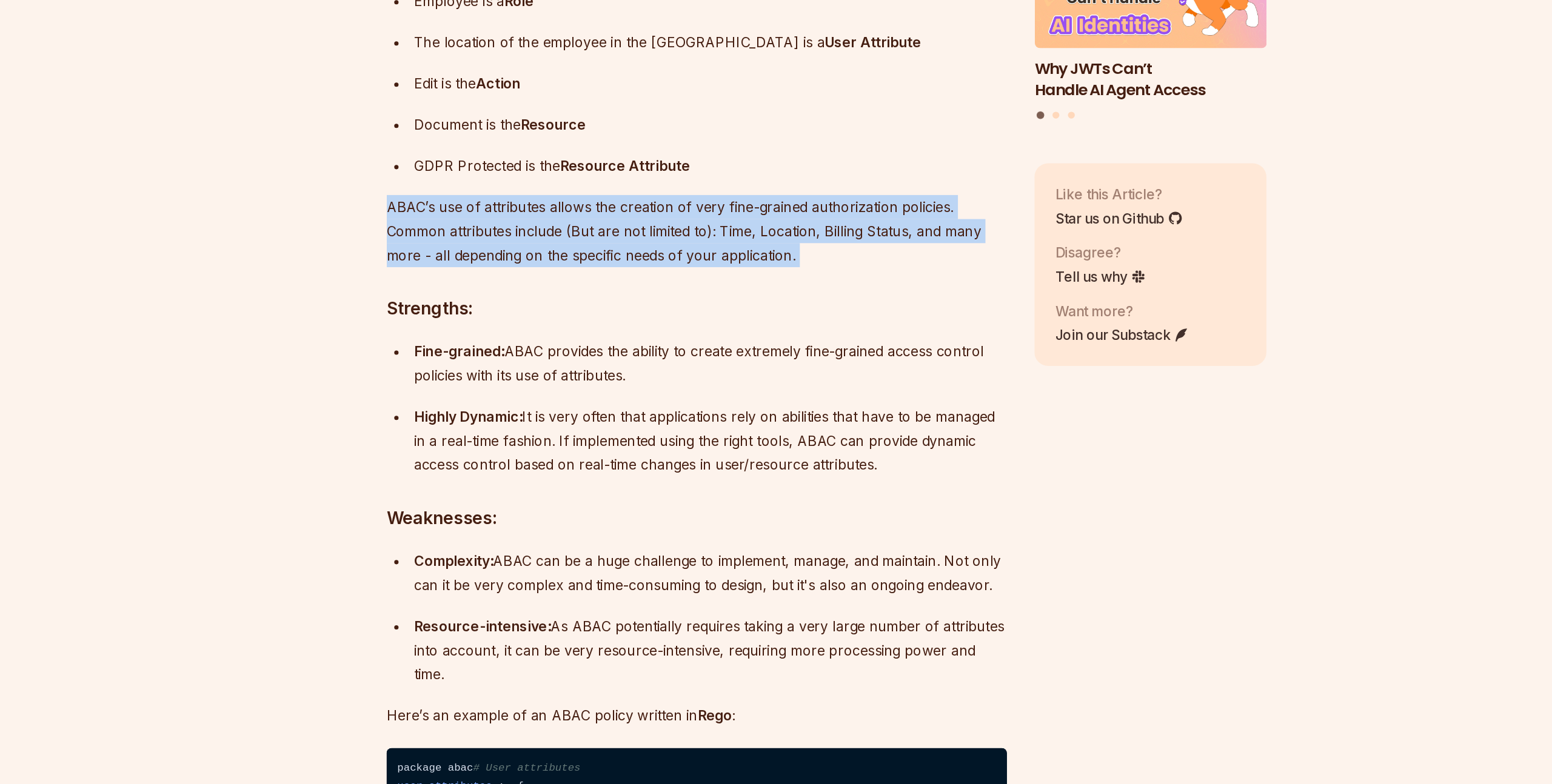
click at [518, 551] on ul "Fine-grained: ABAC provides the ability to create extremely fine-grained access…" at bounding box center [685, 519] width 438 height 97
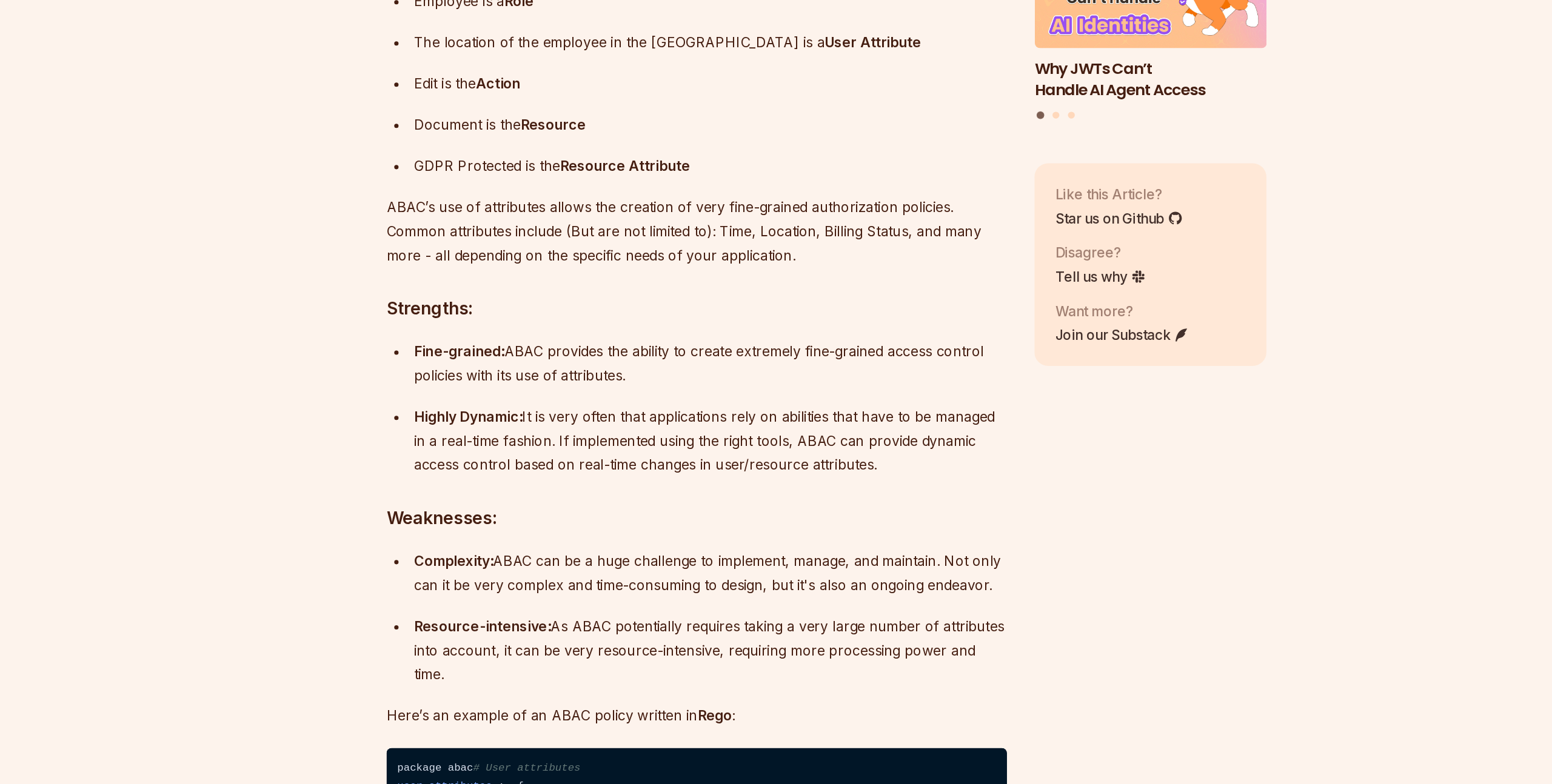
click at [518, 551] on ul "Fine-grained: ABAC provides the ability to create extremely fine-grained access…" at bounding box center [685, 519] width 438 height 97
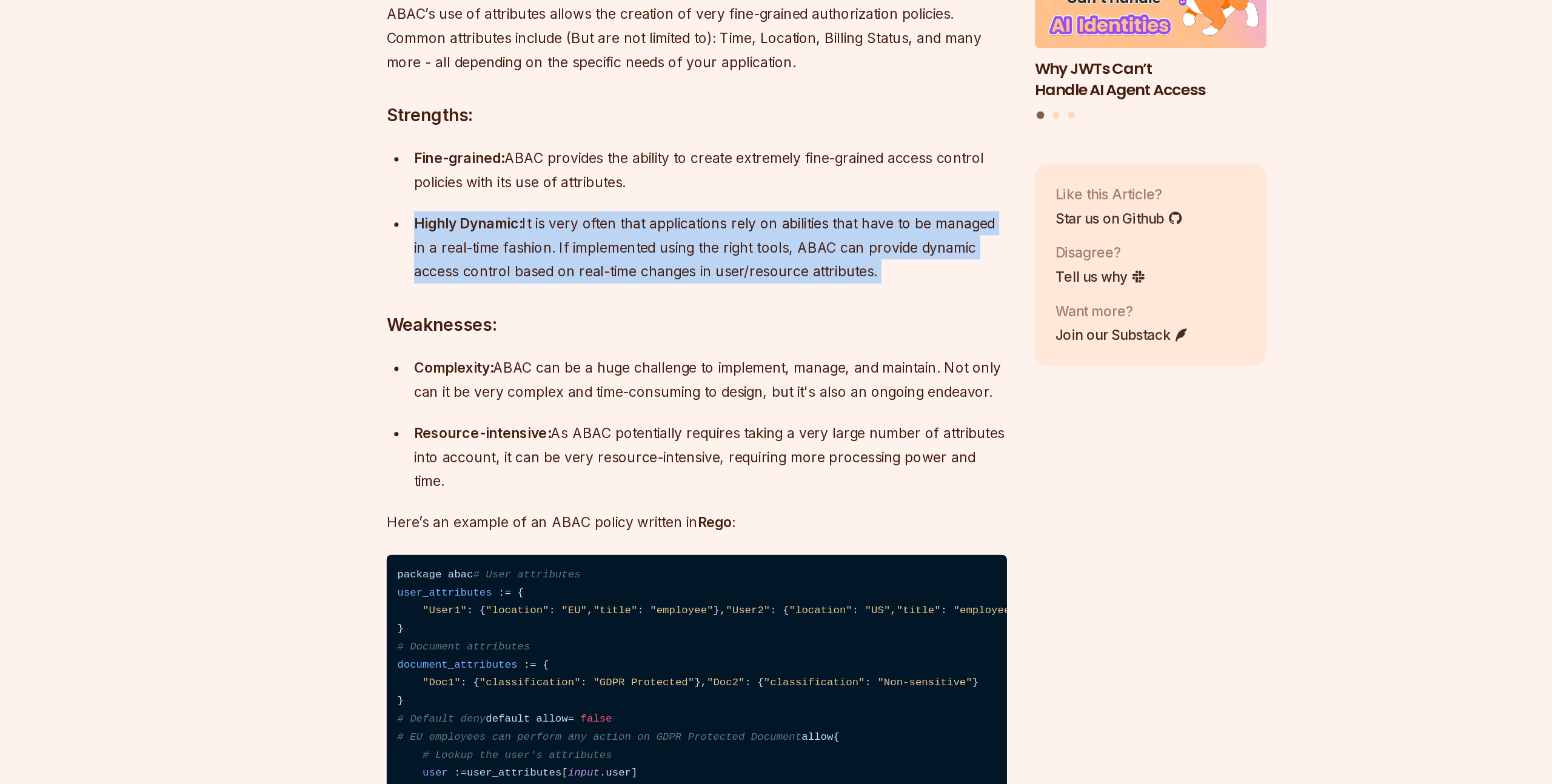
scroll to position [3248, 0]
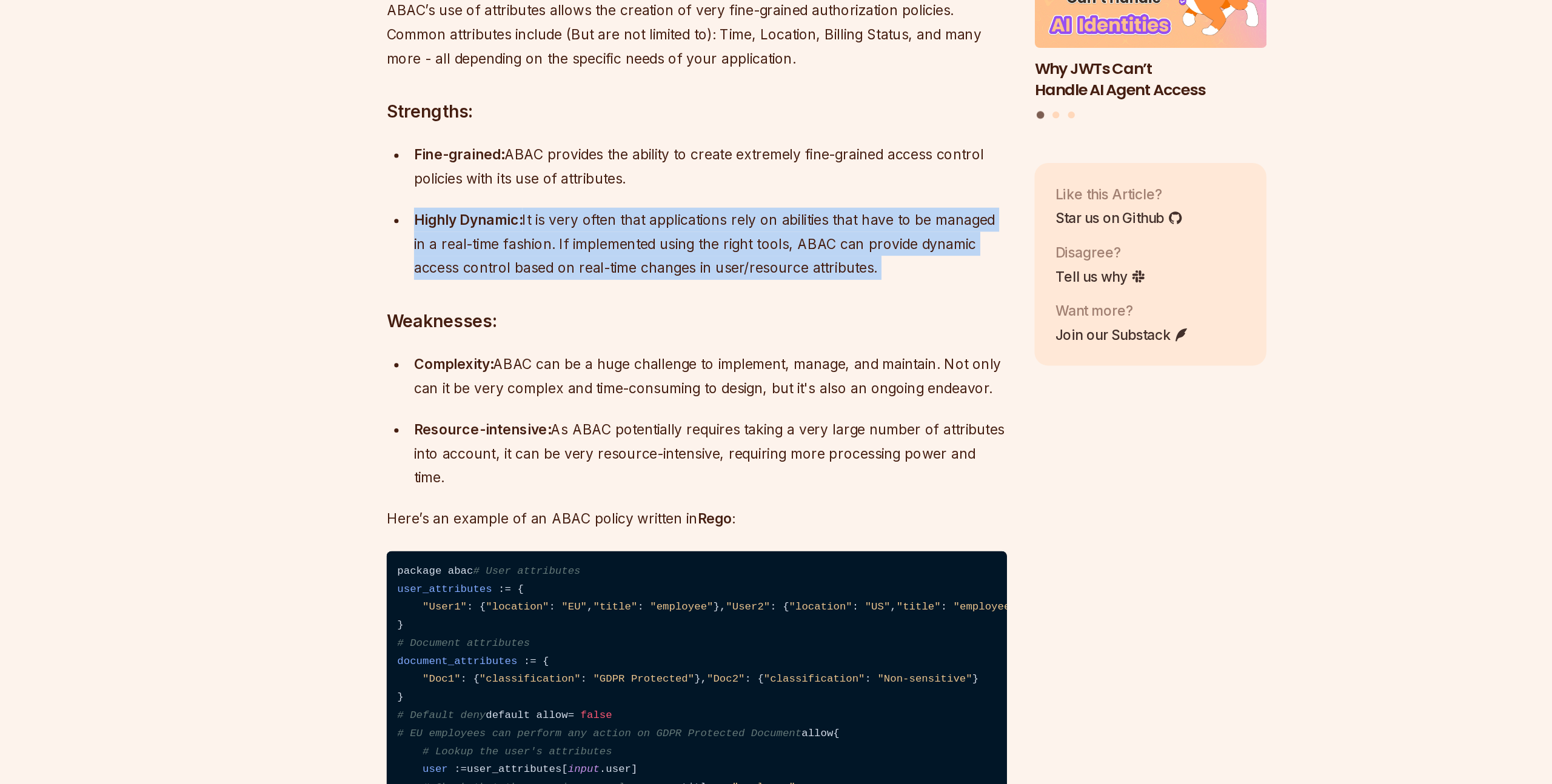
click at [518, 514] on div "Complexity: ABAC can be a huge challenge to implement, manage, and maintain. No…" at bounding box center [694, 496] width 418 height 34
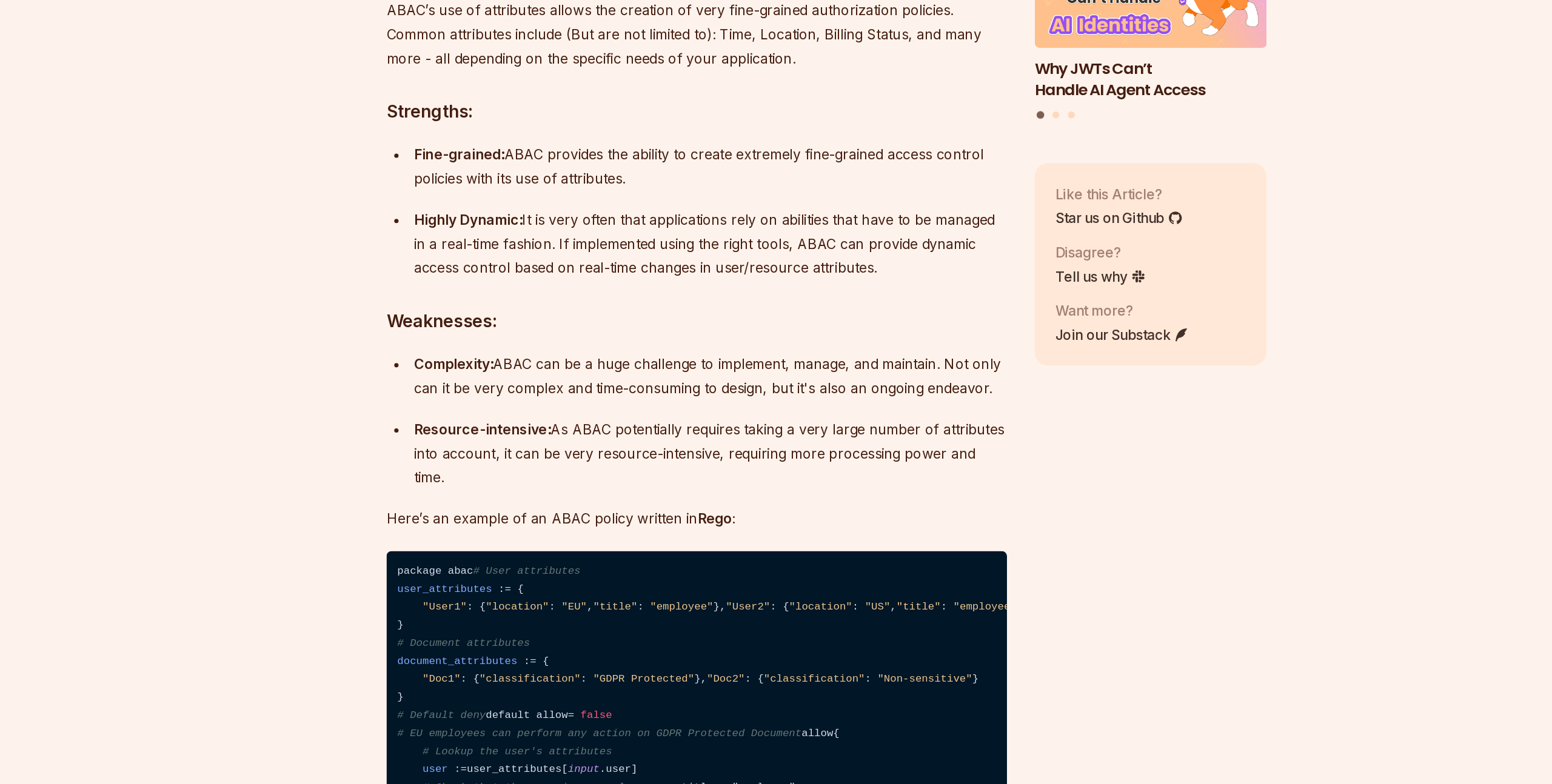
click at [518, 514] on div "Complexity: ABAC can be a huge challenge to implement, manage, and maintain. No…" at bounding box center [694, 496] width 418 height 34
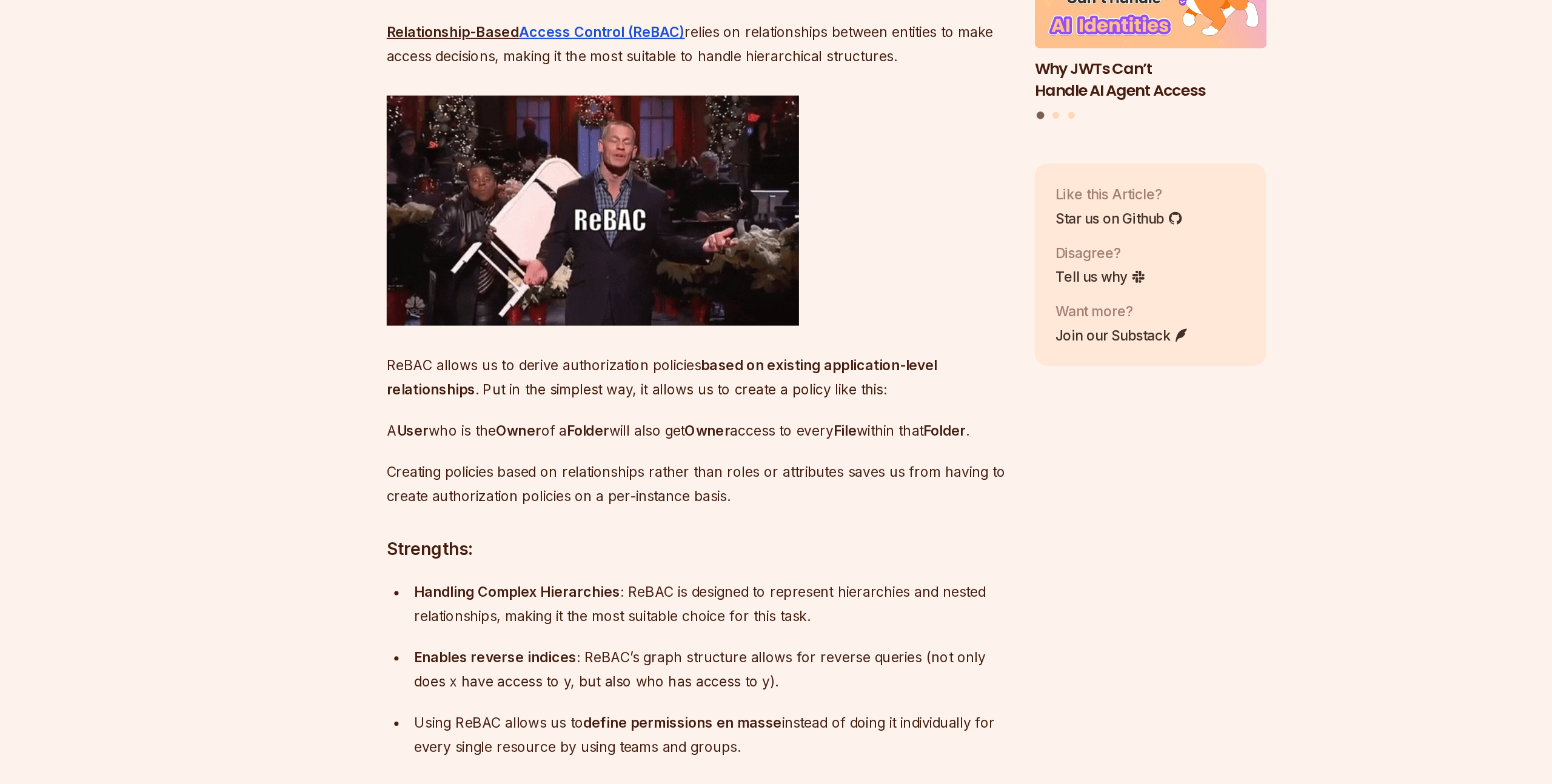
scroll to position [4041, 0]
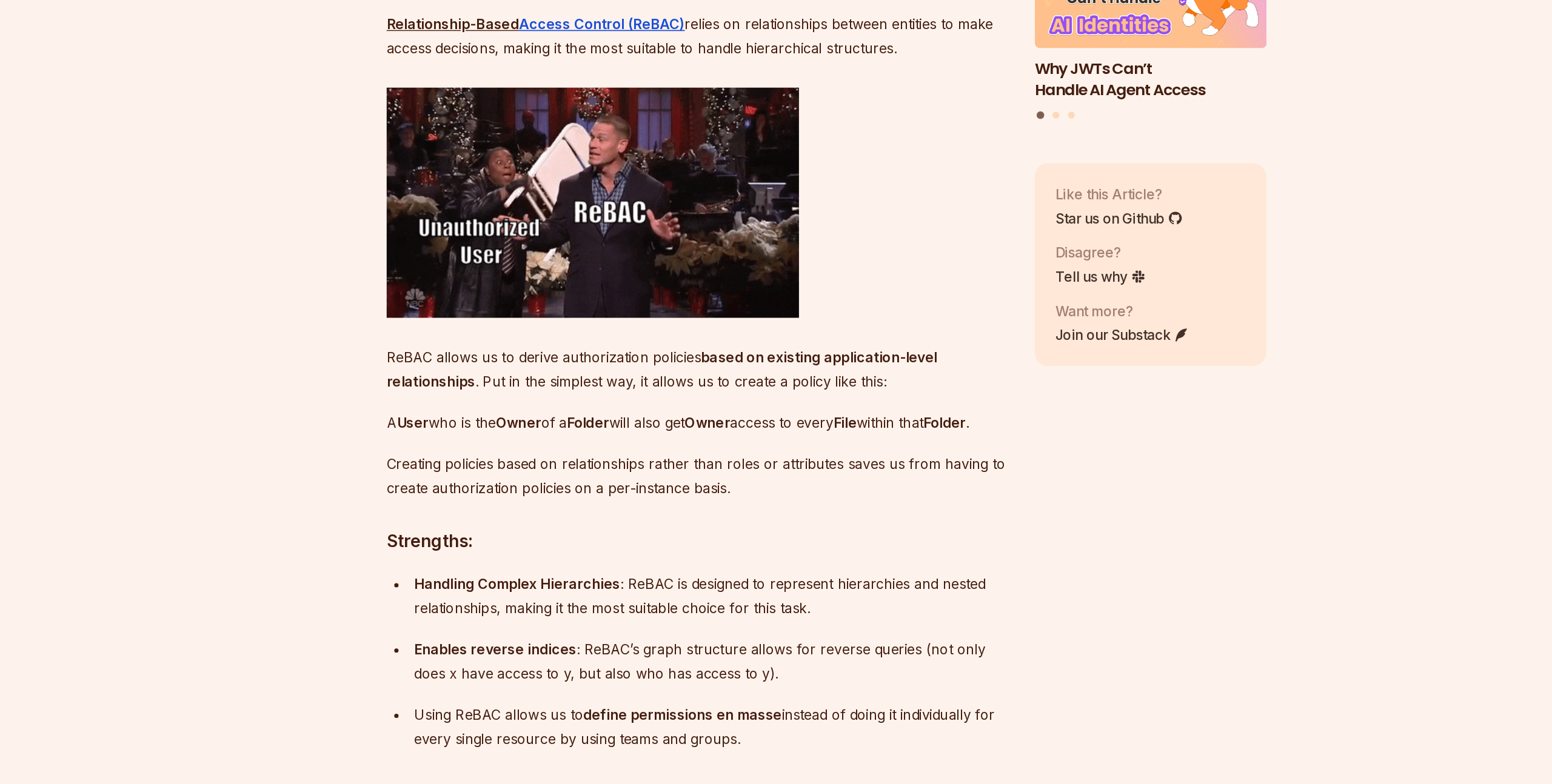
click at [532, 273] on p "Relationship-Based Access Control (ReBAC) relies on relationships between entit…" at bounding box center [685, 256] width 438 height 34
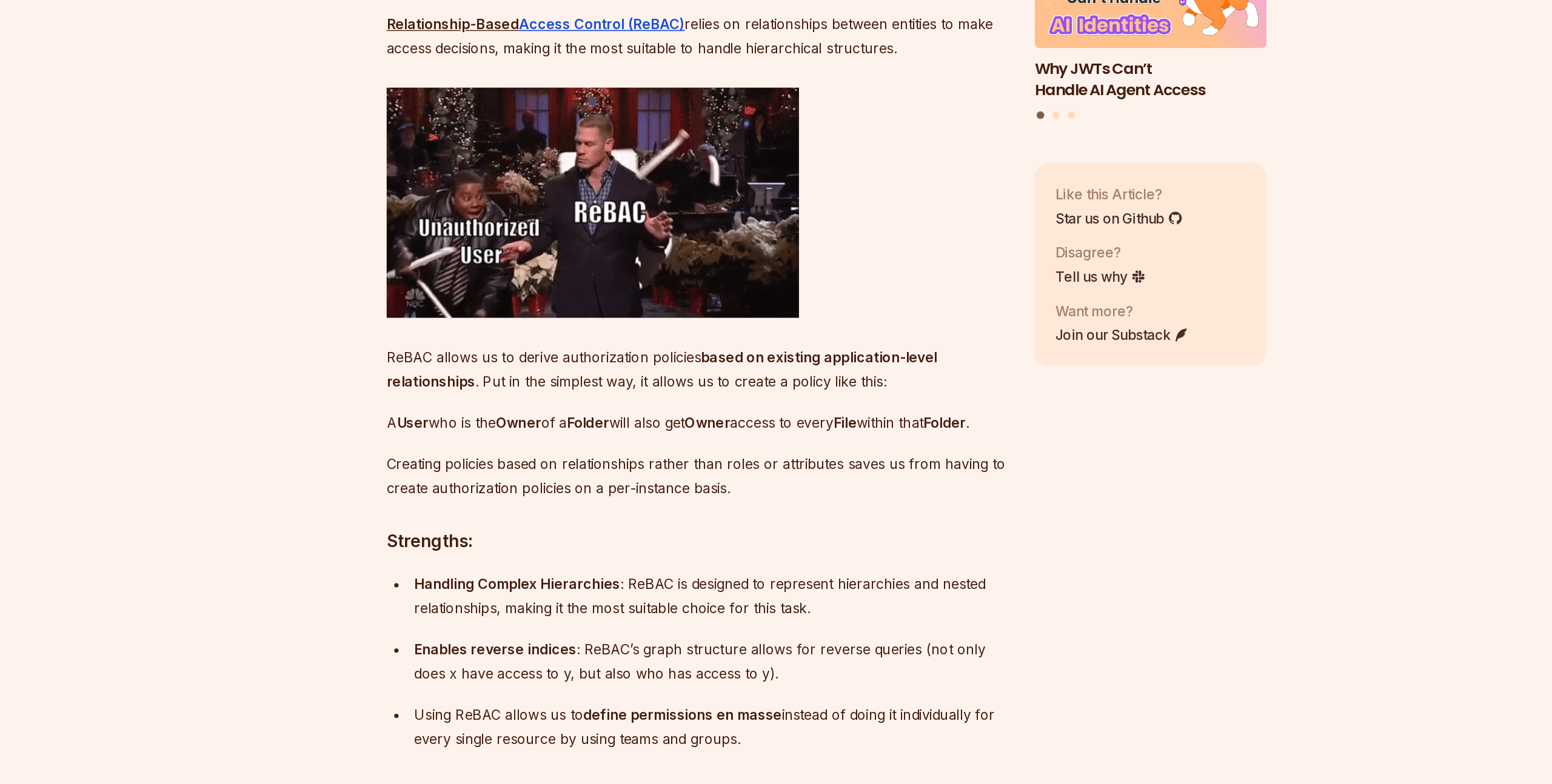
click at [532, 273] on p "Relationship-Based Access Control (ReBAC) relies on relationships between entit…" at bounding box center [685, 256] width 438 height 34
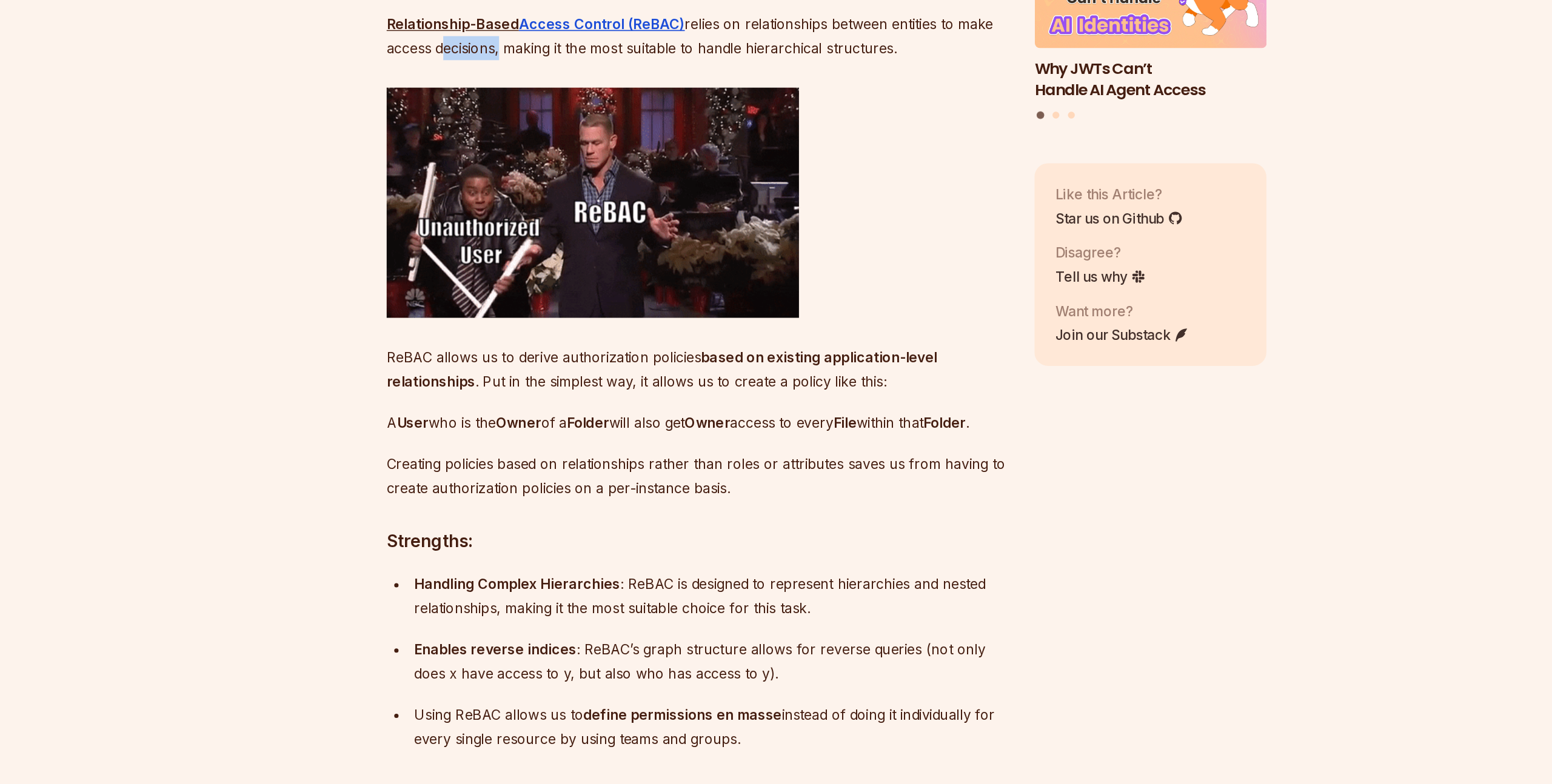
click at [532, 273] on p "Relationship-Based Access Control (ReBAC) relies on relationships between entit…" at bounding box center [685, 256] width 438 height 34
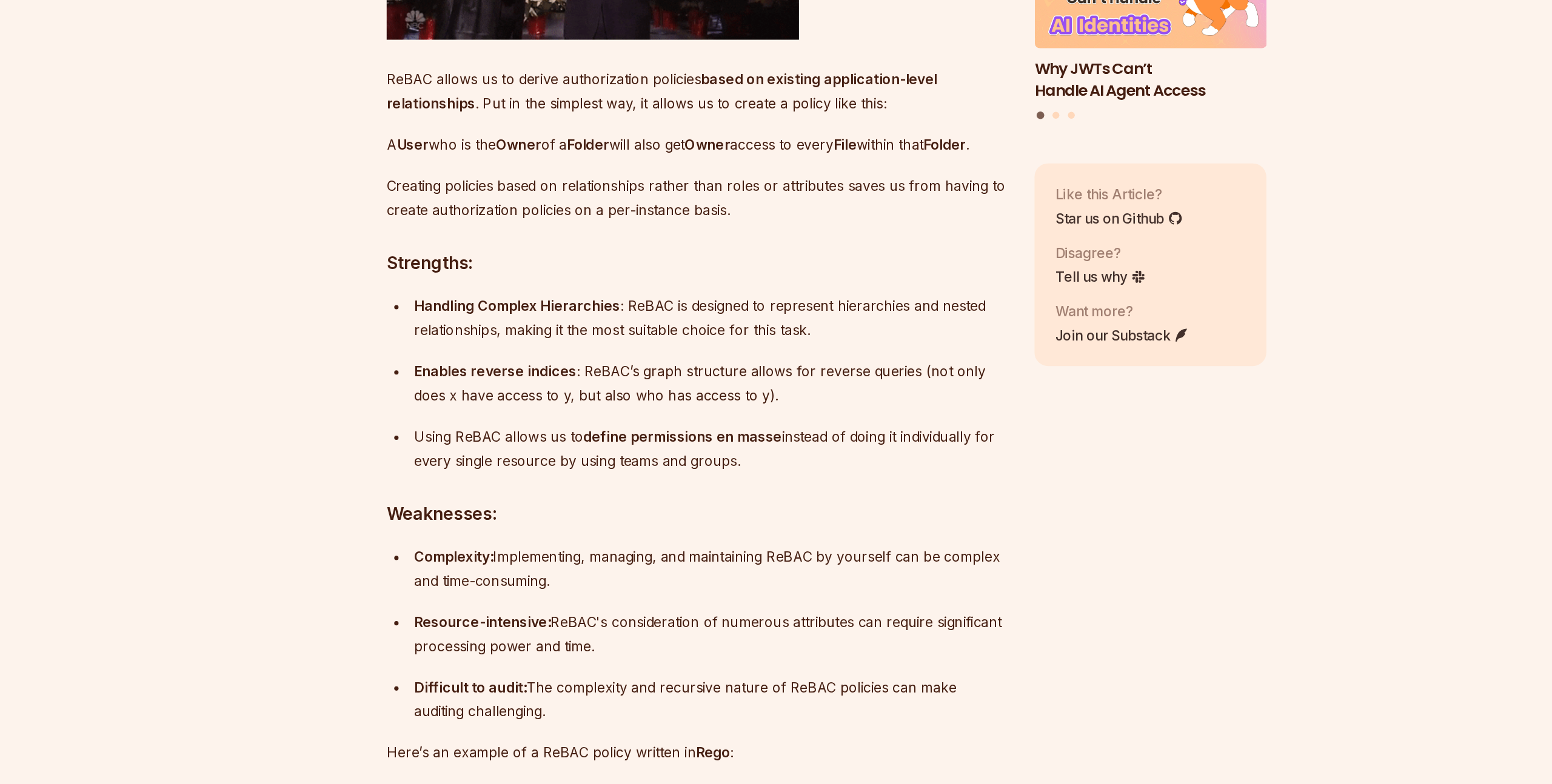
scroll to position [4242, 0]
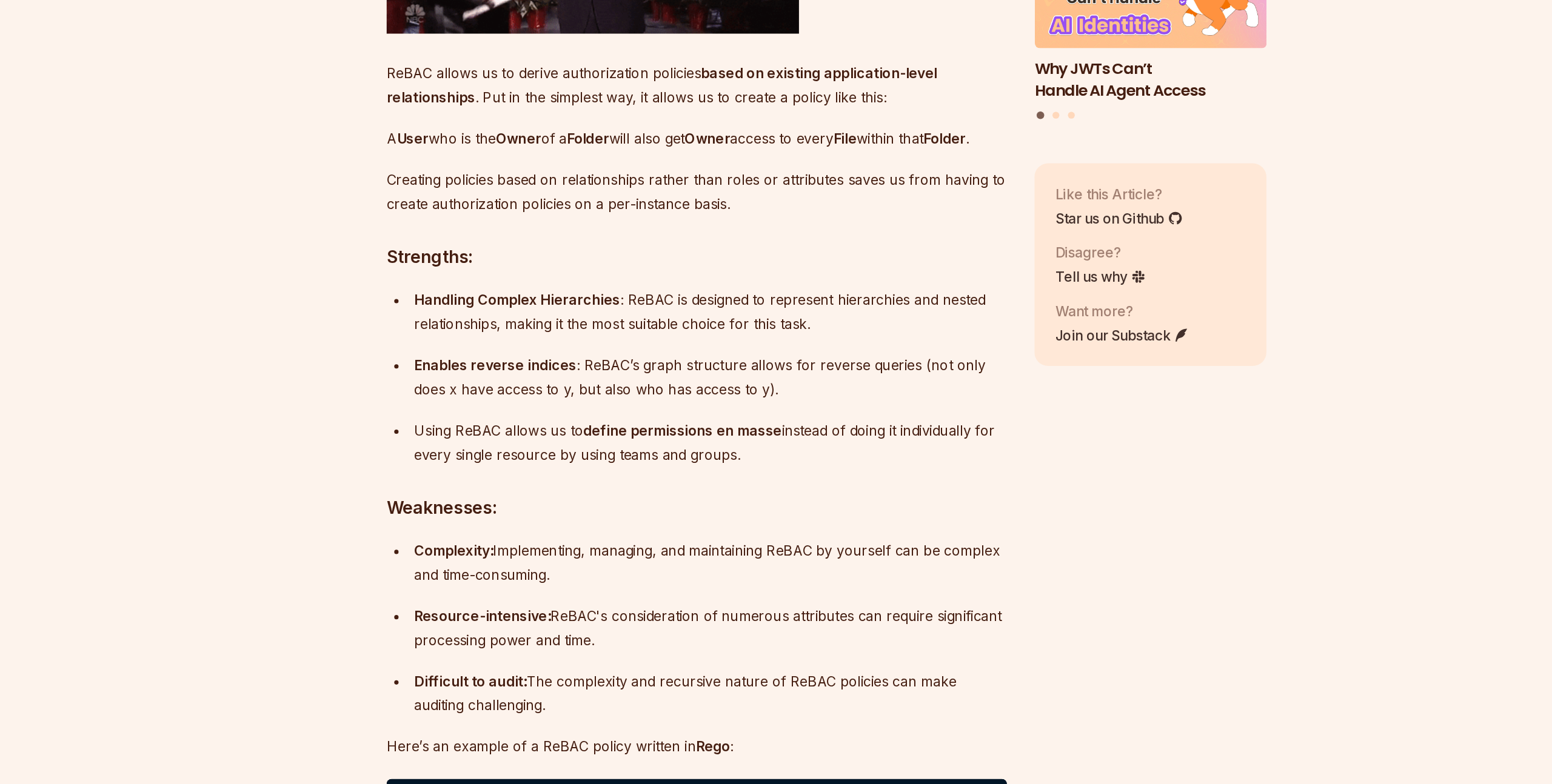
click at [528, 308] on p "ReBAC allows us to derive authorization policies based on existing application-…" at bounding box center [685, 291] width 438 height 34
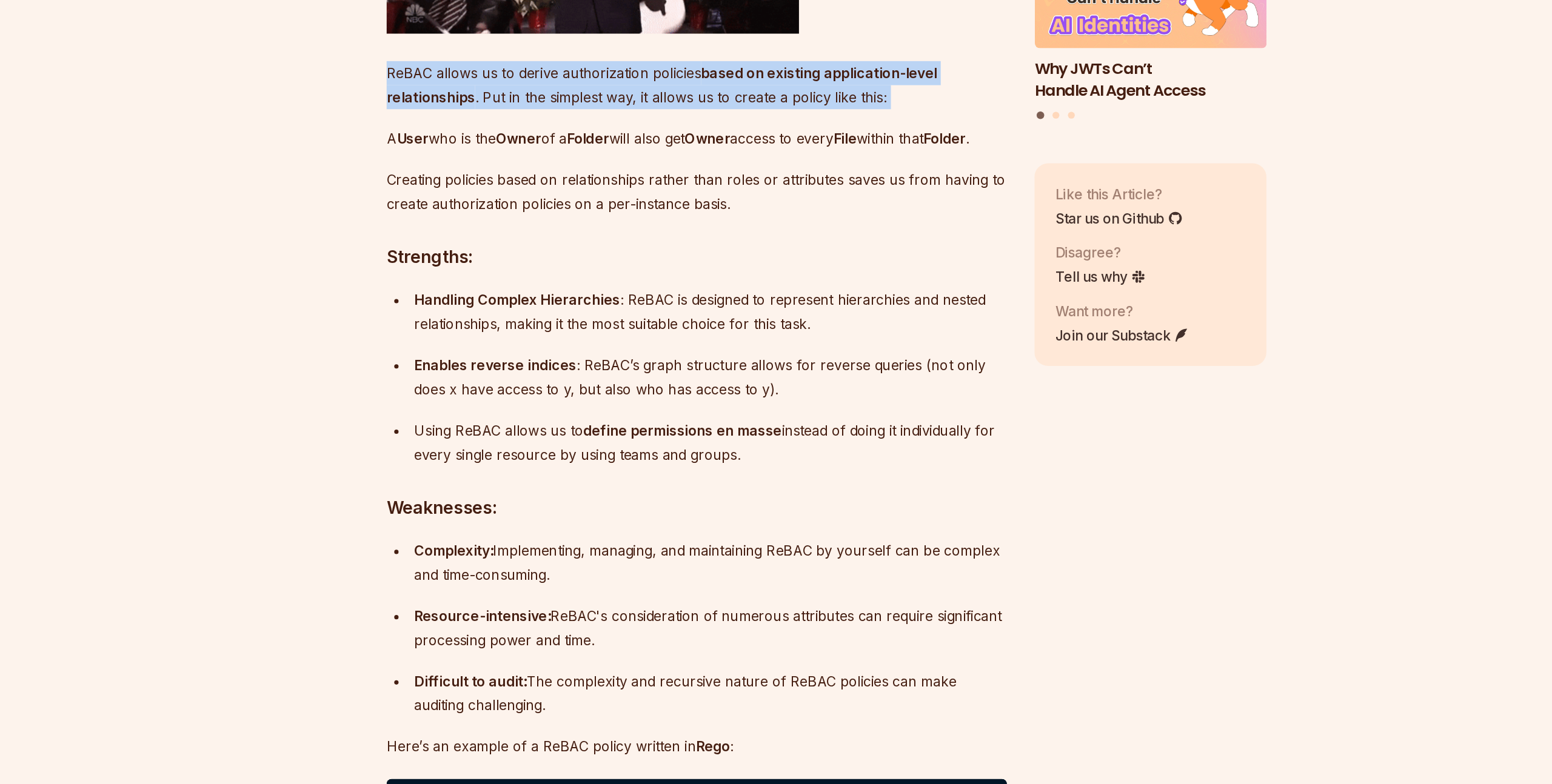
click at [526, 337] on p "A User who is the Owner of a Folder will also get Owner access to every File wi…" at bounding box center [685, 329] width 438 height 17
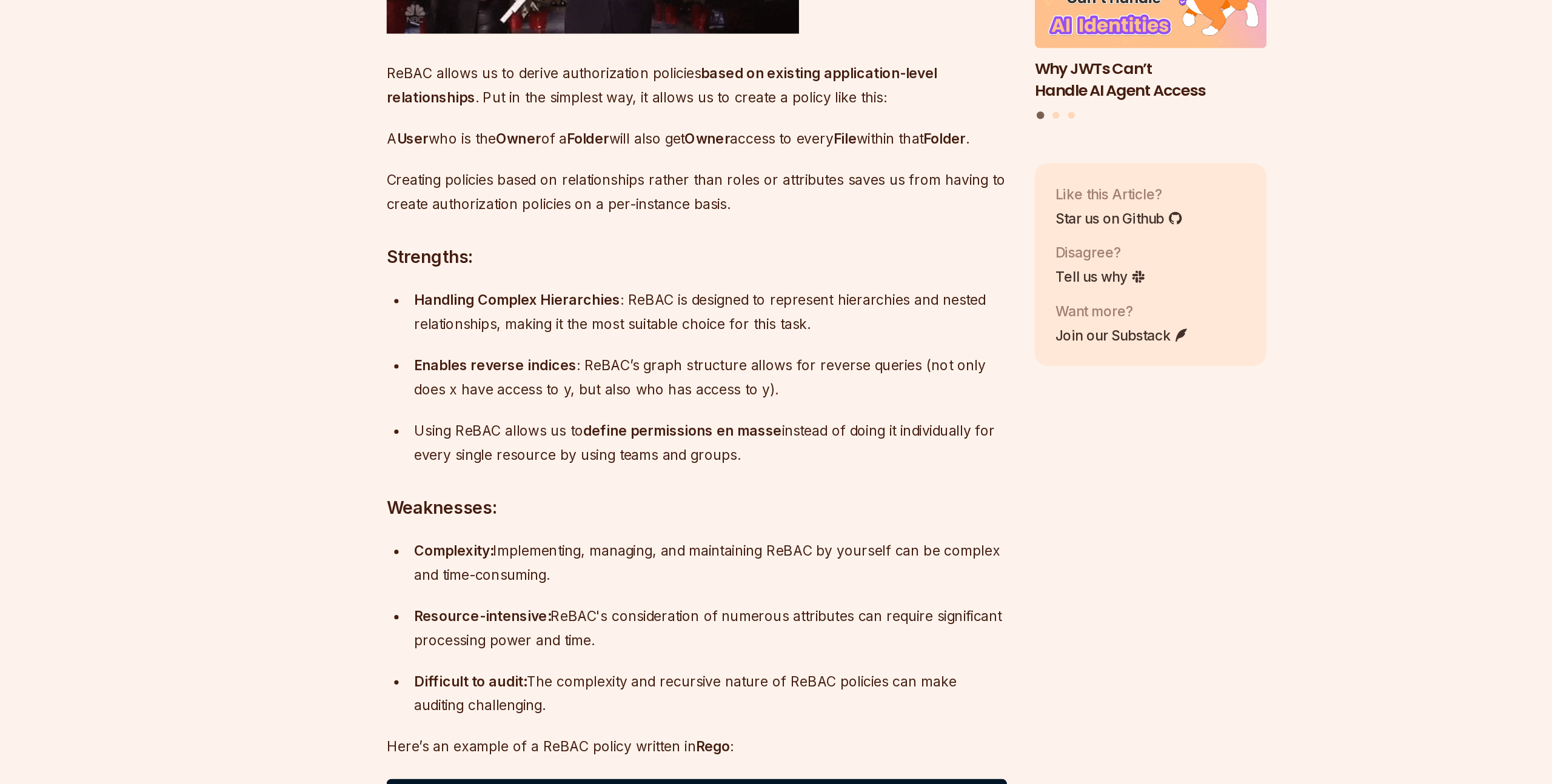
click at [526, 337] on p "A User who is the Owner of a Folder will also get Owner access to every File wi…" at bounding box center [685, 329] width 438 height 17
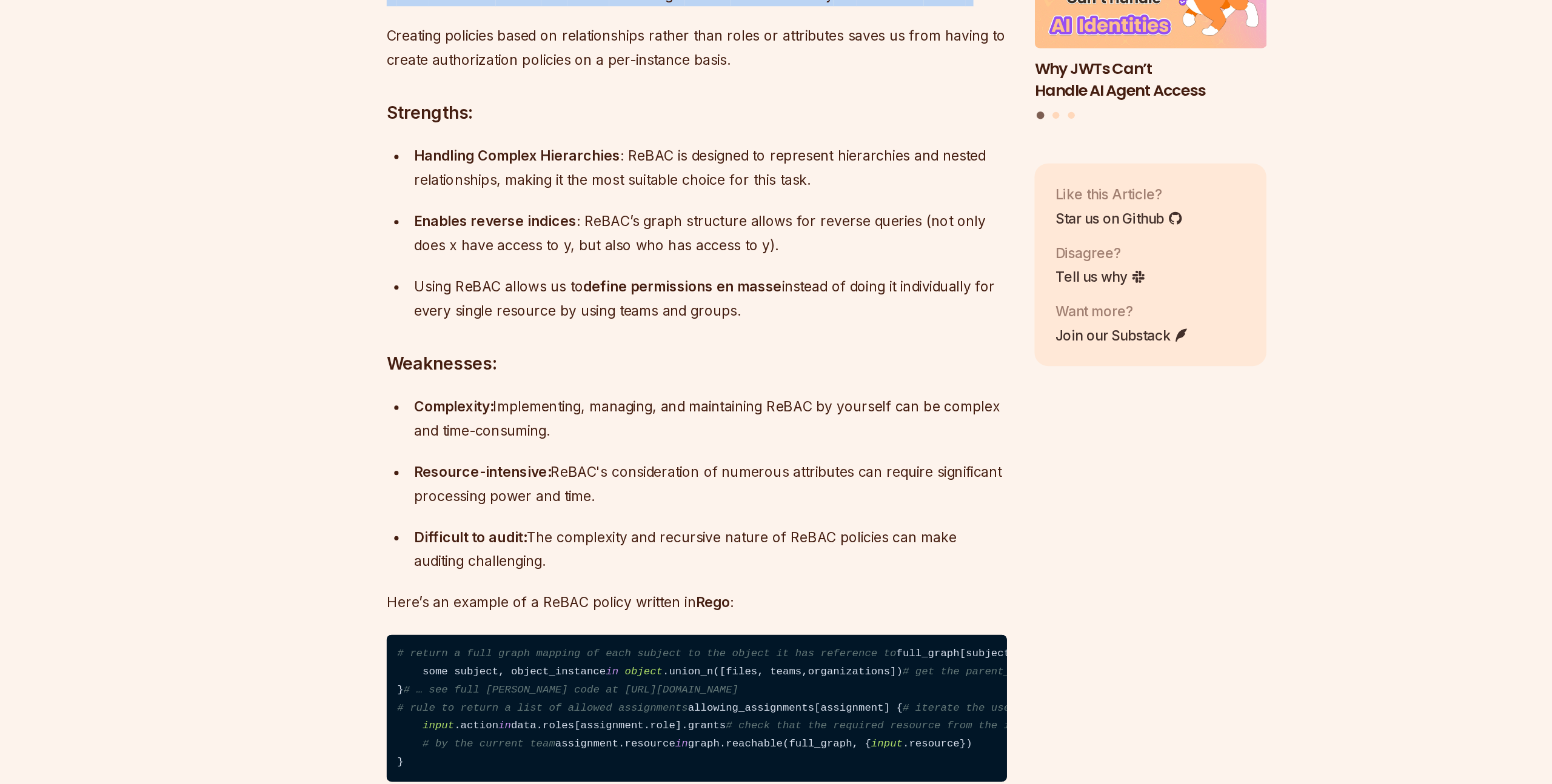
scroll to position [4423, 0]
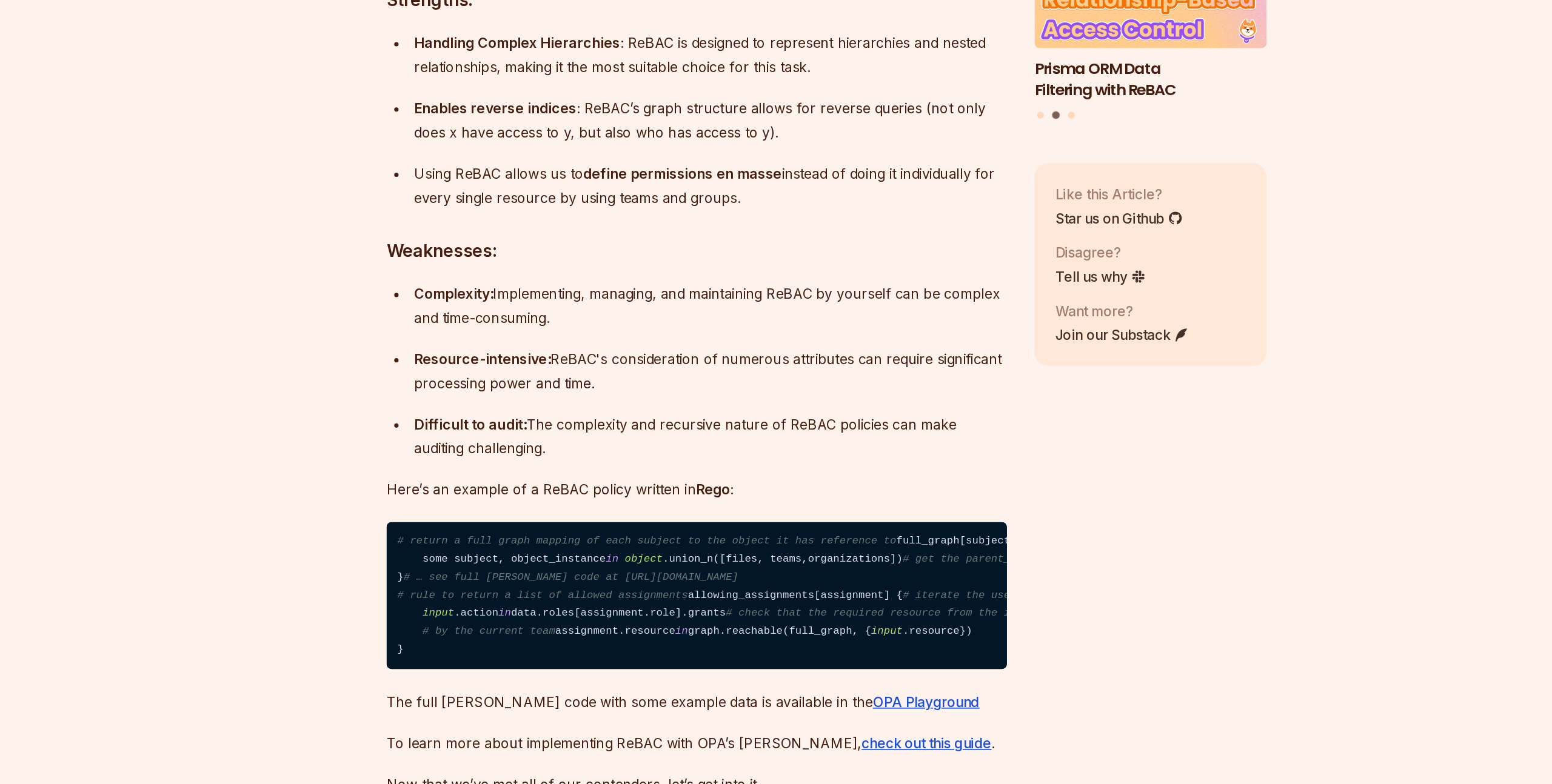
click at [533, 287] on div "Handling Complex Hierarchies : ReBAC is designed to represent hierarchies and n…" at bounding box center [694, 269] width 418 height 34
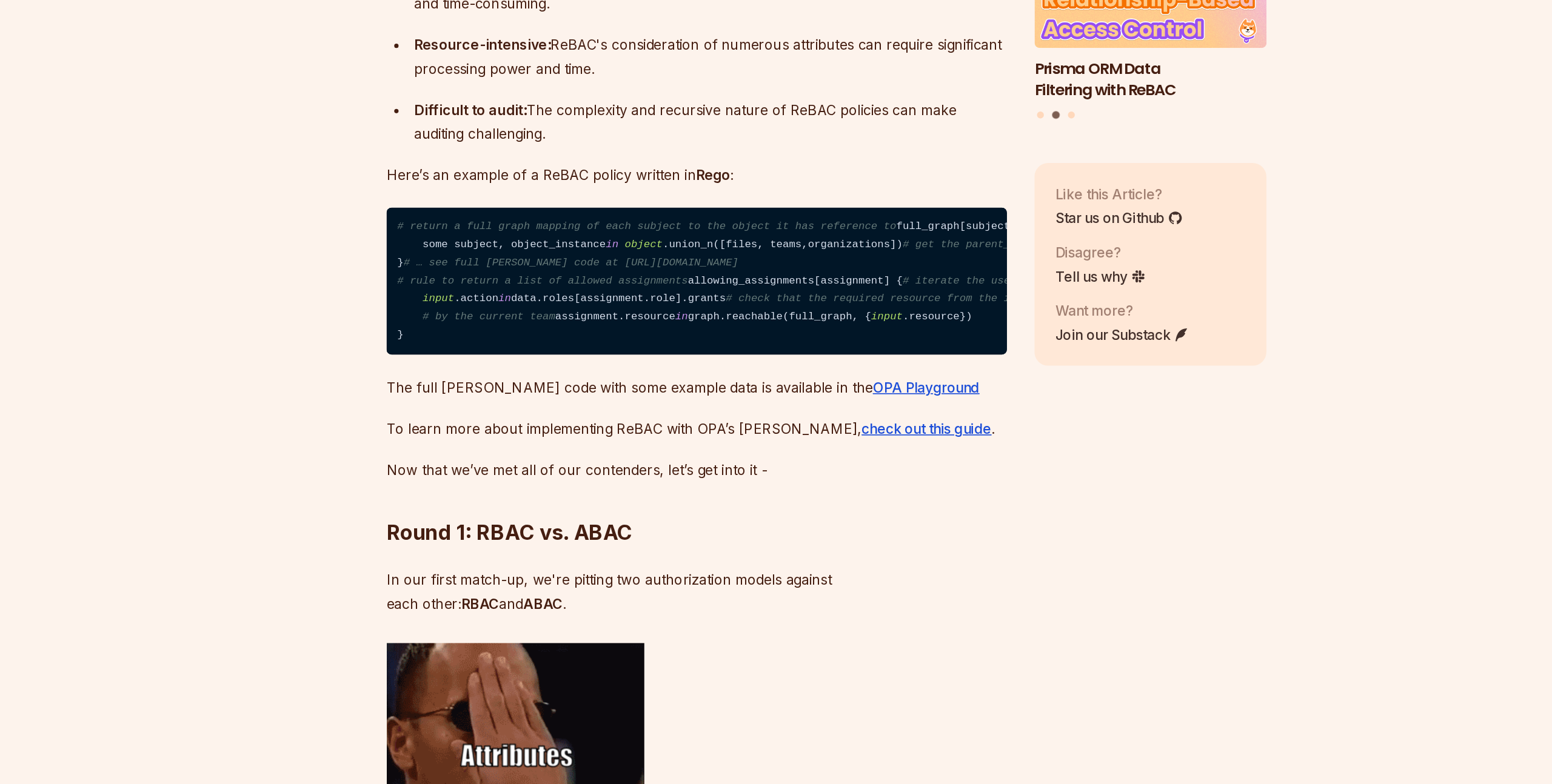
scroll to position [4650, 0]
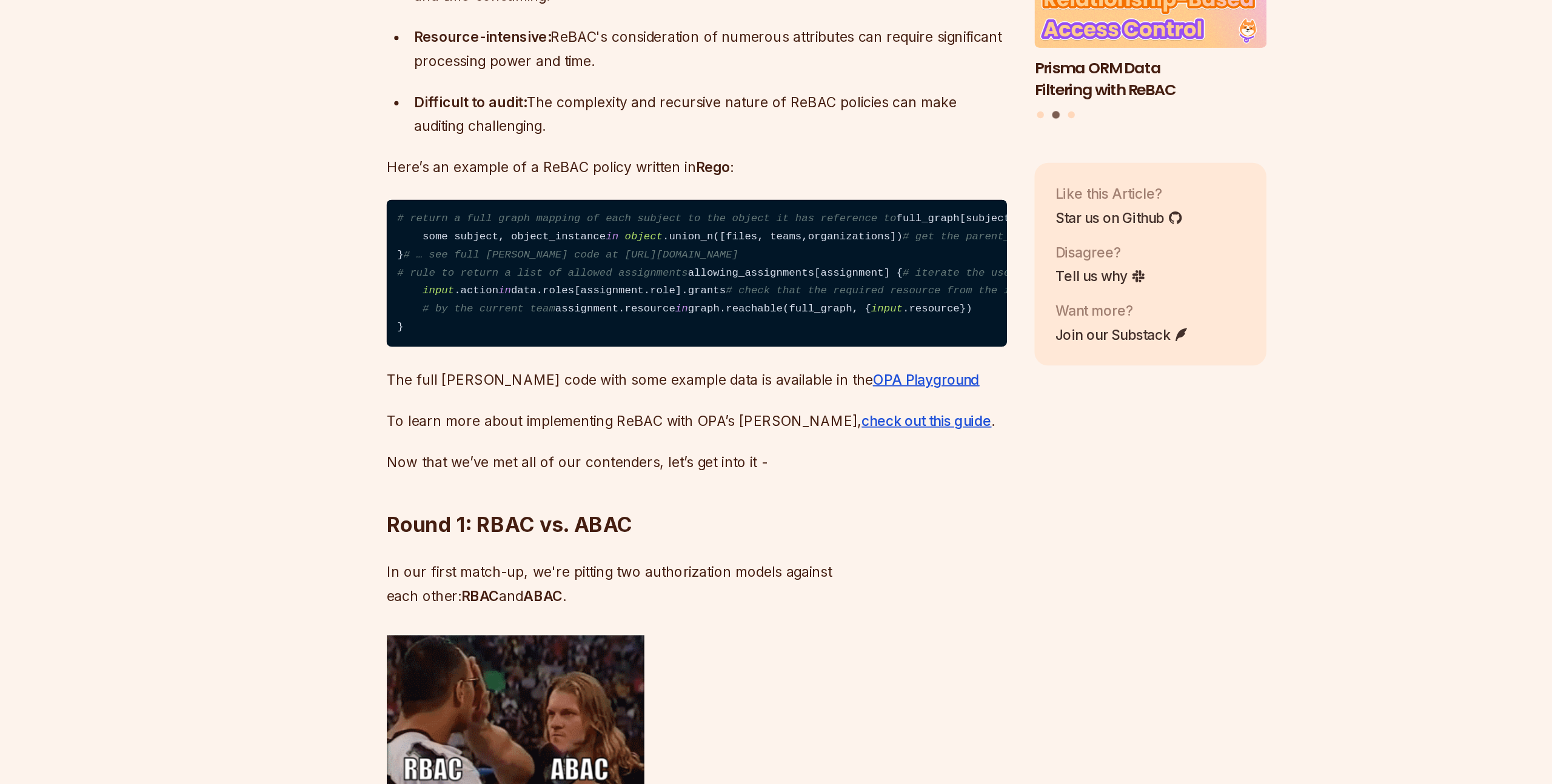
click at [534, 328] on ul "Complexity: Implementing, managing, and maintaining ReBAC by yourself can be co…" at bounding box center [685, 265] width 438 height 126
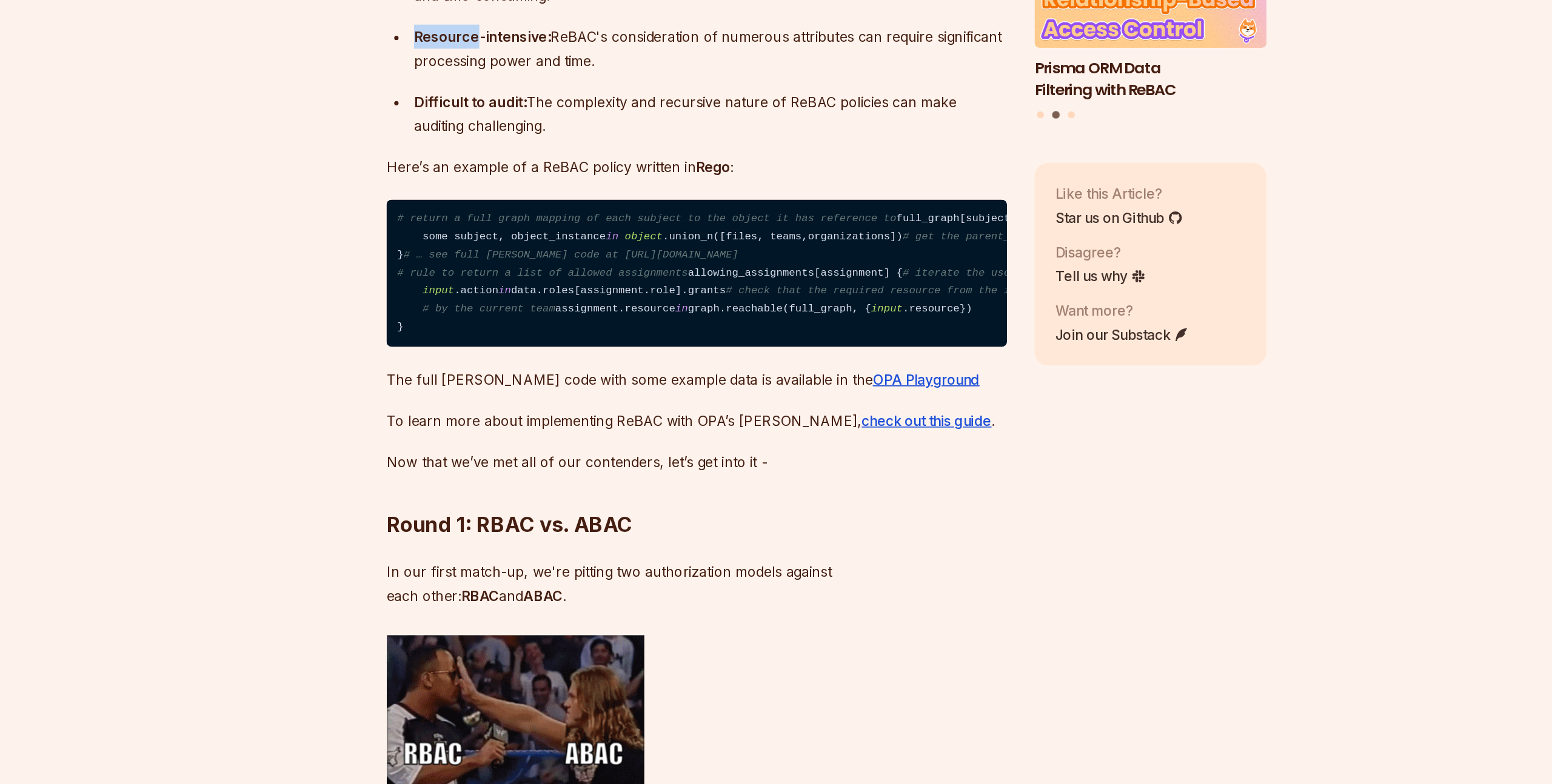
click at [534, 328] on ul "Complexity: Implementing, managing, and maintaining ReBAC by yourself can be co…" at bounding box center [685, 265] width 438 height 126
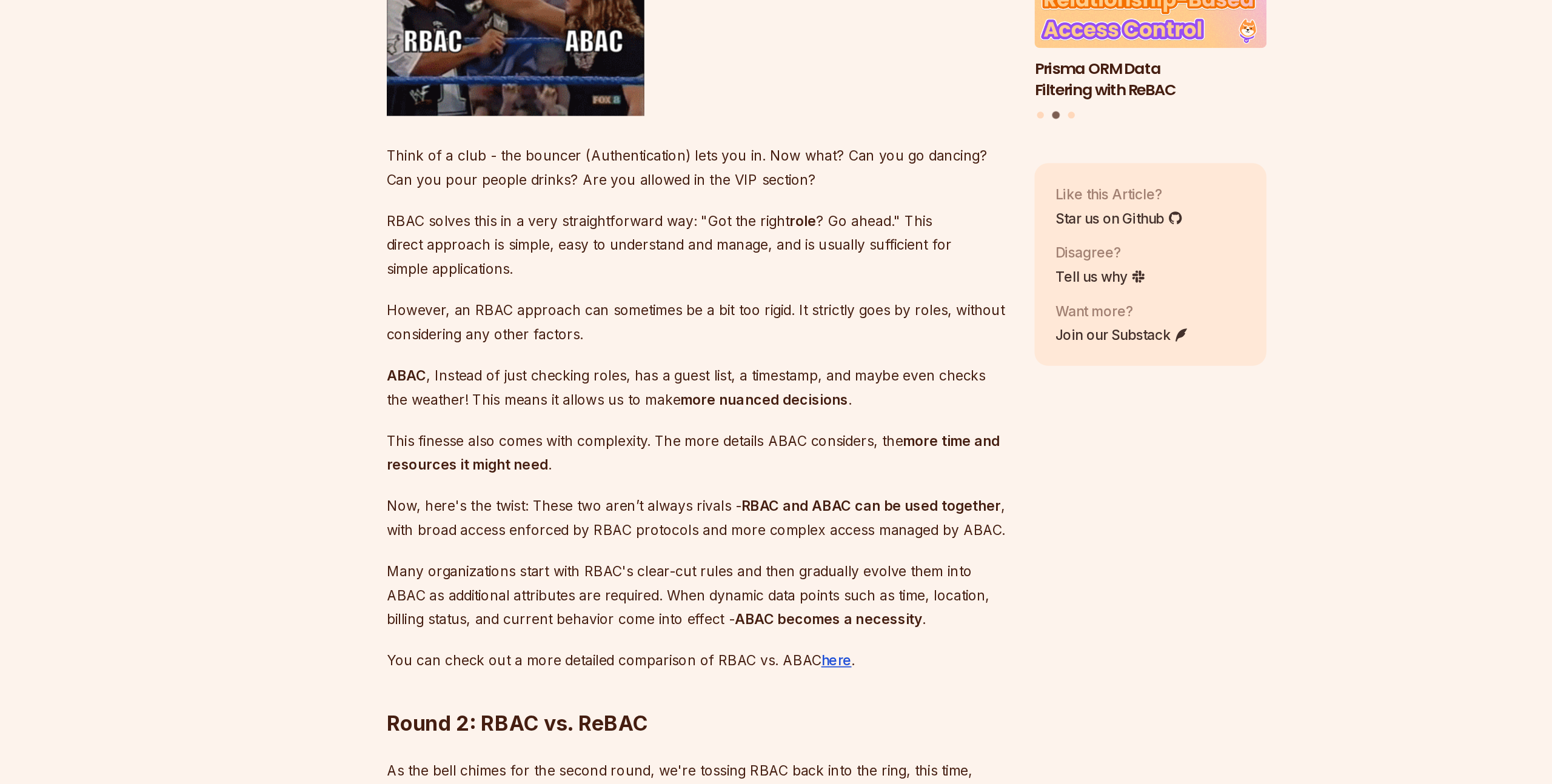
scroll to position [5177, 0]
